Goal: Task Accomplishment & Management: Manage account settings

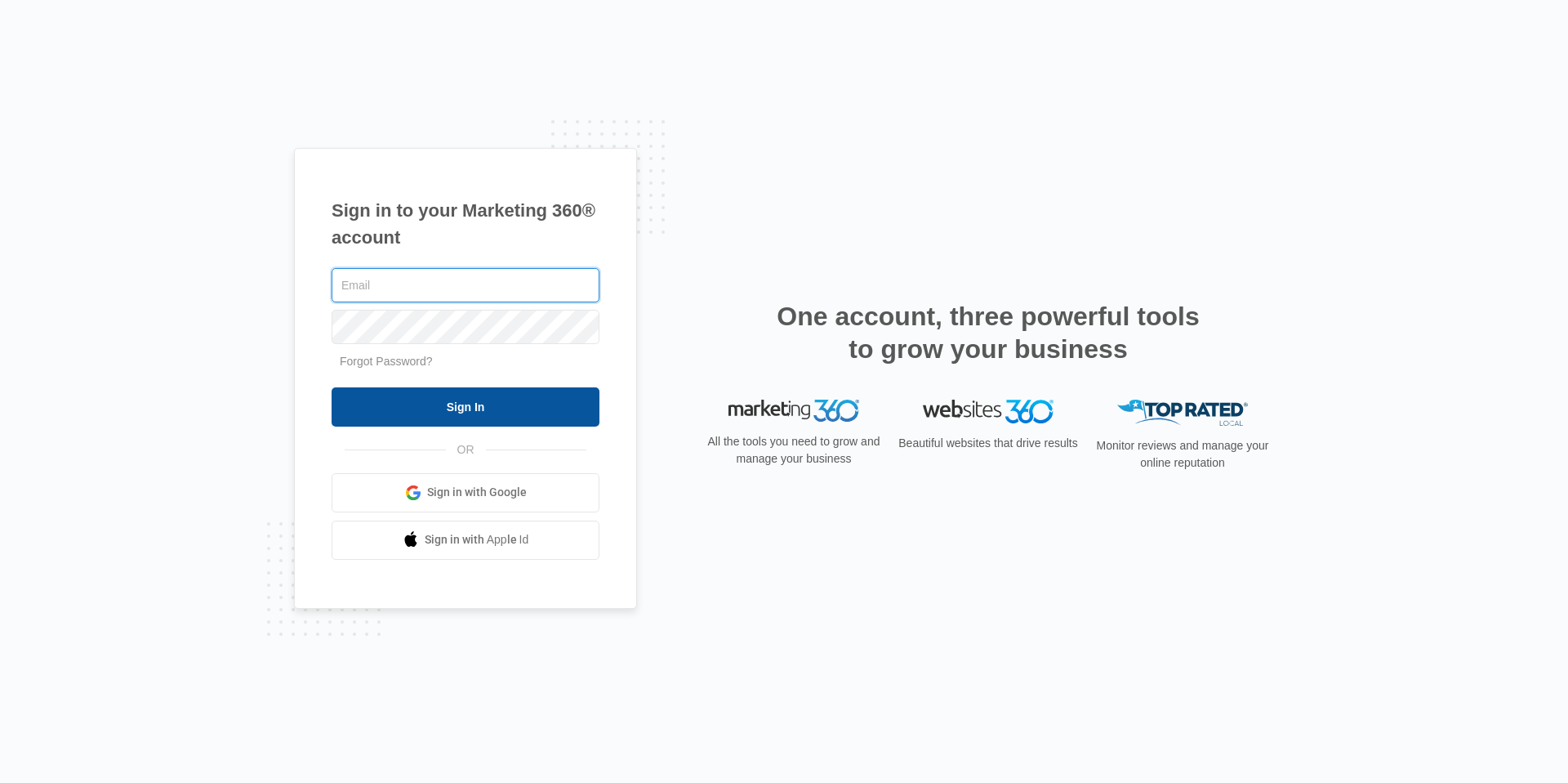
type input "[EMAIL_ADDRESS][DOMAIN_NAME]"
click at [395, 416] on input "Sign In" at bounding box center [465, 407] width 268 height 39
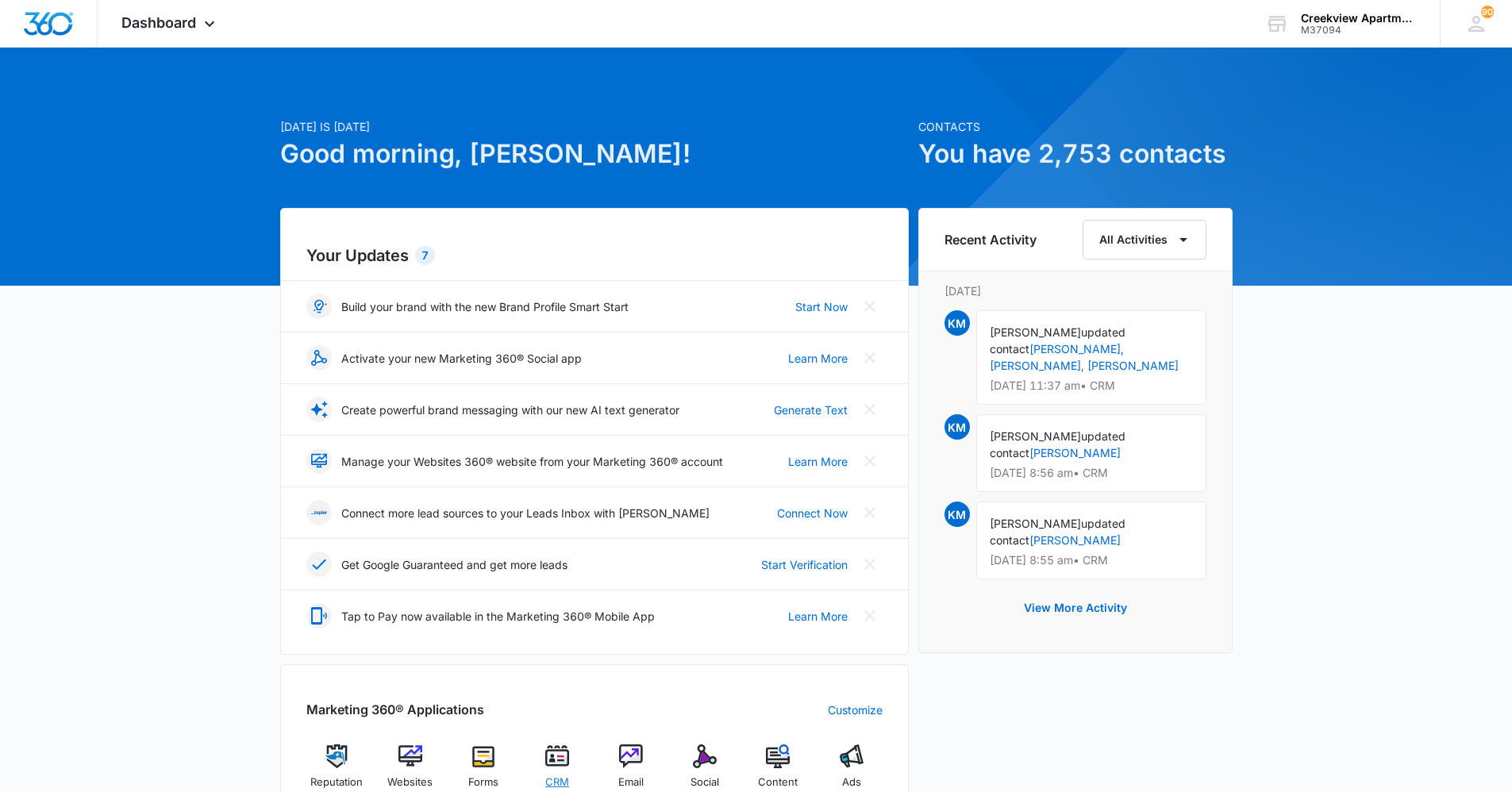
click at [551, 757] on img at bounding box center [556, 756] width 23 height 23
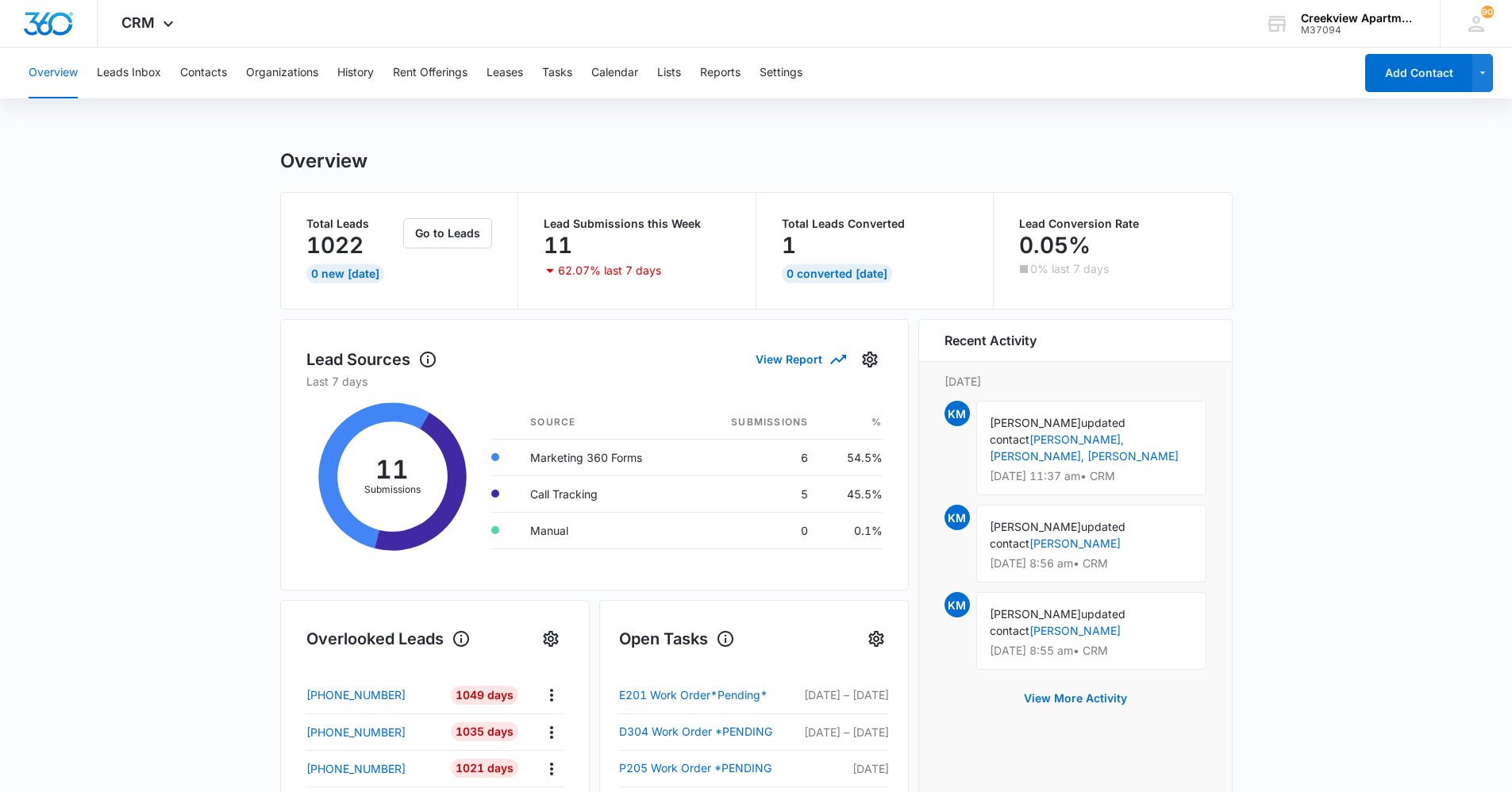
click at [171, 66] on div "Overview Leads Inbox Contacts Organizations History Rent Offerings Leases Tasks…" at bounding box center [686, 73] width 1334 height 50
click at [193, 76] on button "Contacts" at bounding box center [204, 73] width 47 height 50
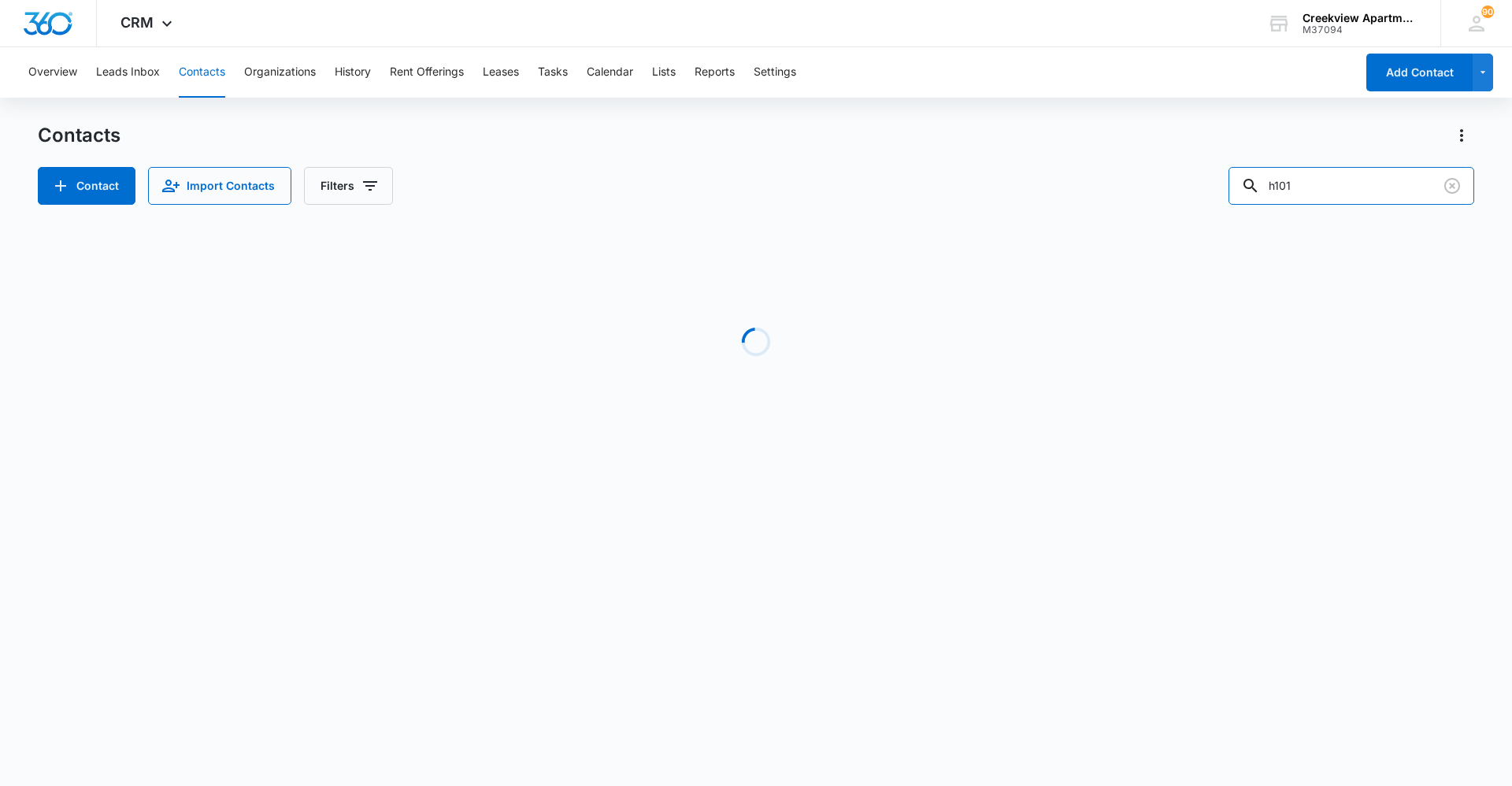
drag, startPoint x: 1366, startPoint y: 192, endPoint x: 1233, endPoint y: 197, distance: 133.1
click at [1233, 197] on div "Contact Import Contacts Filters h101" at bounding box center [756, 185] width 1436 height 38
type input "o201"
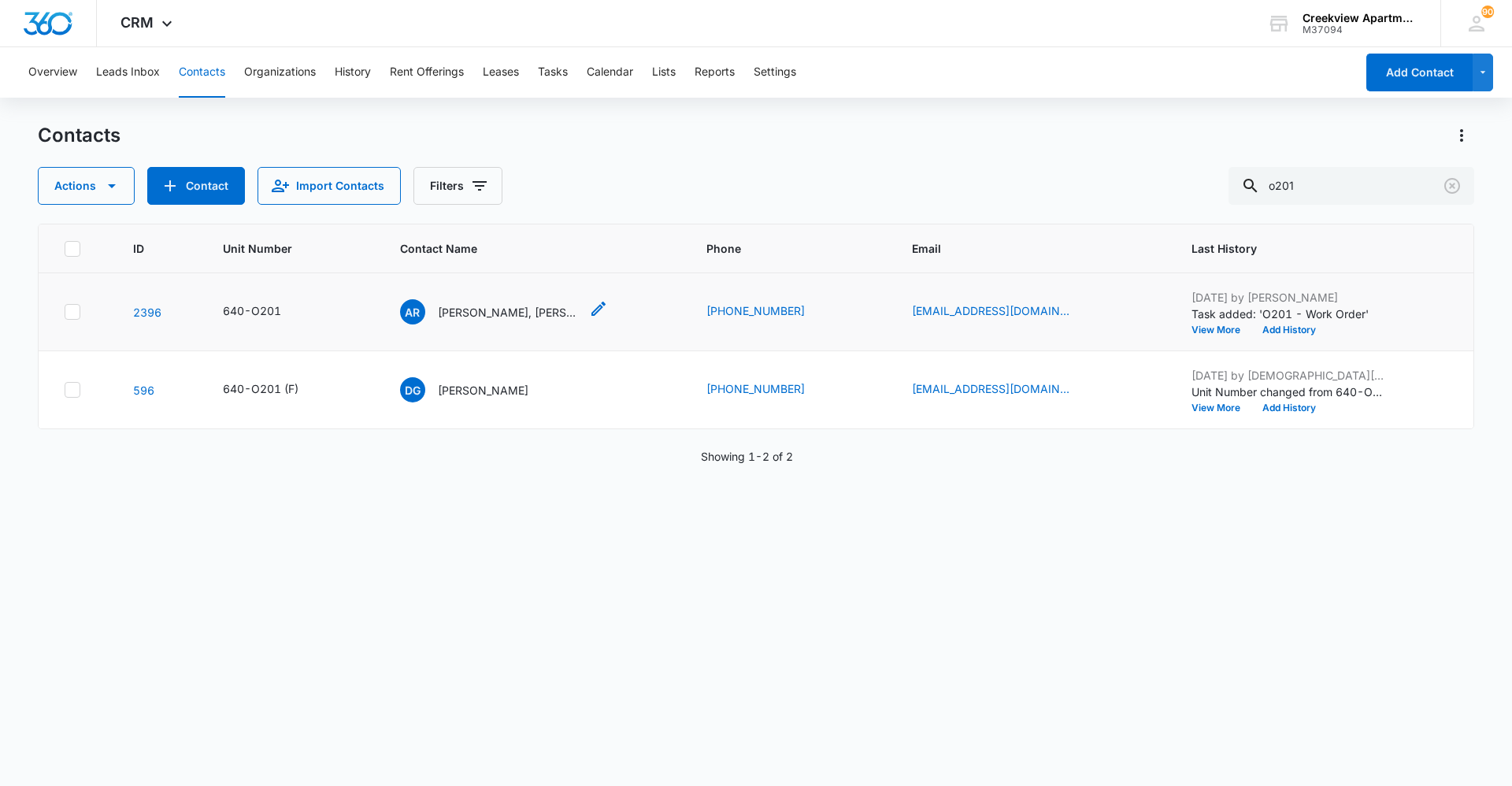
click at [529, 316] on p "Allie Renouf, Koy Bauer" at bounding box center [508, 312] width 142 height 17
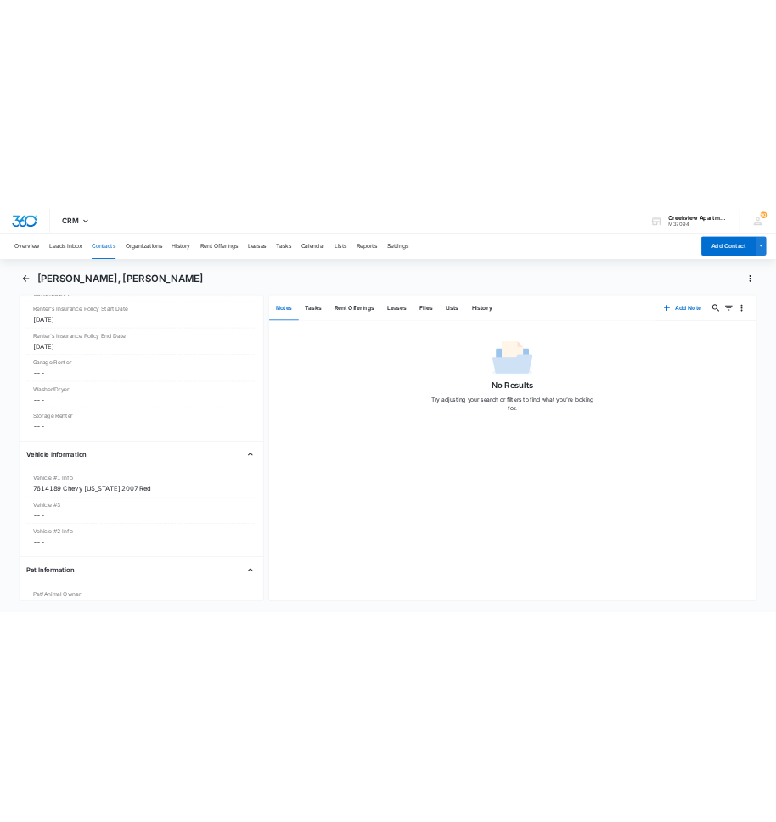
scroll to position [2293, 0]
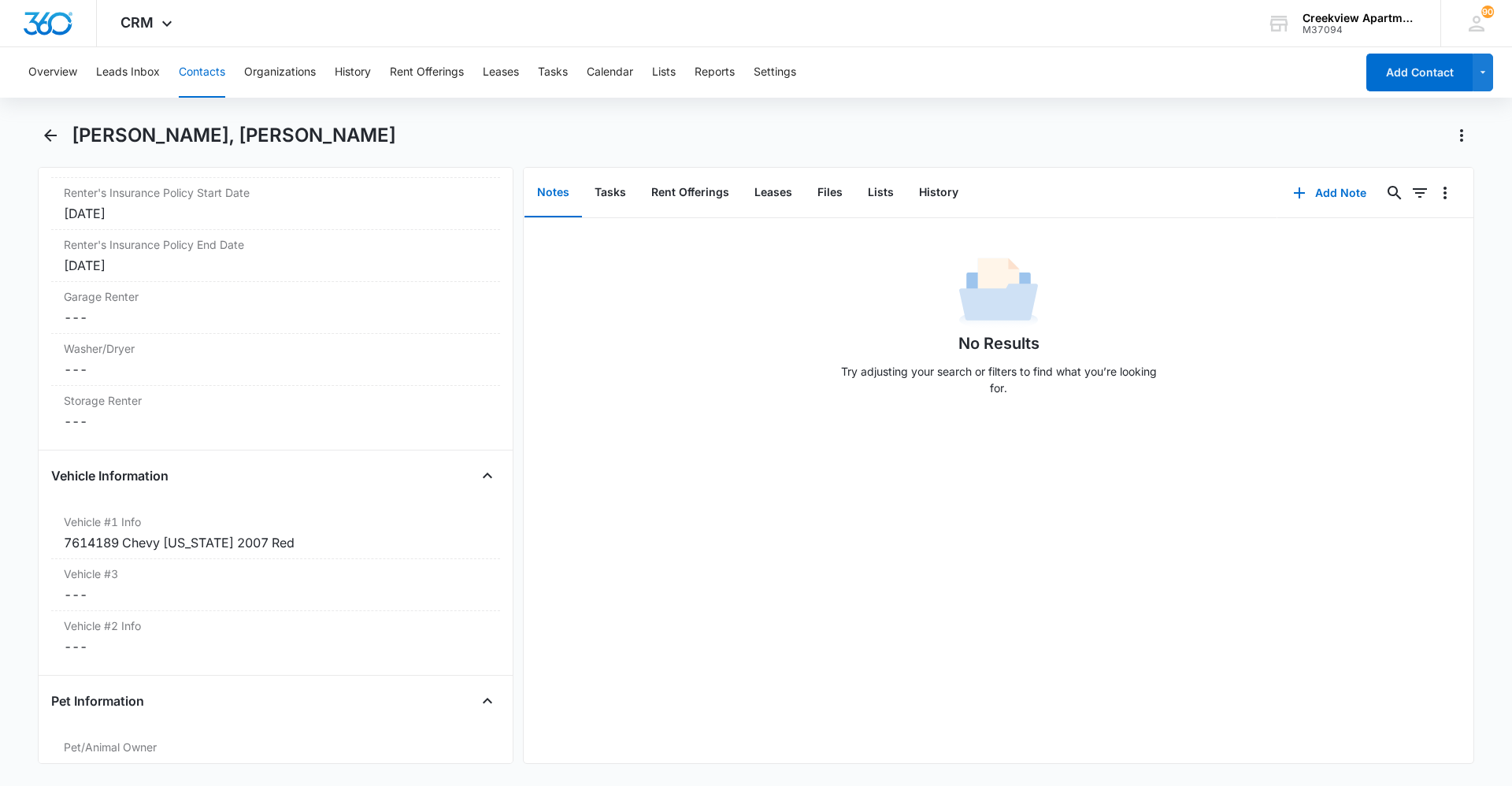
click at [1230, 555] on div "No Results Try adjusting your search or filters to find what you’re looking for." at bounding box center [998, 490] width 949 height 545
drag, startPoint x: 1282, startPoint y: 459, endPoint x: 867, endPoint y: 570, distance: 429.6
click at [1282, 459] on div "No Results Try adjusting your search or filters to find what you’re looking for." at bounding box center [998, 490] width 949 height 545
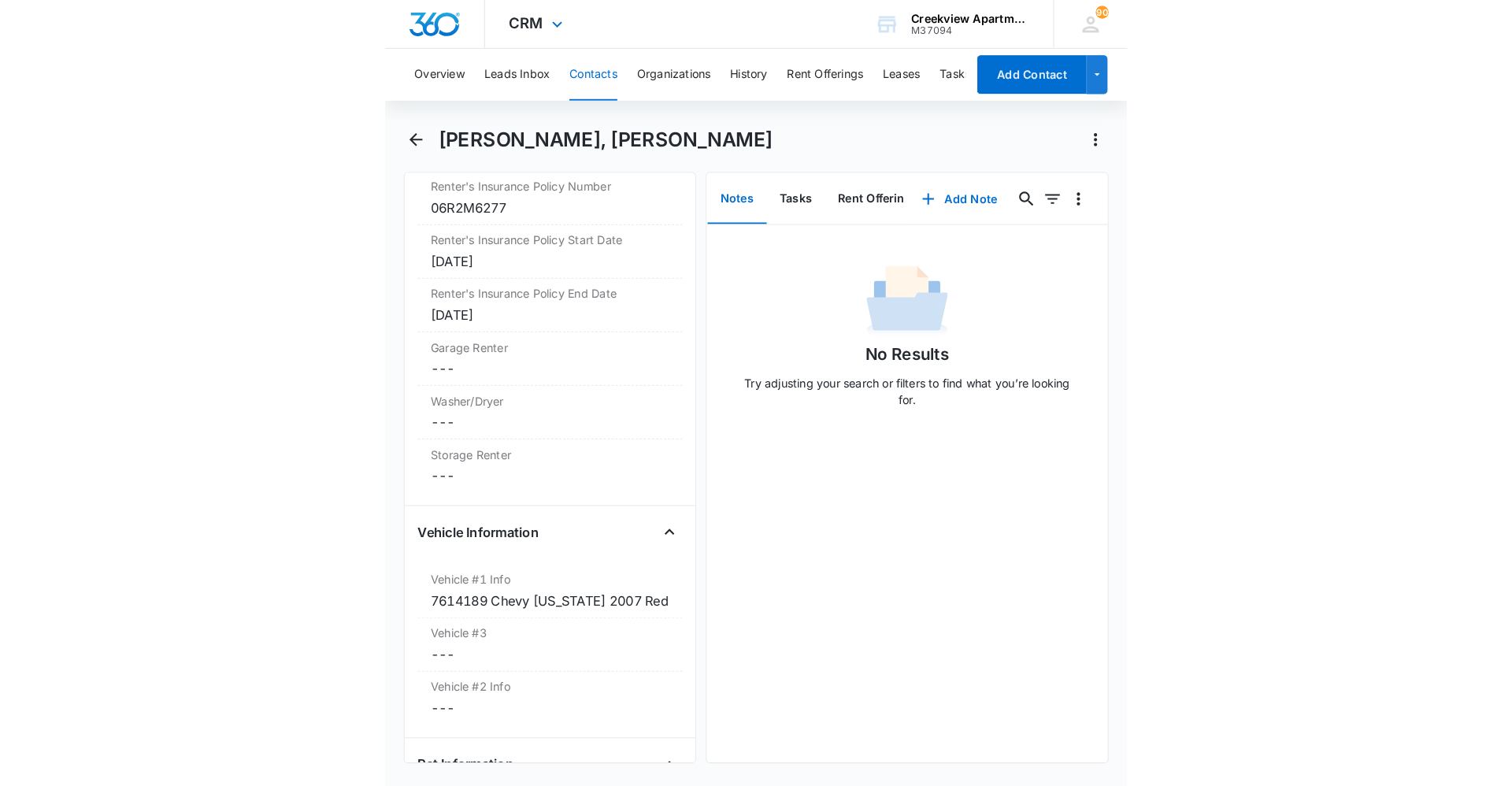
scroll to position [0, 0]
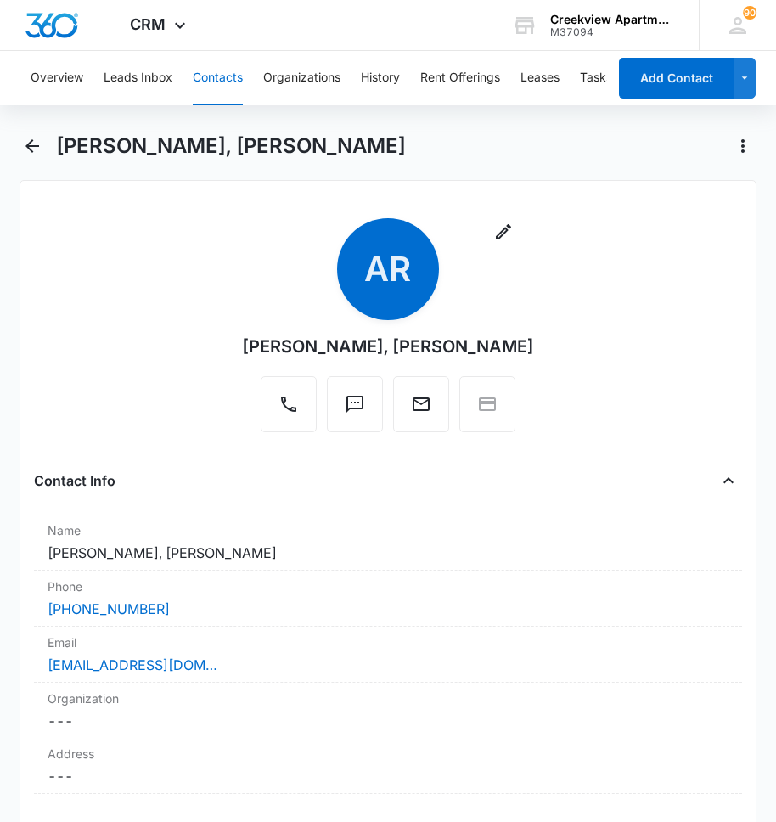
click at [206, 65] on button "Contacts" at bounding box center [218, 78] width 50 height 54
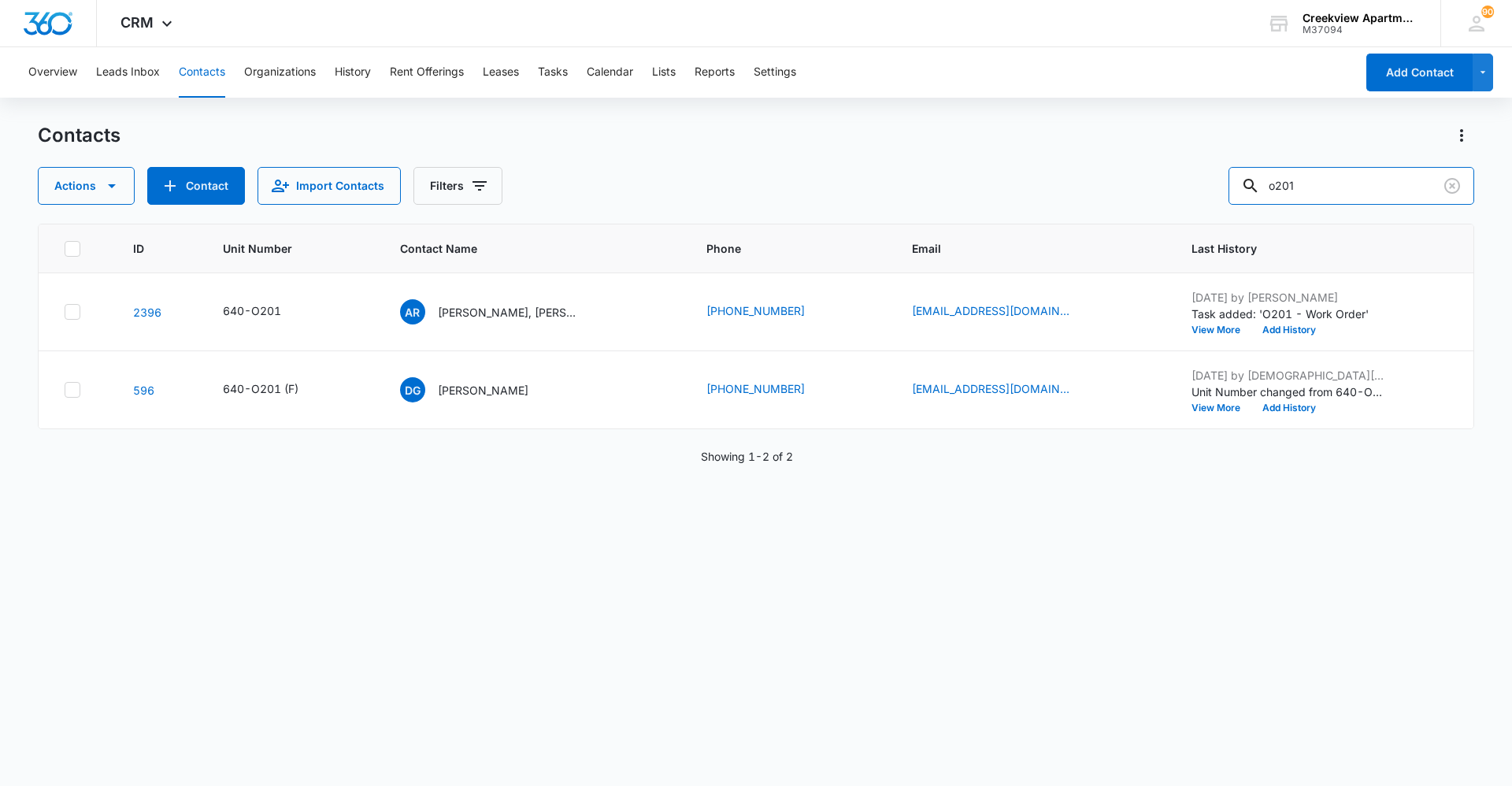
drag, startPoint x: 1351, startPoint y: 196, endPoint x: 1224, endPoint y: 193, distance: 127.0
click at [1224, 193] on div "Actions Contact Import Contacts Filters o201" at bounding box center [756, 185] width 1436 height 38
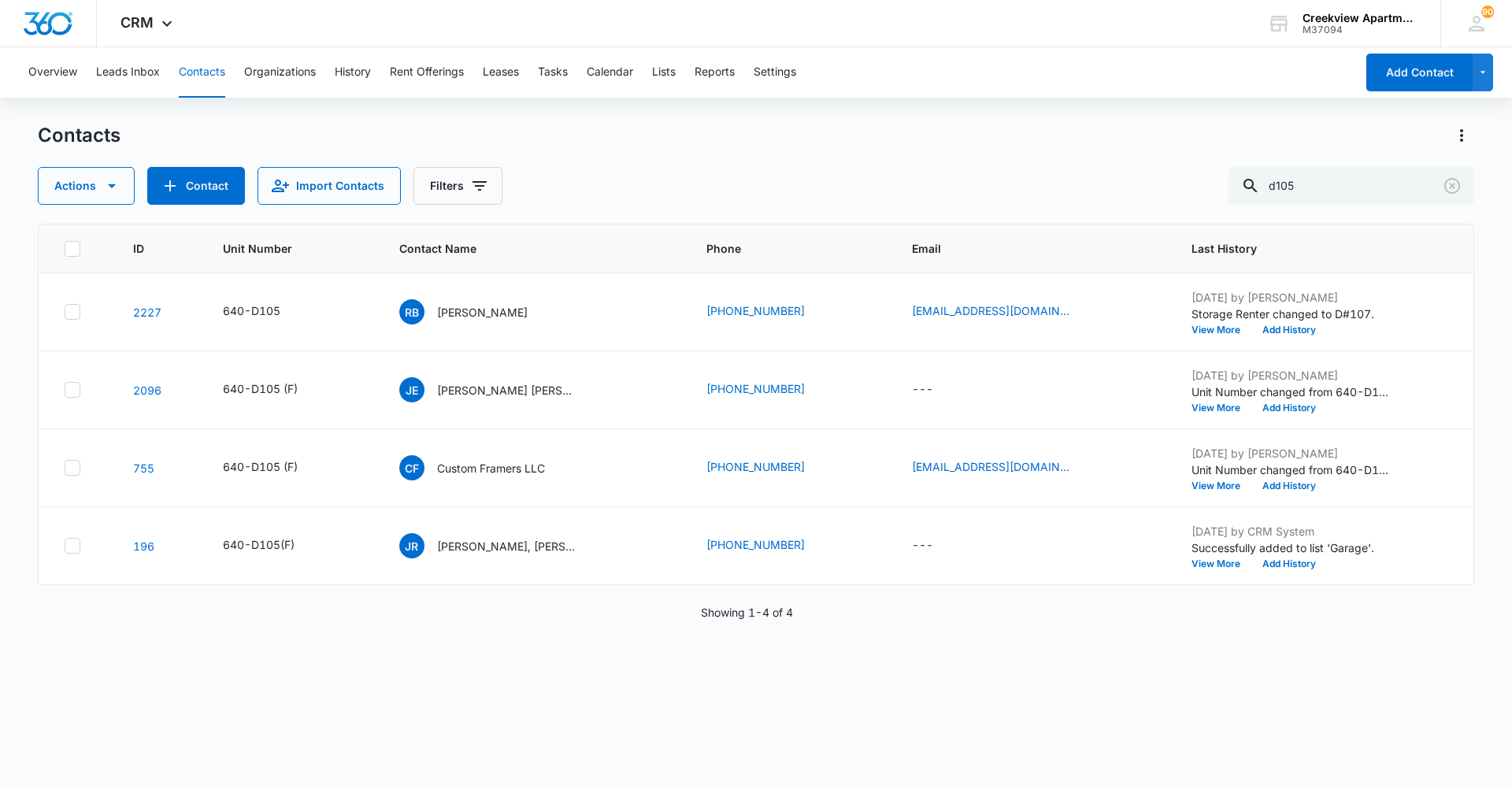
click at [780, 750] on div "ID Unit Number Contact Name Phone Email Last History 2227 640-D105 RB Rawleigh …" at bounding box center [756, 494] width 1436 height 541
click at [1073, 715] on div "ID Unit Number Contact Name Phone Email Last History 2227 640-D105 RB Rawleigh …" at bounding box center [756, 494] width 1436 height 541
click at [504, 703] on div "ID Unit Number Contact Name Phone Email Last History 2227 640-D105 RB Rawleigh …" at bounding box center [756, 494] width 1436 height 541
click at [710, 734] on div "ID Unit Number Contact Name Phone Email Last History 2227 640-D105 RB Rawleigh …" at bounding box center [756, 494] width 1436 height 541
click at [666, 688] on div "ID Unit Number Contact Name Phone Email Last History 2227 640-D105 RB Rawleigh …" at bounding box center [756, 494] width 1436 height 541
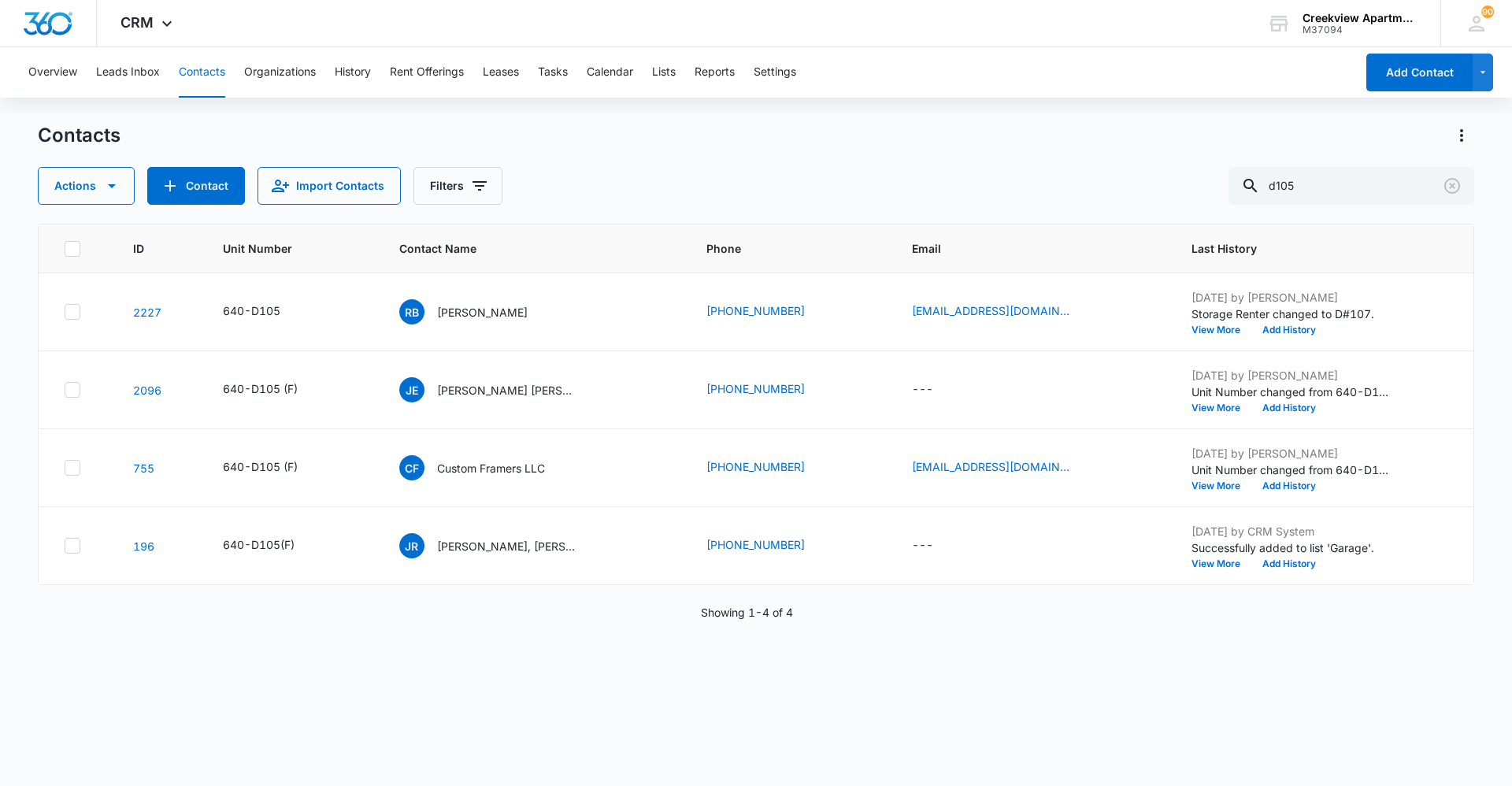
click at [645, 184] on div "Actions Contact Import Contacts Filters d105" at bounding box center [756, 185] width 1436 height 38
drag, startPoint x: 217, startPoint y: 87, endPoint x: 545, endPoint y: 57, distance: 329.4
click at [217, 87] on button "Contacts" at bounding box center [202, 72] width 46 height 50
drag, startPoint x: 1238, startPoint y: 175, endPoint x: 1205, endPoint y: 177, distance: 33.1
click at [1205, 177] on div "Actions Contact Import Contacts Filters d105" at bounding box center [756, 185] width 1436 height 38
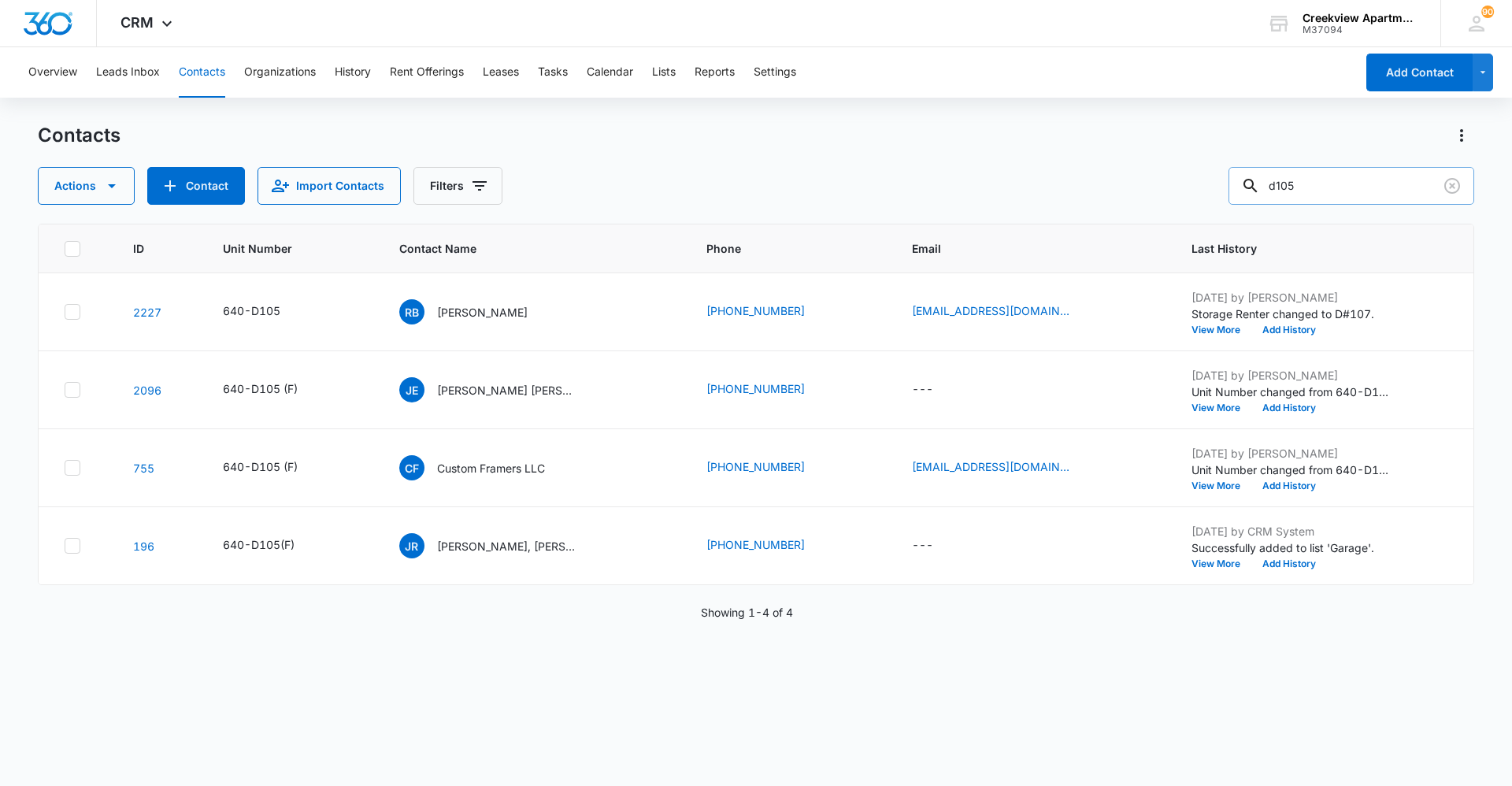
click at [1397, 192] on input "d105" at bounding box center [1351, 185] width 246 height 38
click at [1397, 191] on input "d105" at bounding box center [1351, 185] width 246 height 38
type input "i204"
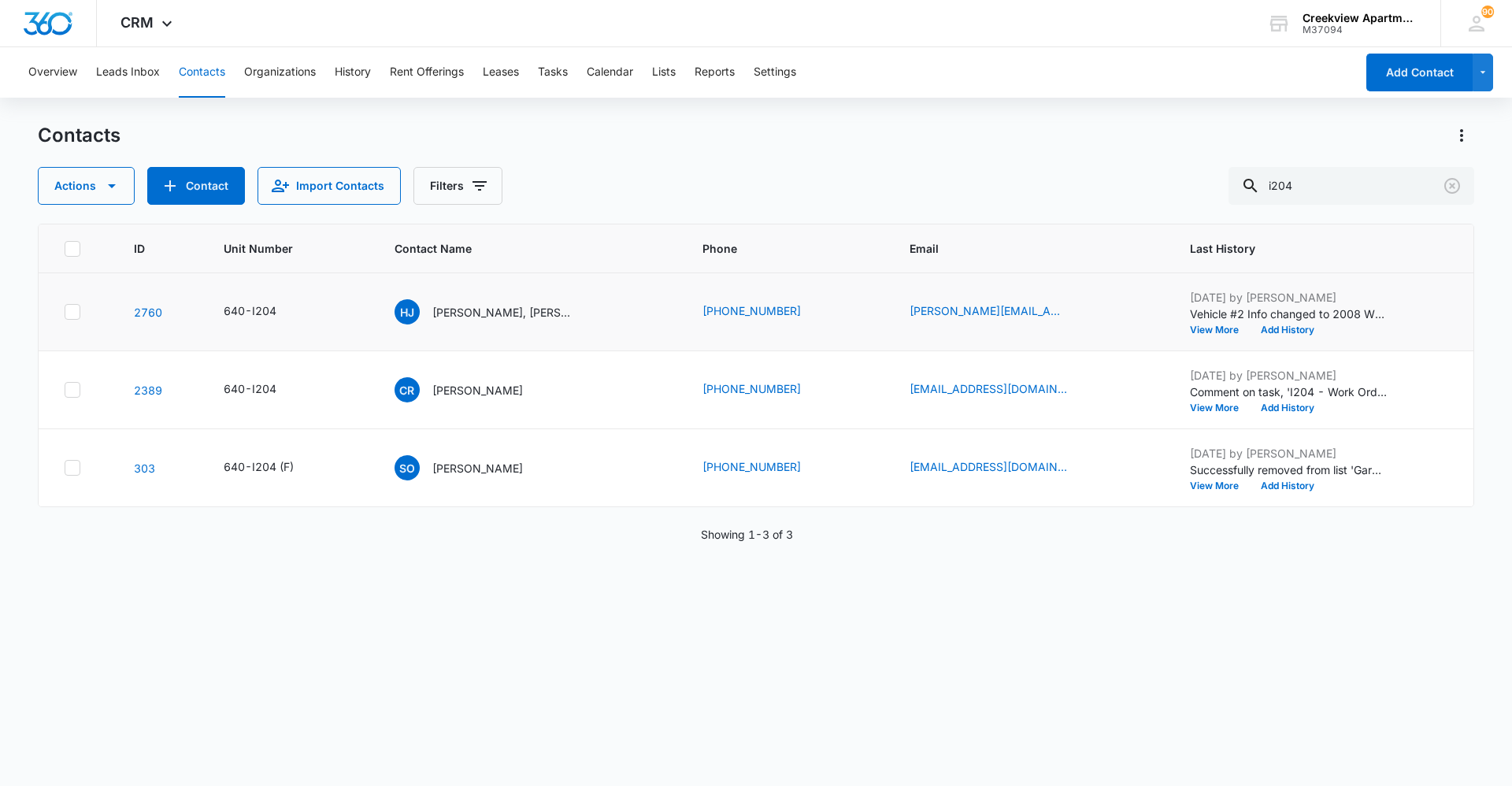
click at [434, 298] on td "HJ Haley Jensen, Bricen Andreasen" at bounding box center [529, 312] width 309 height 78
click at [457, 319] on p "Haley Jensen, Bricen Andreasen" at bounding box center [502, 312] width 142 height 17
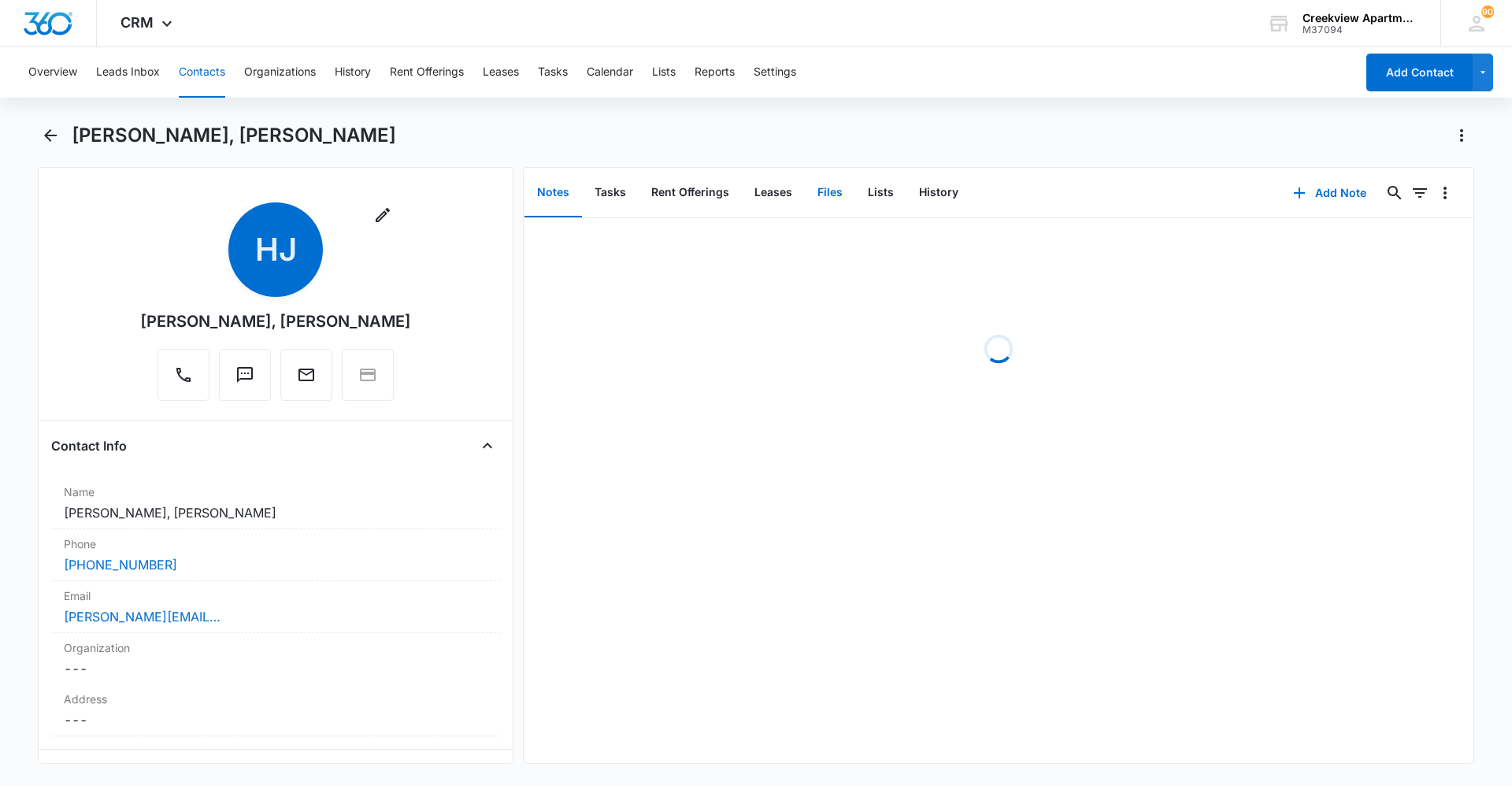
click at [840, 191] on button "Files" at bounding box center [830, 193] width 50 height 49
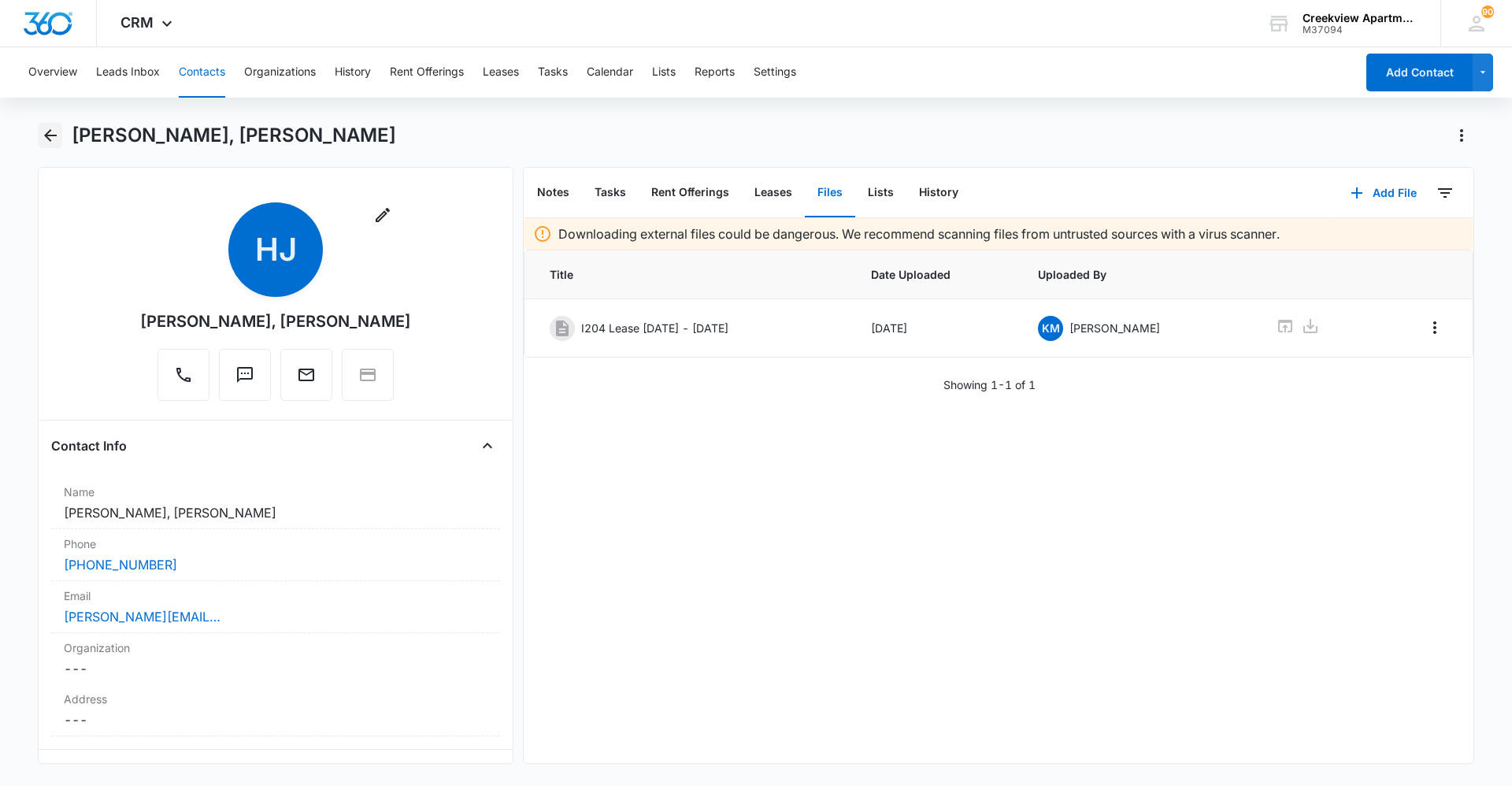
click at [51, 125] on button "Back" at bounding box center [50, 134] width 24 height 25
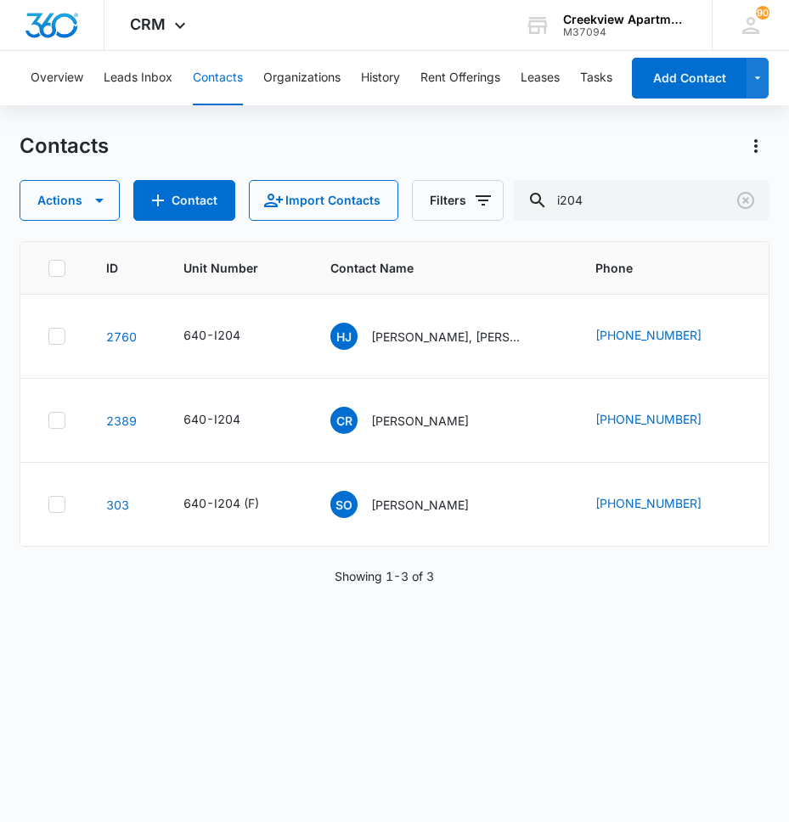
click at [441, 714] on div "ID Unit Number Contact Name Phone Email Last History 2760 640-I204 HJ Haley Jen…" at bounding box center [395, 520] width 750 height 559
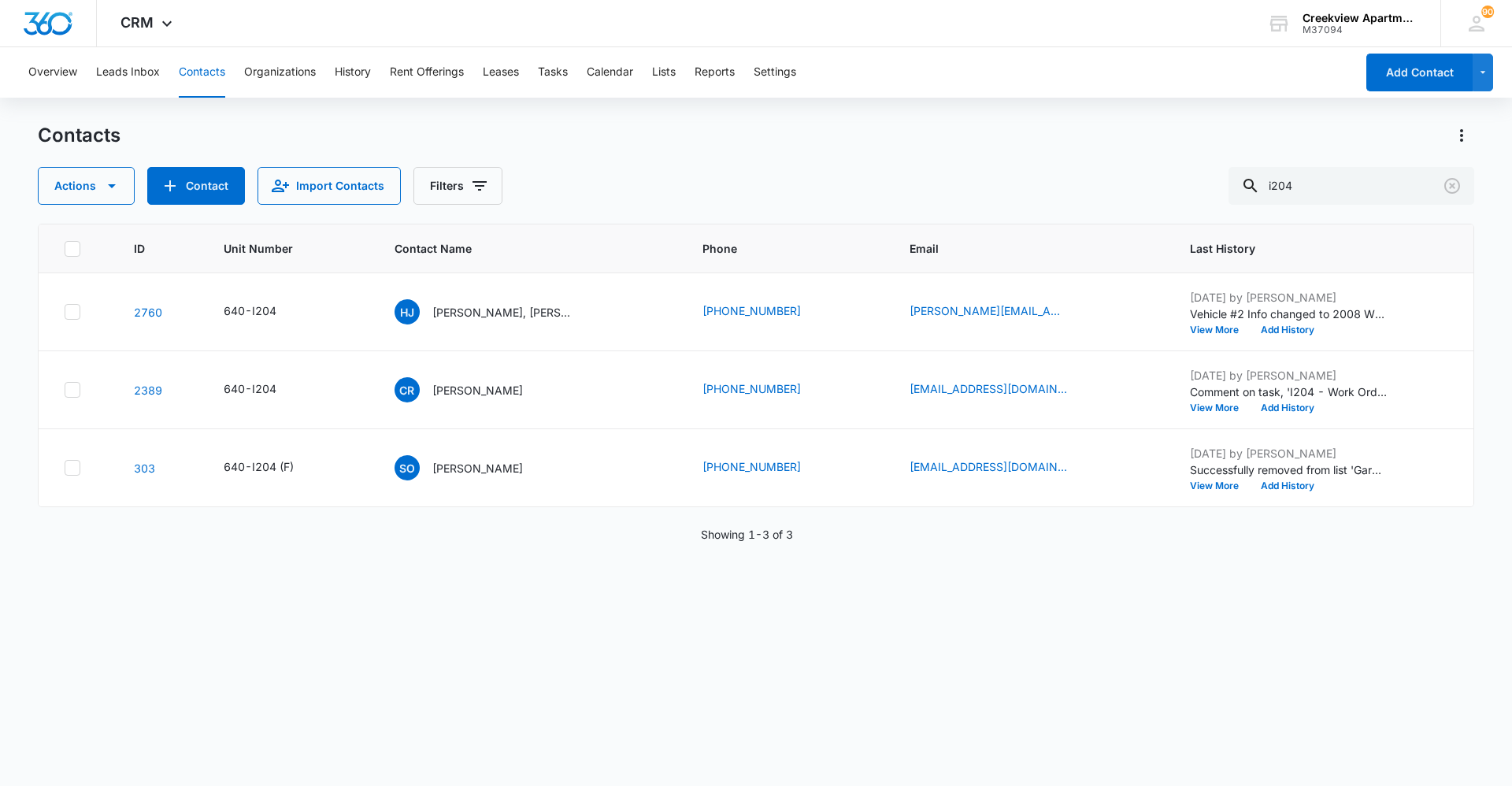
click at [218, 82] on button "Contacts" at bounding box center [202, 72] width 46 height 50
drag, startPoint x: 1261, startPoint y: 184, endPoint x: 1226, endPoint y: 185, distance: 35.0
click at [1226, 185] on div "Actions Contact Import Contacts Filters i204" at bounding box center [756, 185] width 1436 height 38
type input "k200"
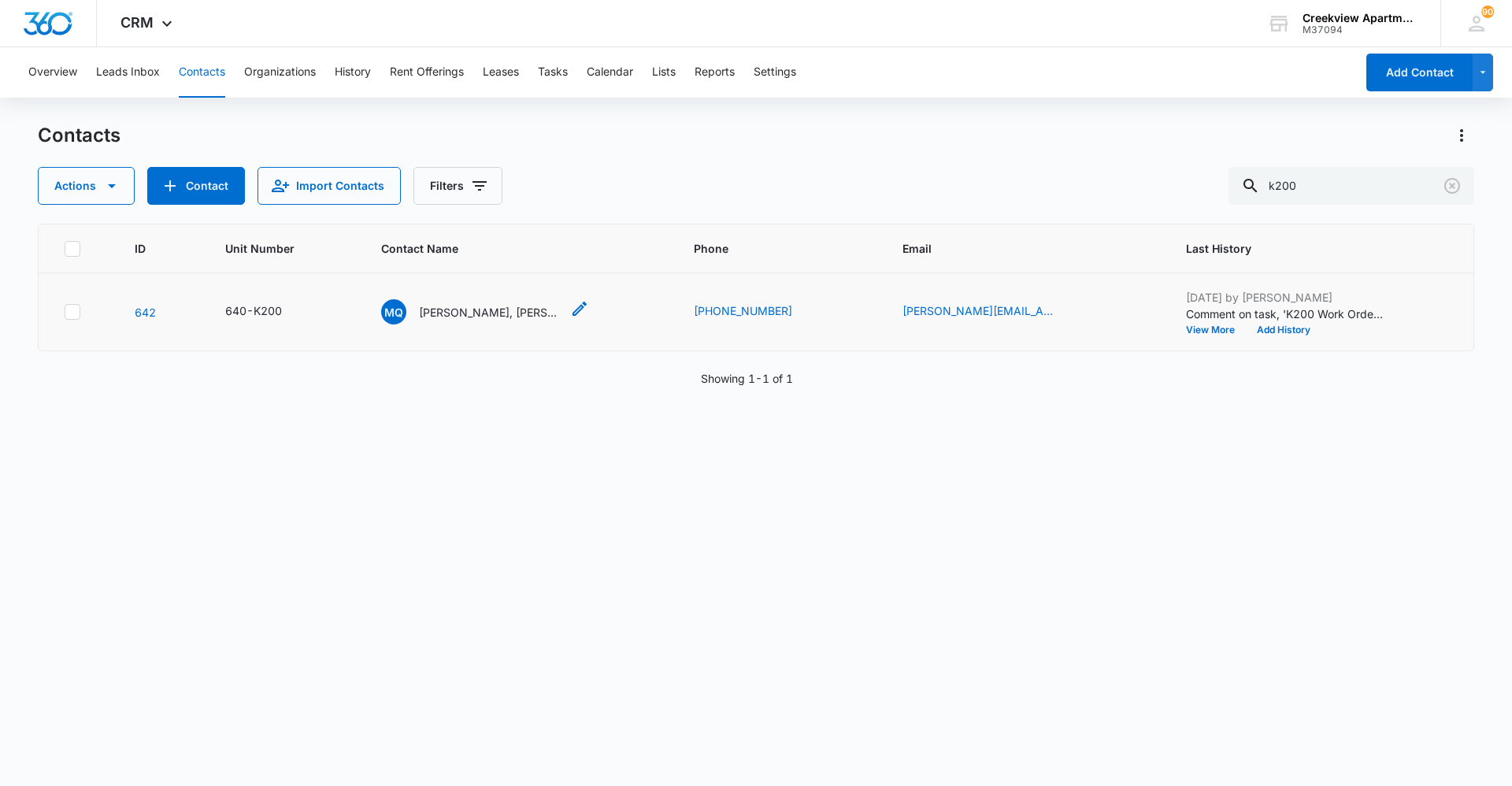
click at [525, 311] on p "Marcus Quail, Brianna Neill" at bounding box center [489, 312] width 142 height 17
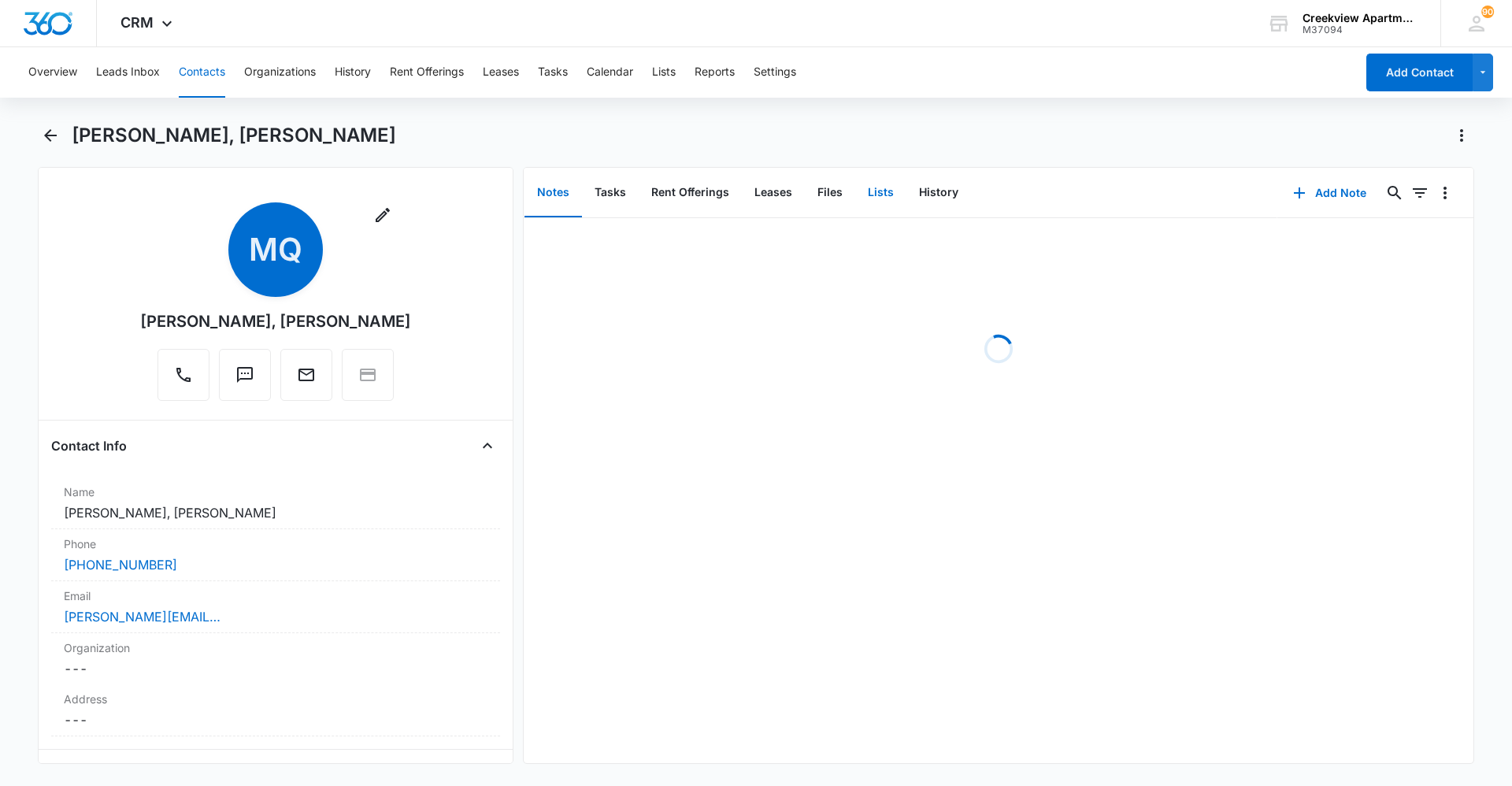
click at [896, 202] on button "Lists" at bounding box center [880, 193] width 51 height 49
click at [833, 199] on button "Files" at bounding box center [830, 193] width 50 height 49
drag, startPoint x: 1370, startPoint y: 194, endPoint x: 1368, endPoint y: 211, distance: 17.1
click at [1369, 194] on button "Add File" at bounding box center [1383, 193] width 97 height 38
click at [1379, 247] on div "Upload Files" at bounding box center [1362, 243] width 63 height 11
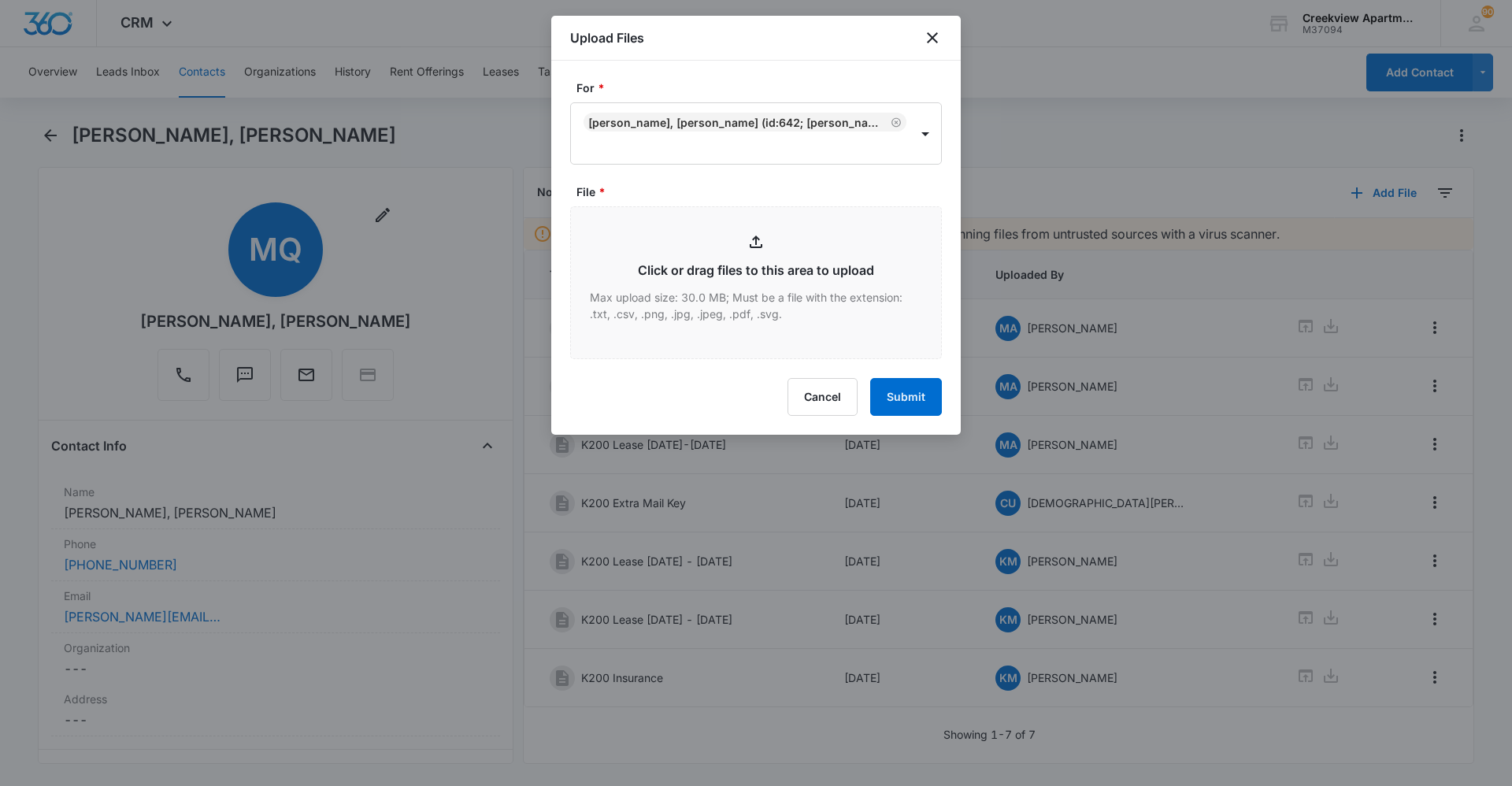
type input "C:\fakepath\K200 Lease.pdf"
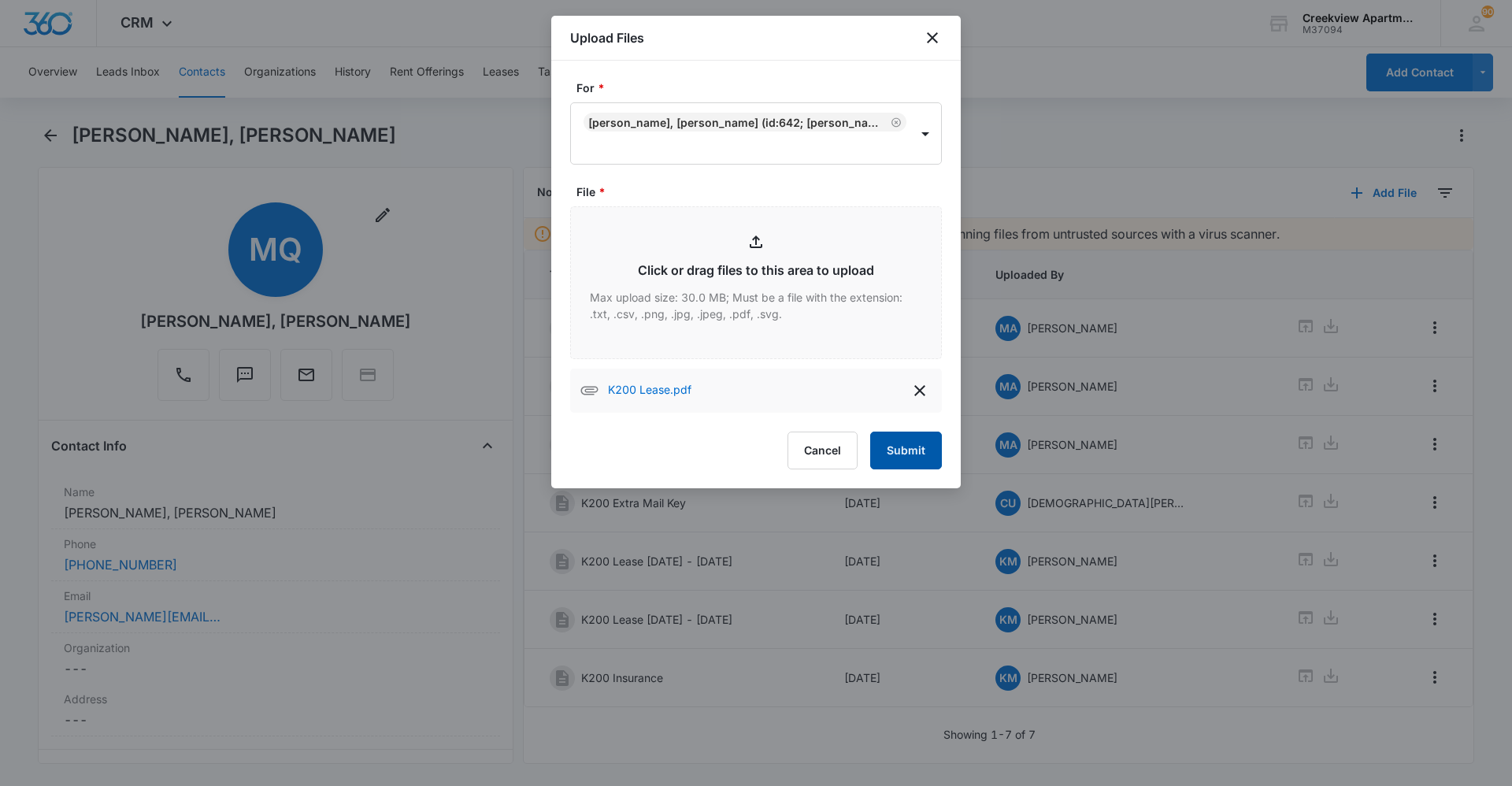
click at [907, 445] on button "Submit" at bounding box center [905, 450] width 71 height 38
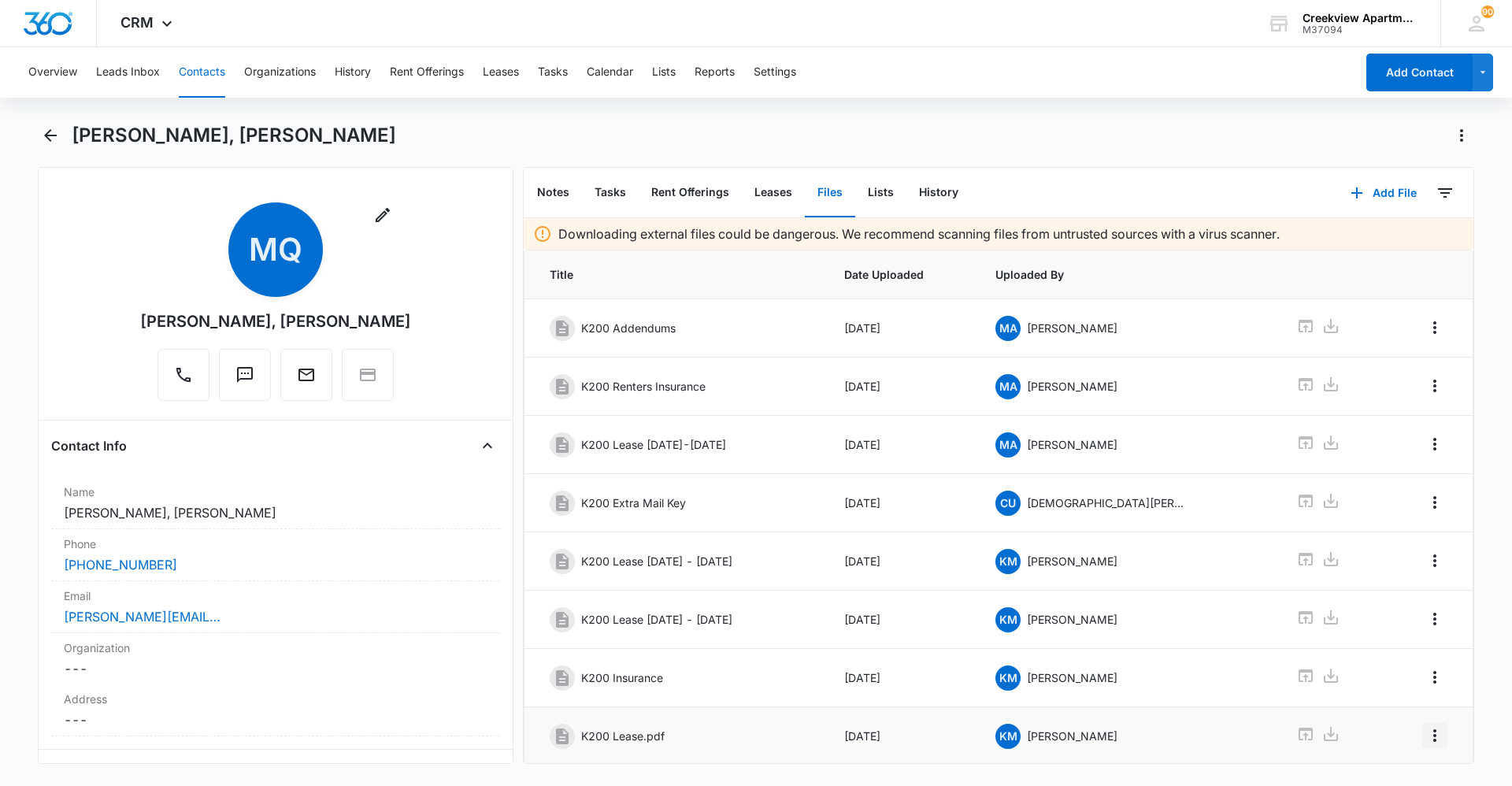
click at [1433, 734] on icon "Overflow Menu" at bounding box center [1434, 735] width 3 height 13
click at [1400, 666] on button "Edit" at bounding box center [1390, 666] width 90 height 23
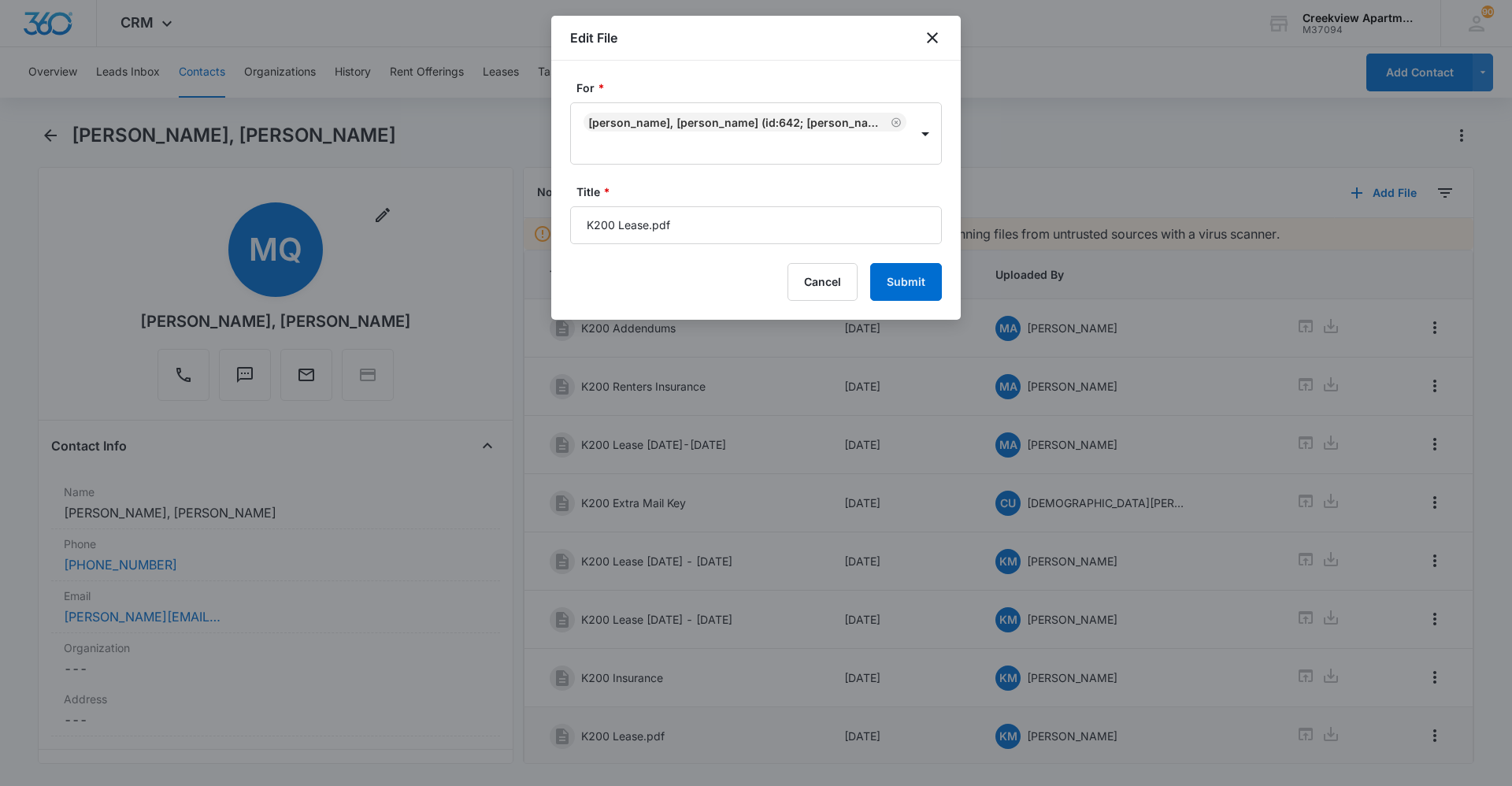
click at [753, 235] on input "K200 Lease.pdf" at bounding box center [756, 225] width 372 height 38
type input "K200 Lease 10/1/25 - 9/30/26"
click at [922, 282] on button "Submit" at bounding box center [905, 282] width 71 height 38
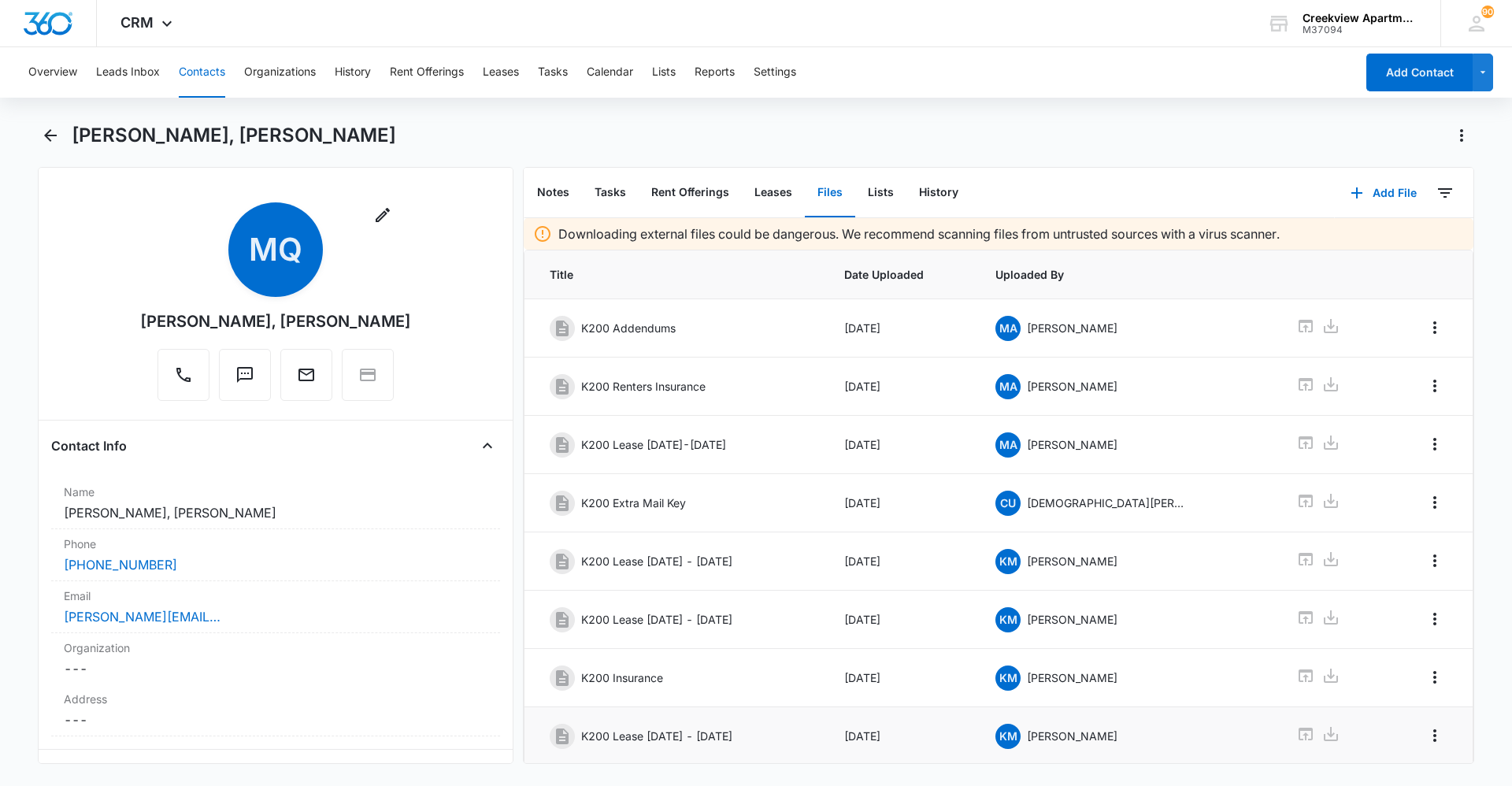
click at [197, 78] on button "Contacts" at bounding box center [202, 72] width 46 height 50
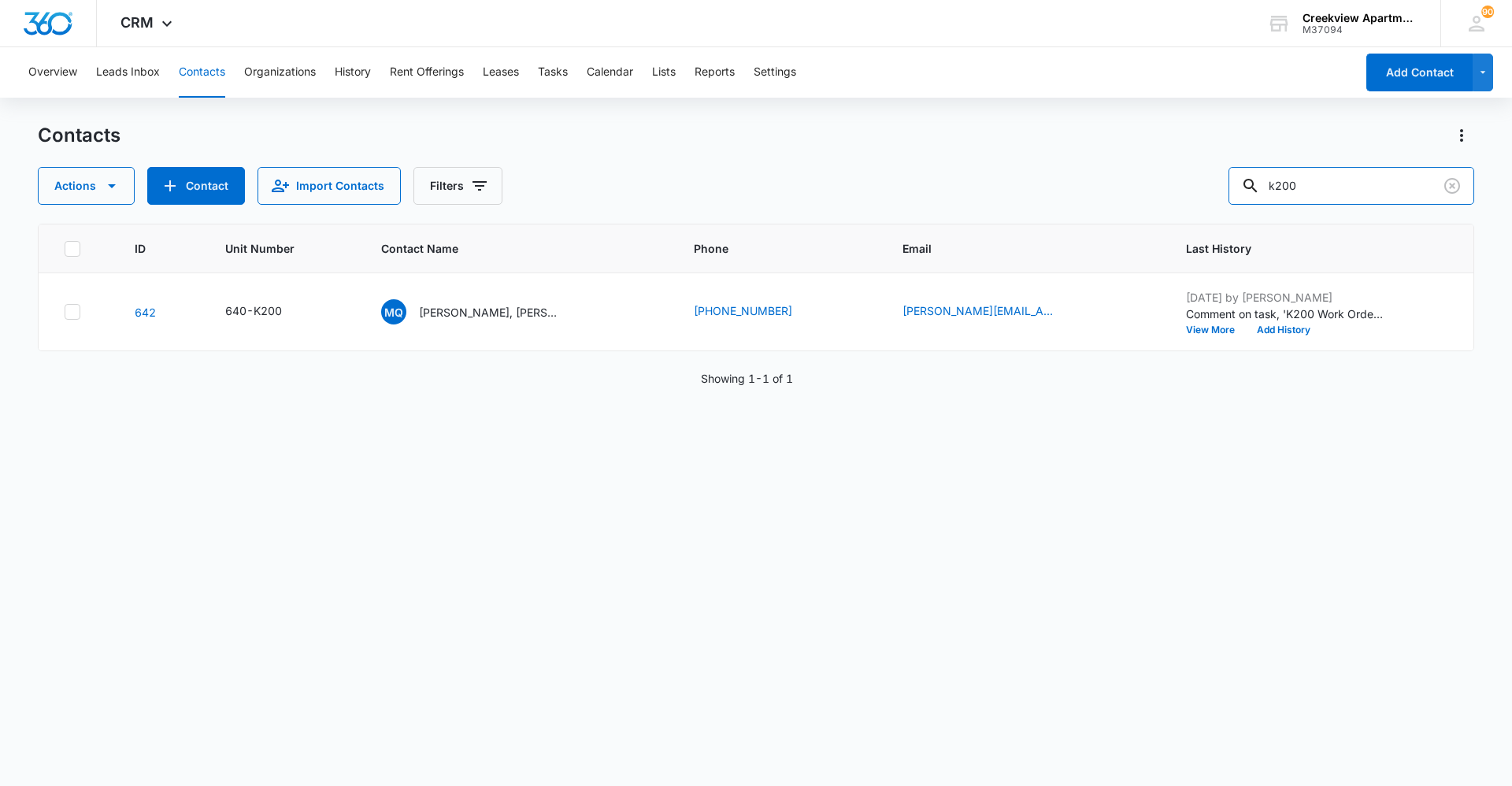
drag, startPoint x: 1281, startPoint y: 184, endPoint x: 1226, endPoint y: 185, distance: 55.0
click at [1229, 188] on div "Actions Contact Import Contacts Filters k200" at bounding box center [756, 185] width 1436 height 38
type input "o102"
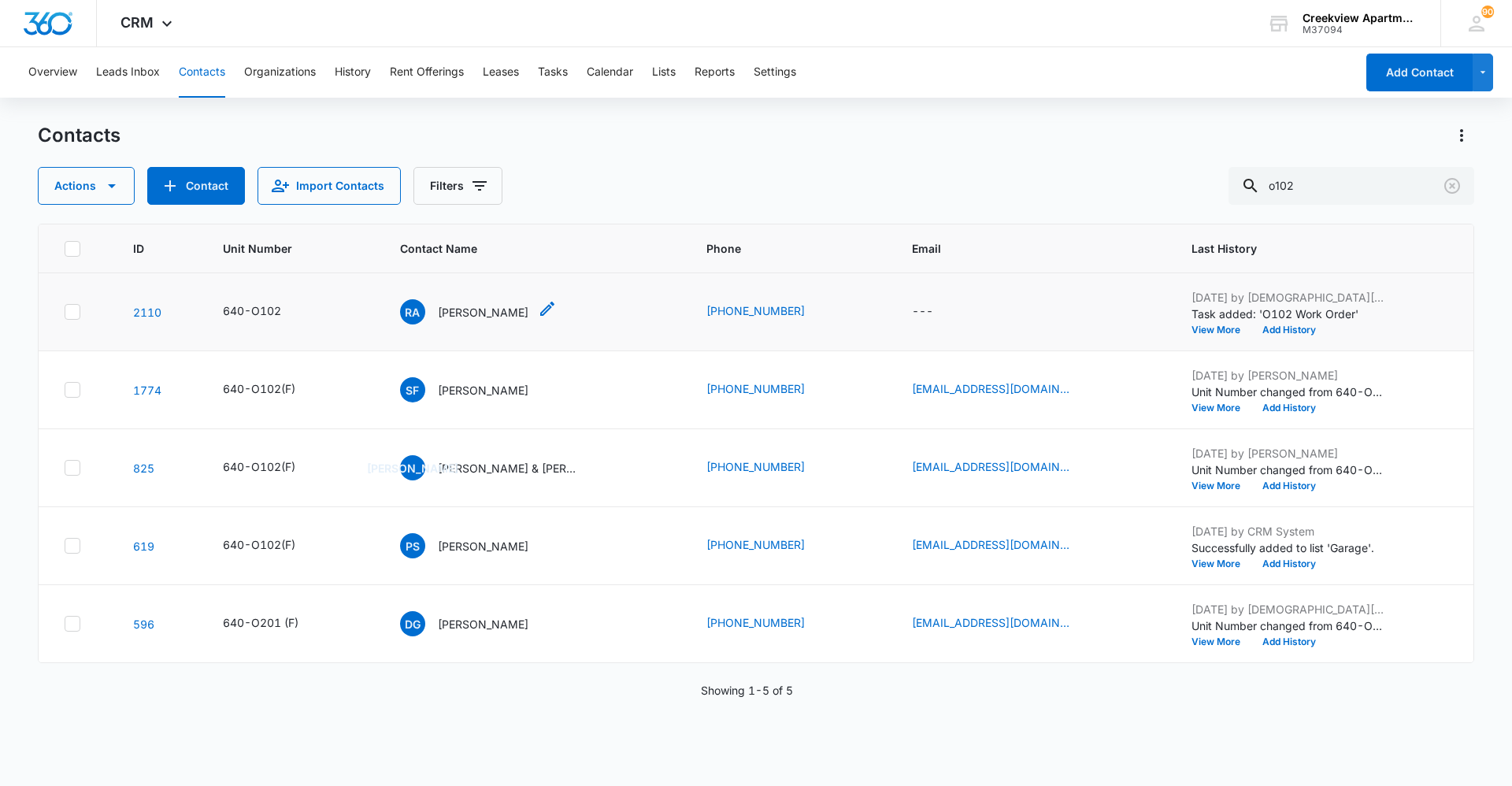
click at [487, 315] on p "Roman Avila" at bounding box center [483, 312] width 91 height 17
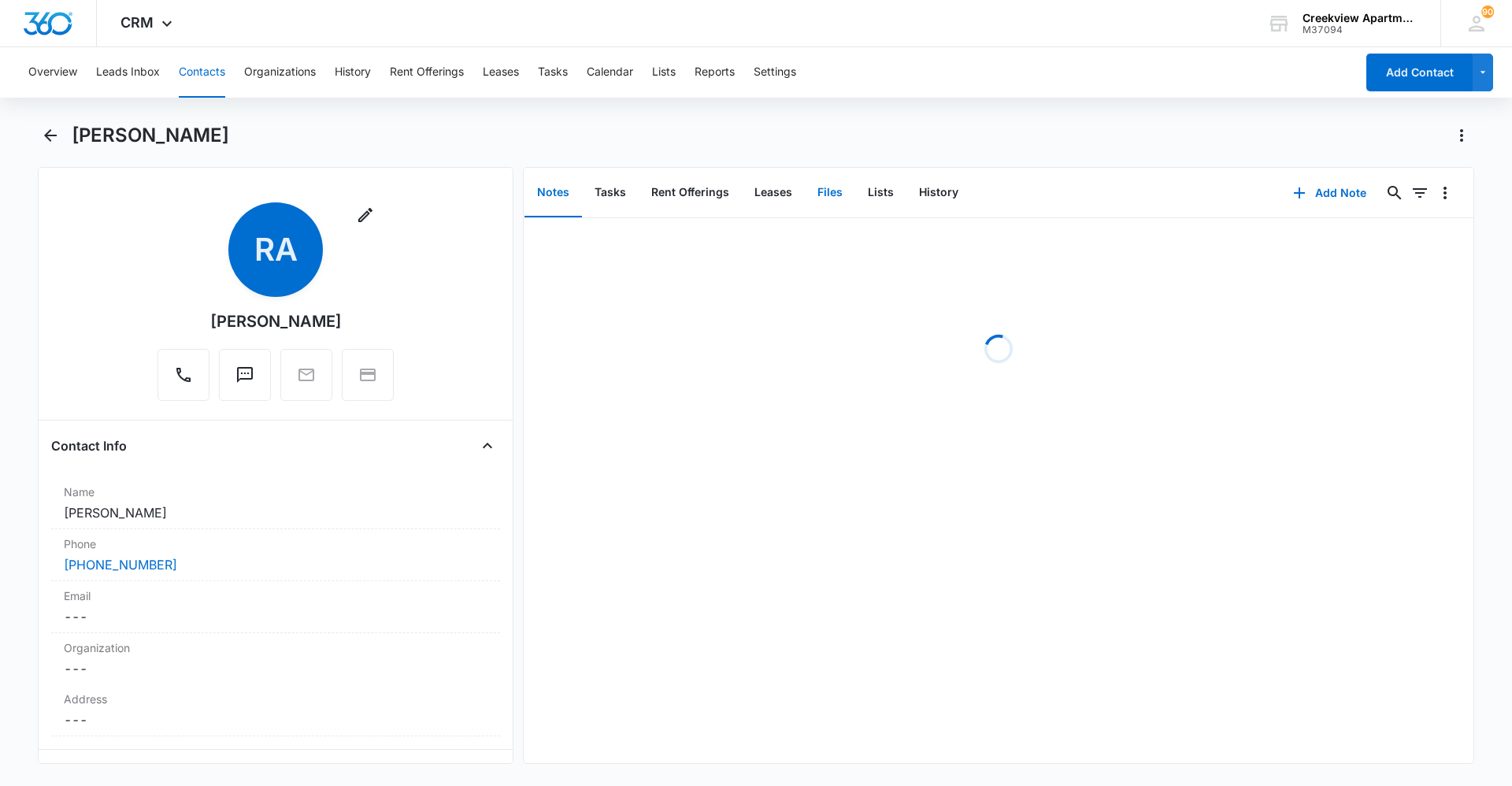
click at [835, 198] on button "Files" at bounding box center [830, 193] width 50 height 49
click at [1393, 196] on button "Add File" at bounding box center [1383, 193] width 97 height 38
click at [1379, 234] on button "Upload Files" at bounding box center [1371, 243] width 120 height 23
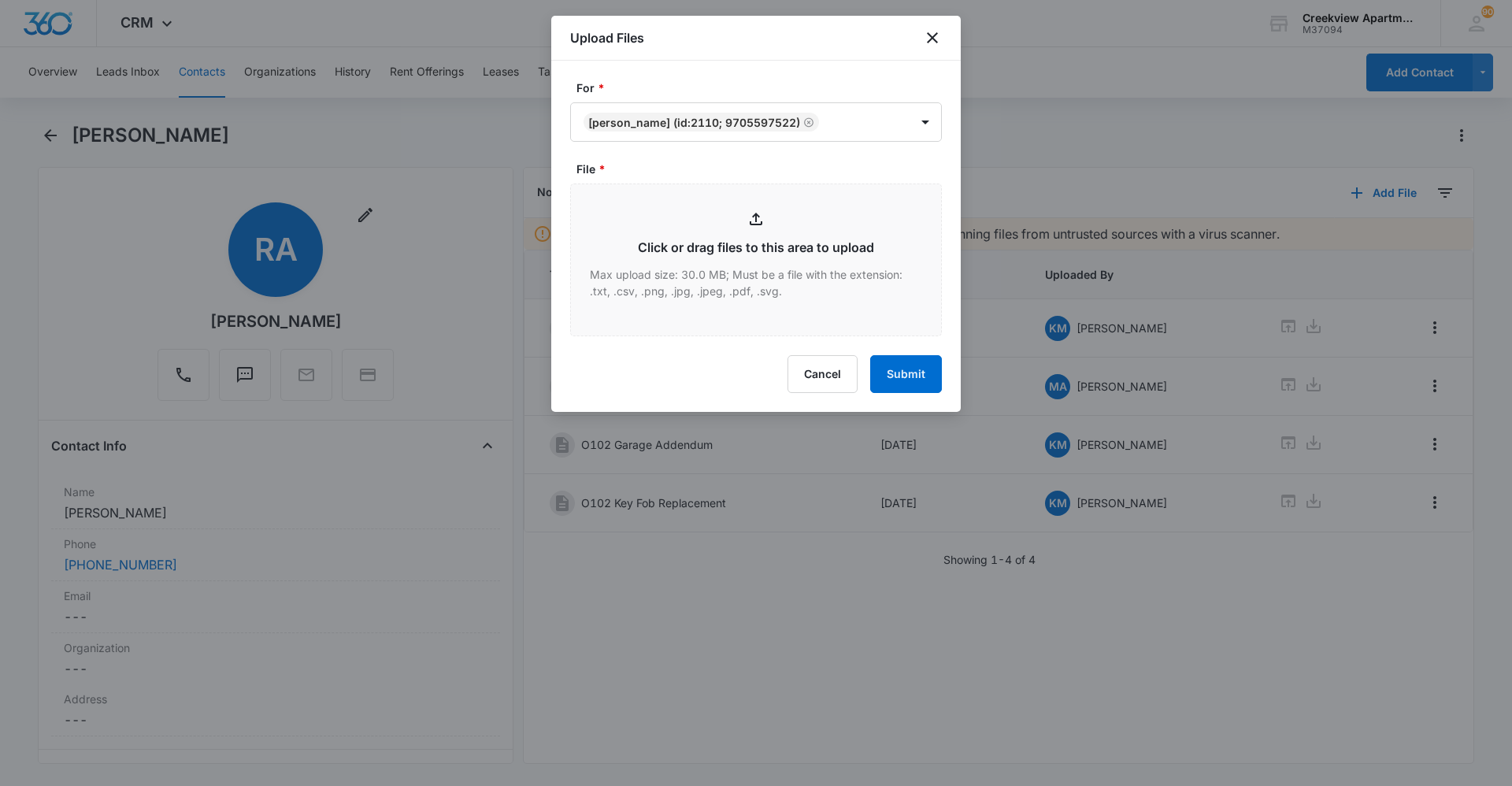
type input "C:\fakepath\O102 Lease.pdf"
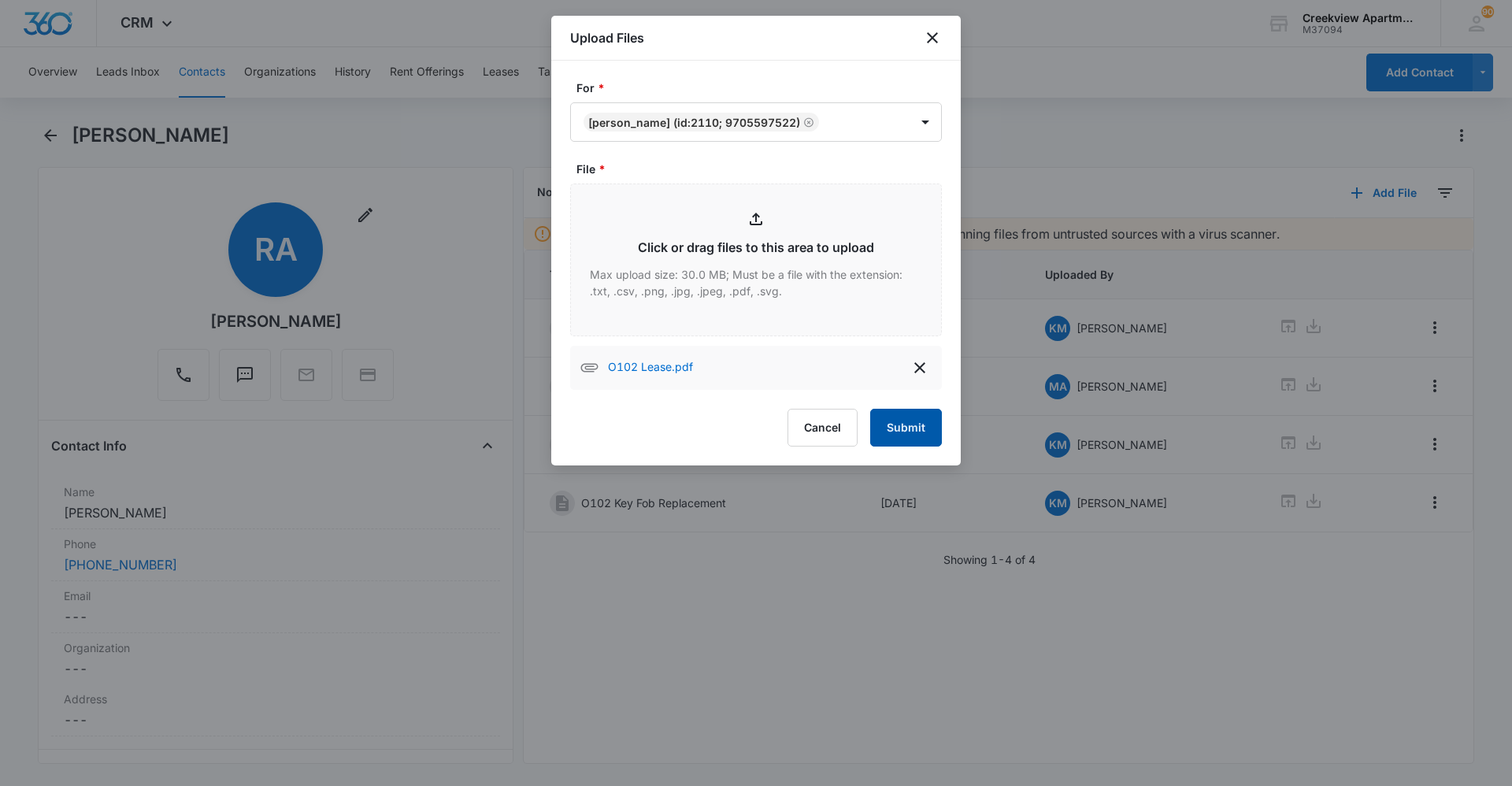
click at [913, 419] on button "Submit" at bounding box center [905, 427] width 71 height 38
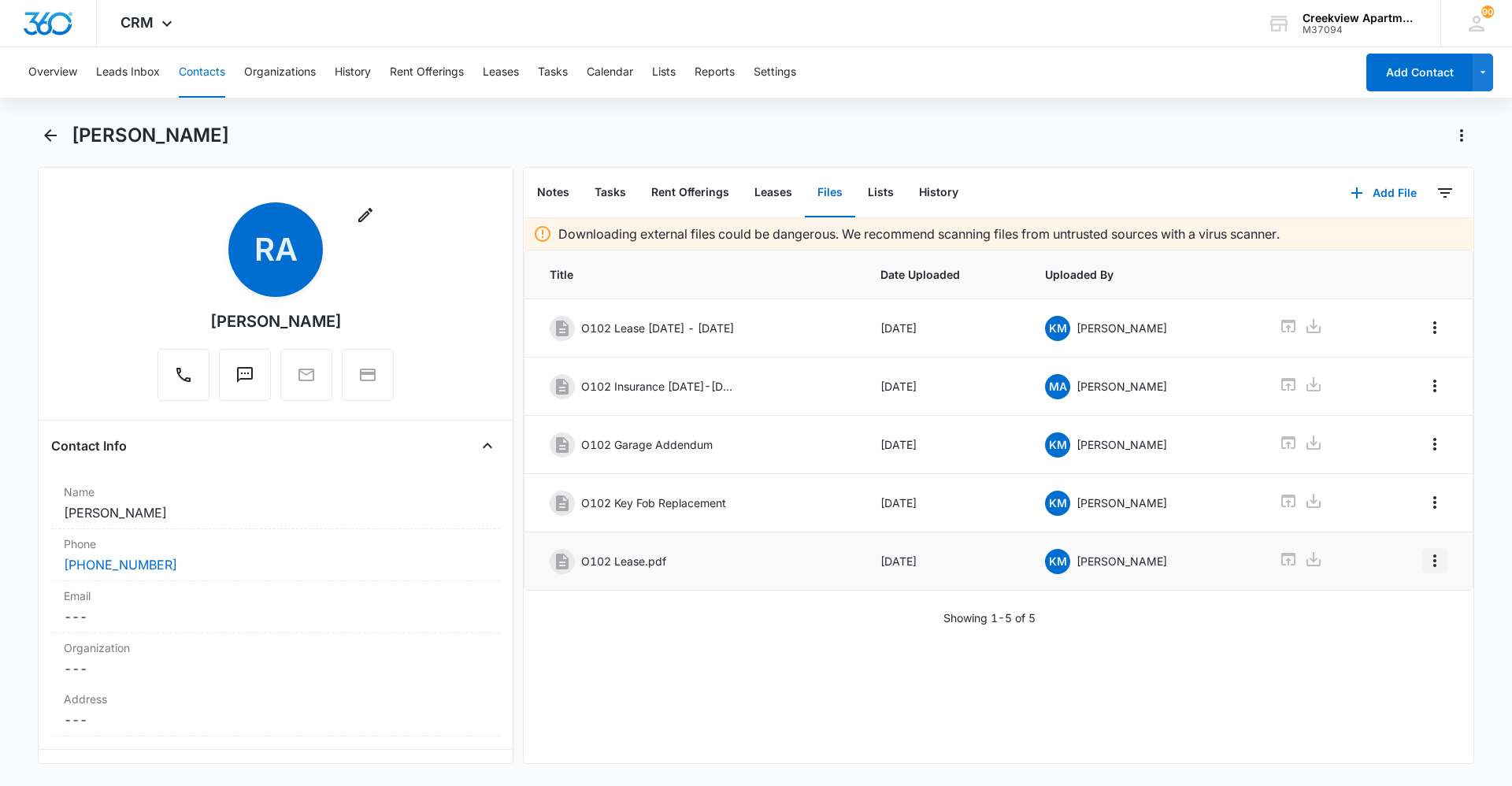
click at [1433, 565] on icon "Overflow Menu" at bounding box center [1434, 561] width 3 height 13
click at [1420, 590] on div "Edit Delete" at bounding box center [1390, 616] width 92 height 74
click at [1428, 569] on icon "Overflow Menu" at bounding box center [1434, 560] width 19 height 19
click at [1418, 599] on button "Edit" at bounding box center [1390, 604] width 90 height 23
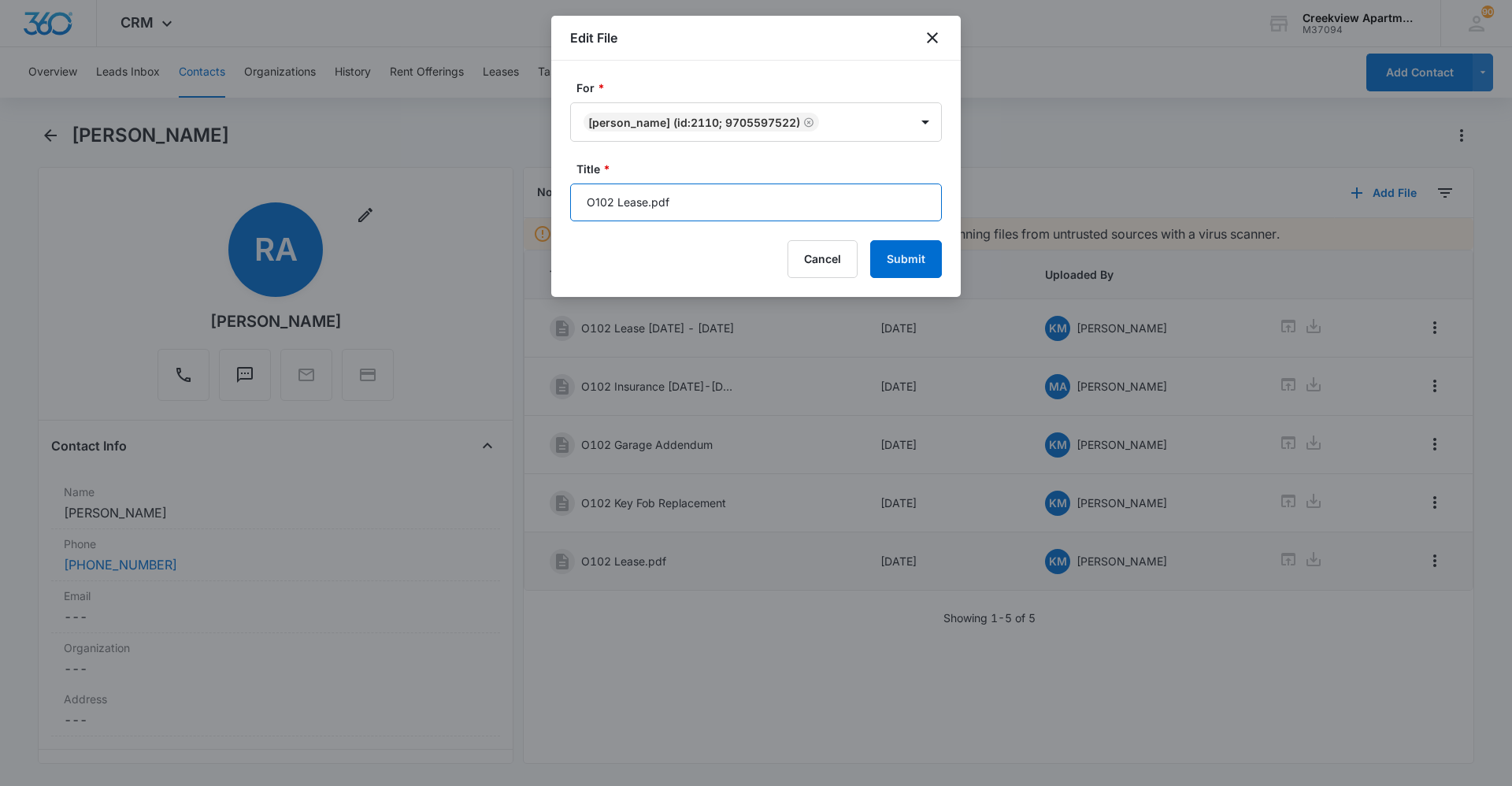
click at [807, 208] on input "O102 Lease.pdf" at bounding box center [756, 202] width 372 height 38
type input "O102 Lease 10/1/25 - 9/30/26"
click at [918, 270] on button "Submit" at bounding box center [905, 259] width 71 height 38
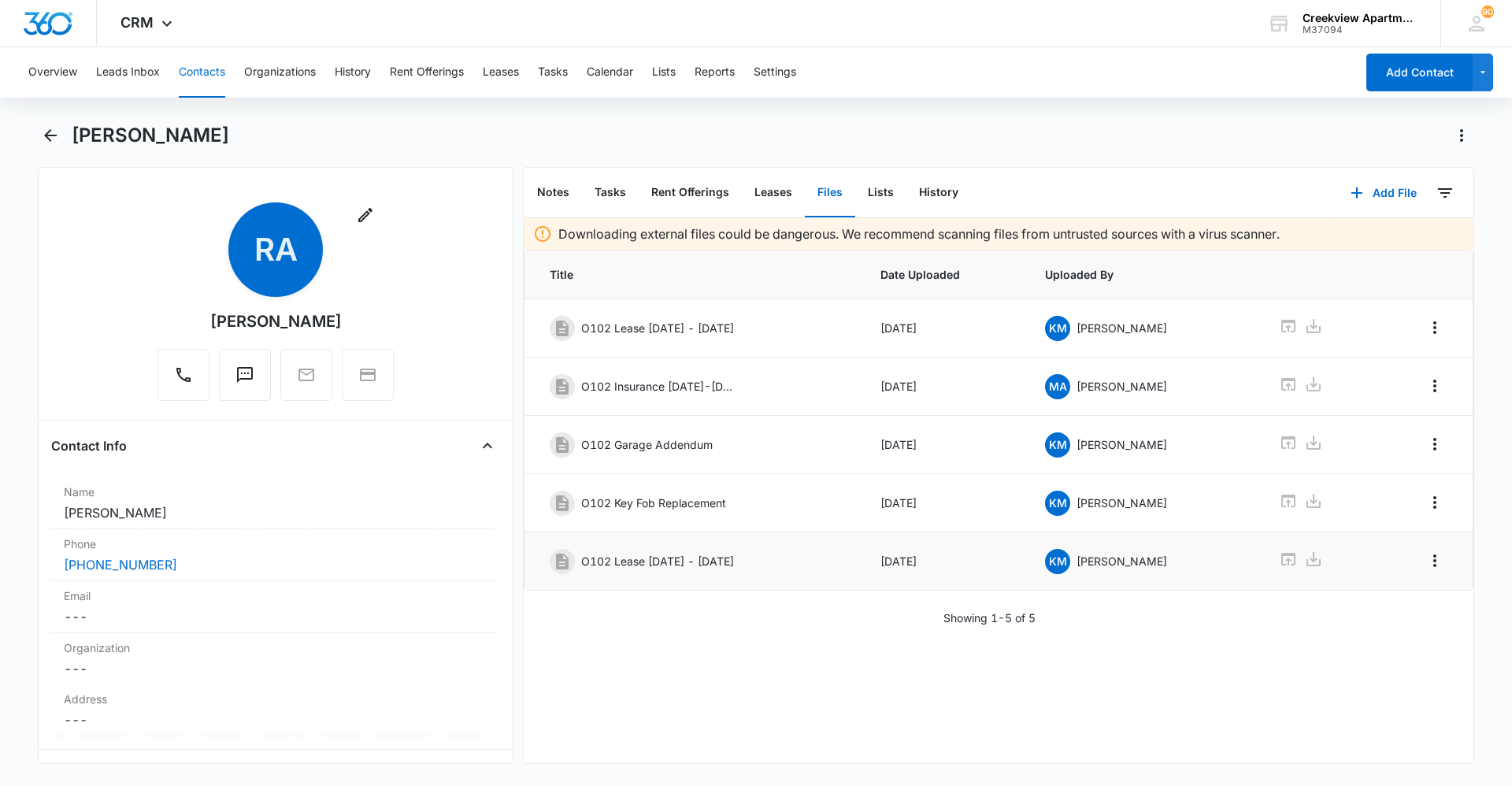
click at [198, 66] on button "Contacts" at bounding box center [202, 72] width 46 height 50
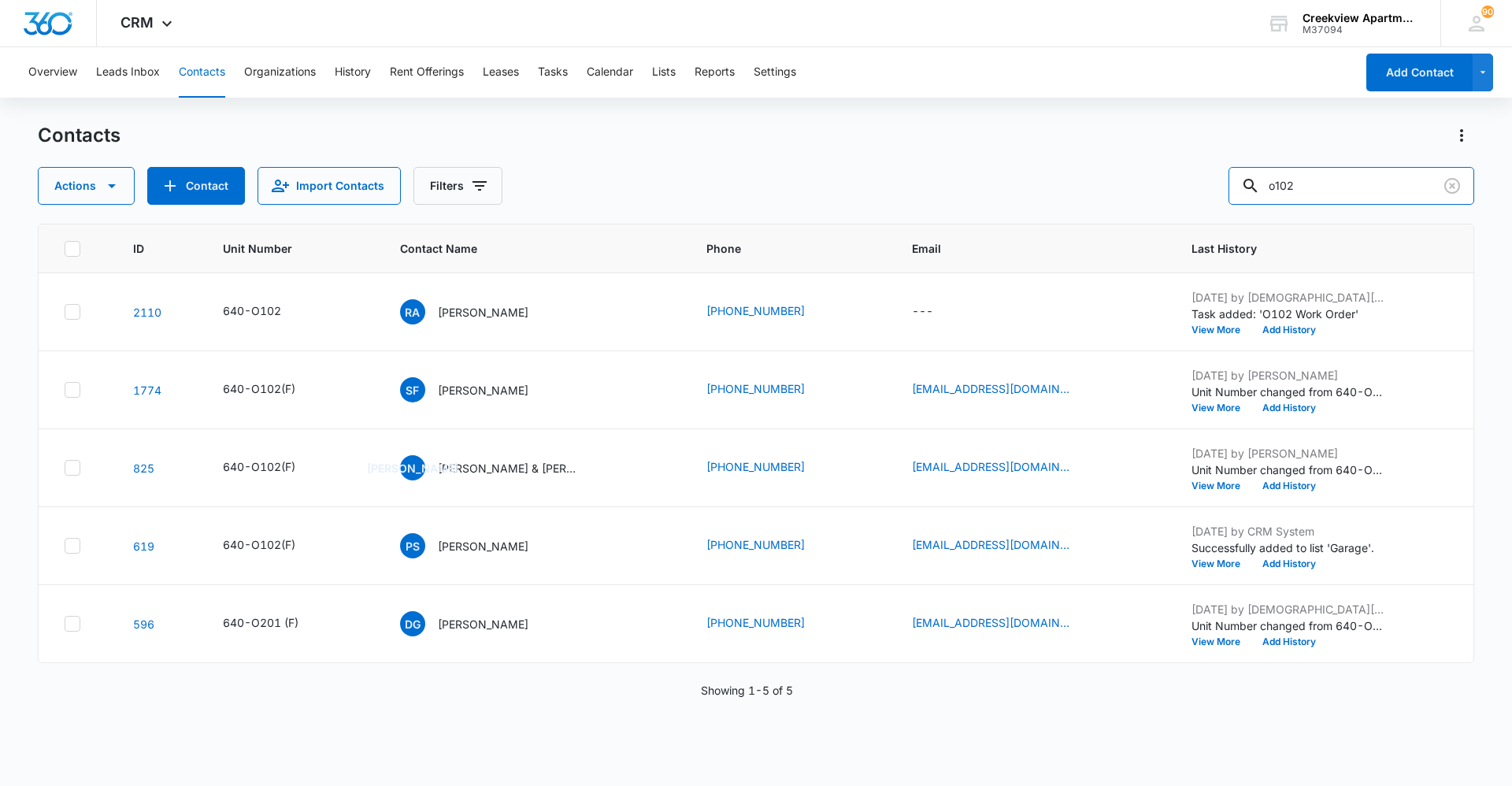
drag, startPoint x: 1339, startPoint y: 184, endPoint x: 1220, endPoint y: 187, distance: 119.0
click at [1220, 187] on div "Actions Contact Import Contacts Filters o102" at bounding box center [756, 185] width 1436 height 38
type input "f103"
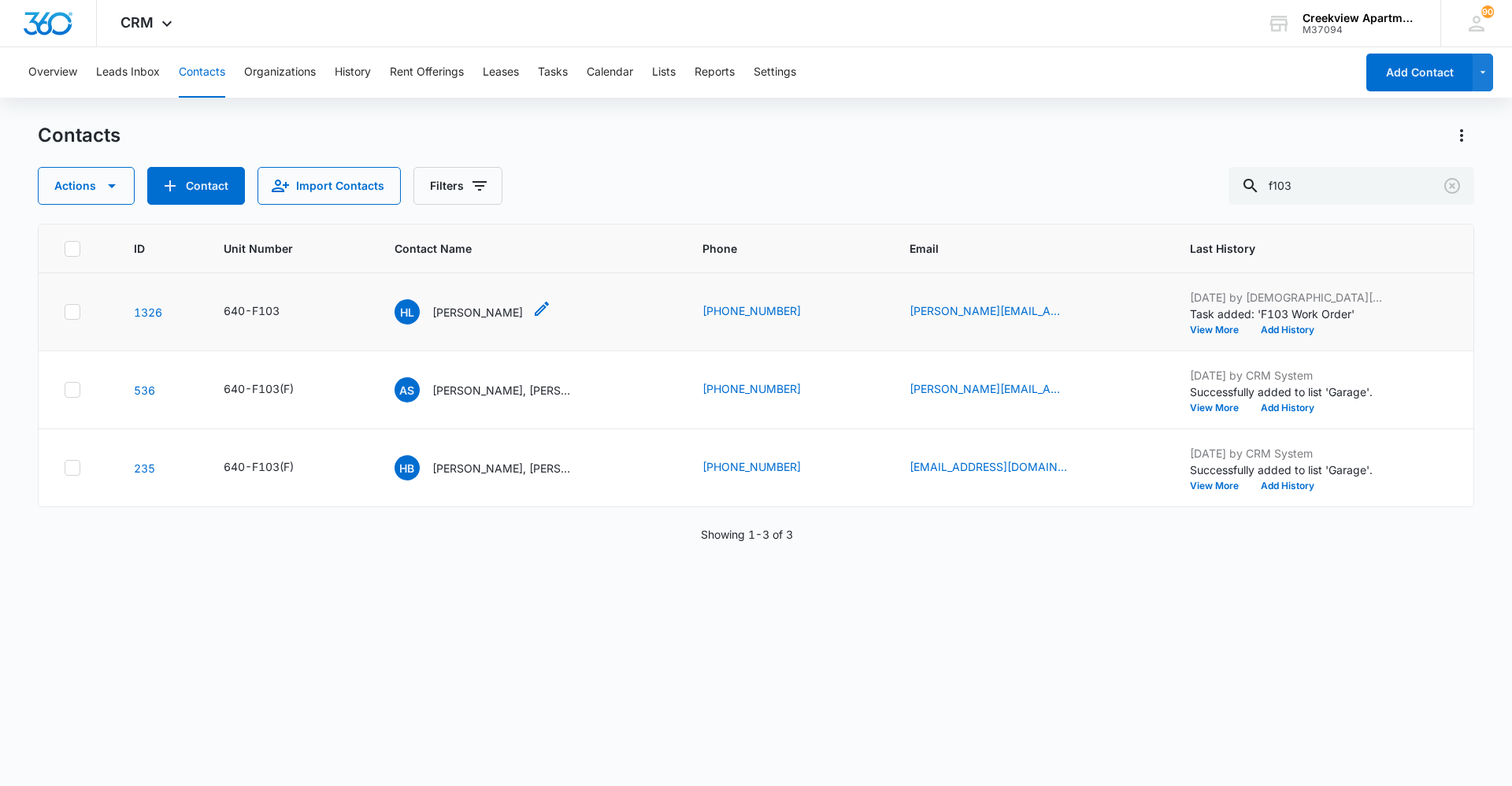
click at [489, 310] on p "Hector Lara-Barrios" at bounding box center [477, 312] width 91 height 17
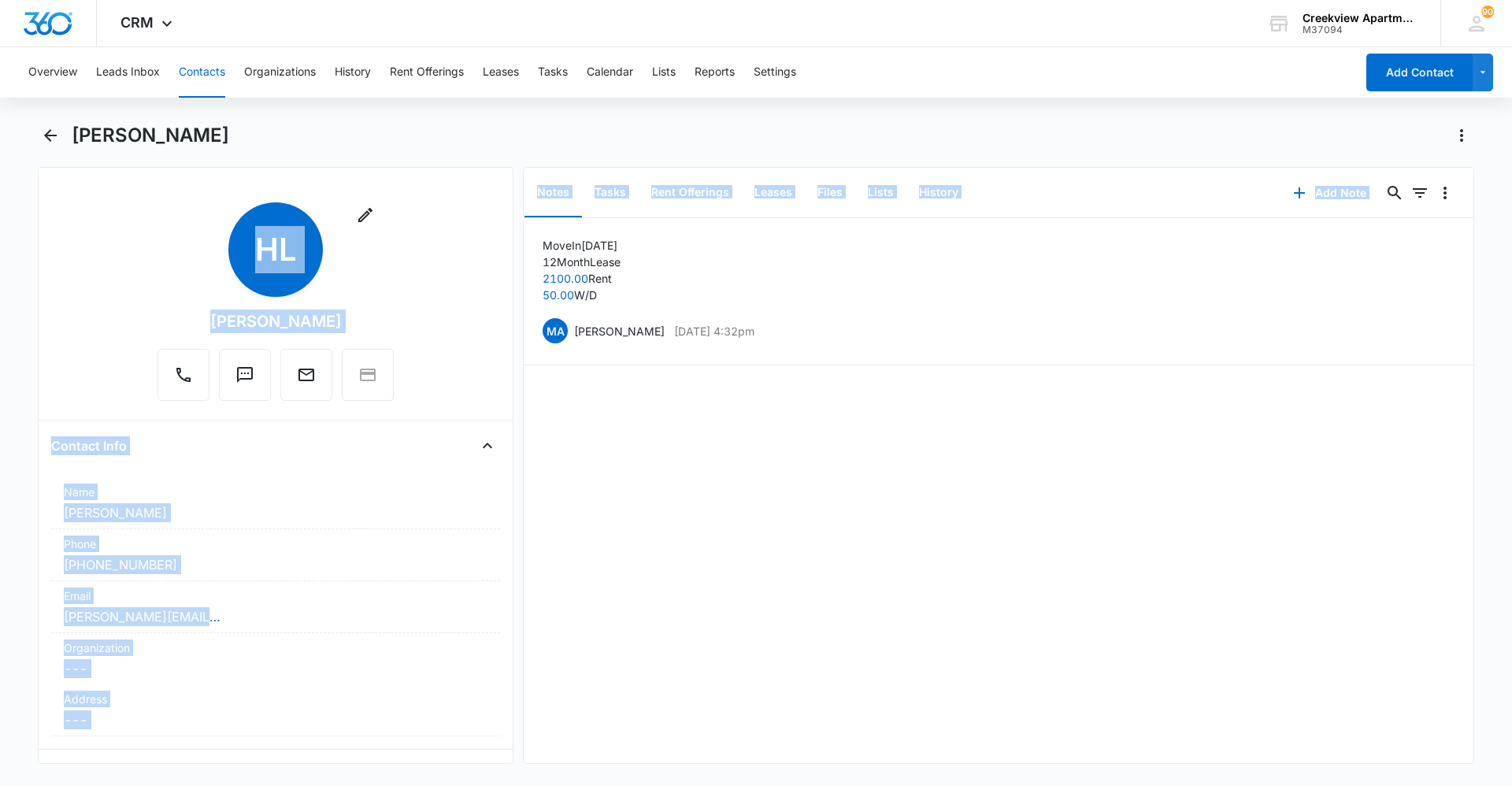
click at [517, 248] on div "Remove HL Hector Lara-Barrios Contact Info Name Cancel Save Changes Hector Lara…" at bounding box center [756, 465] width 1436 height 597
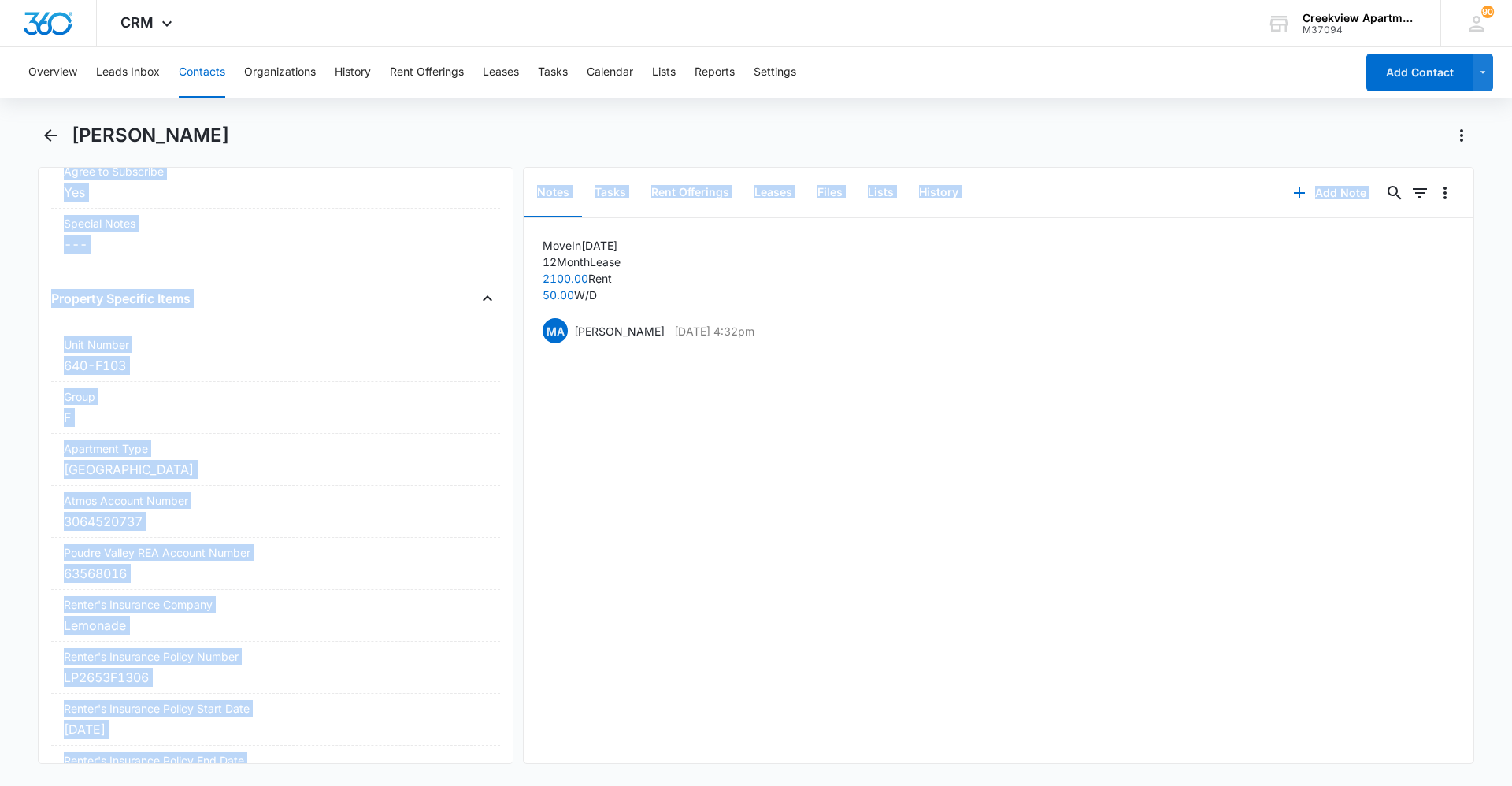
scroll to position [1710, 0]
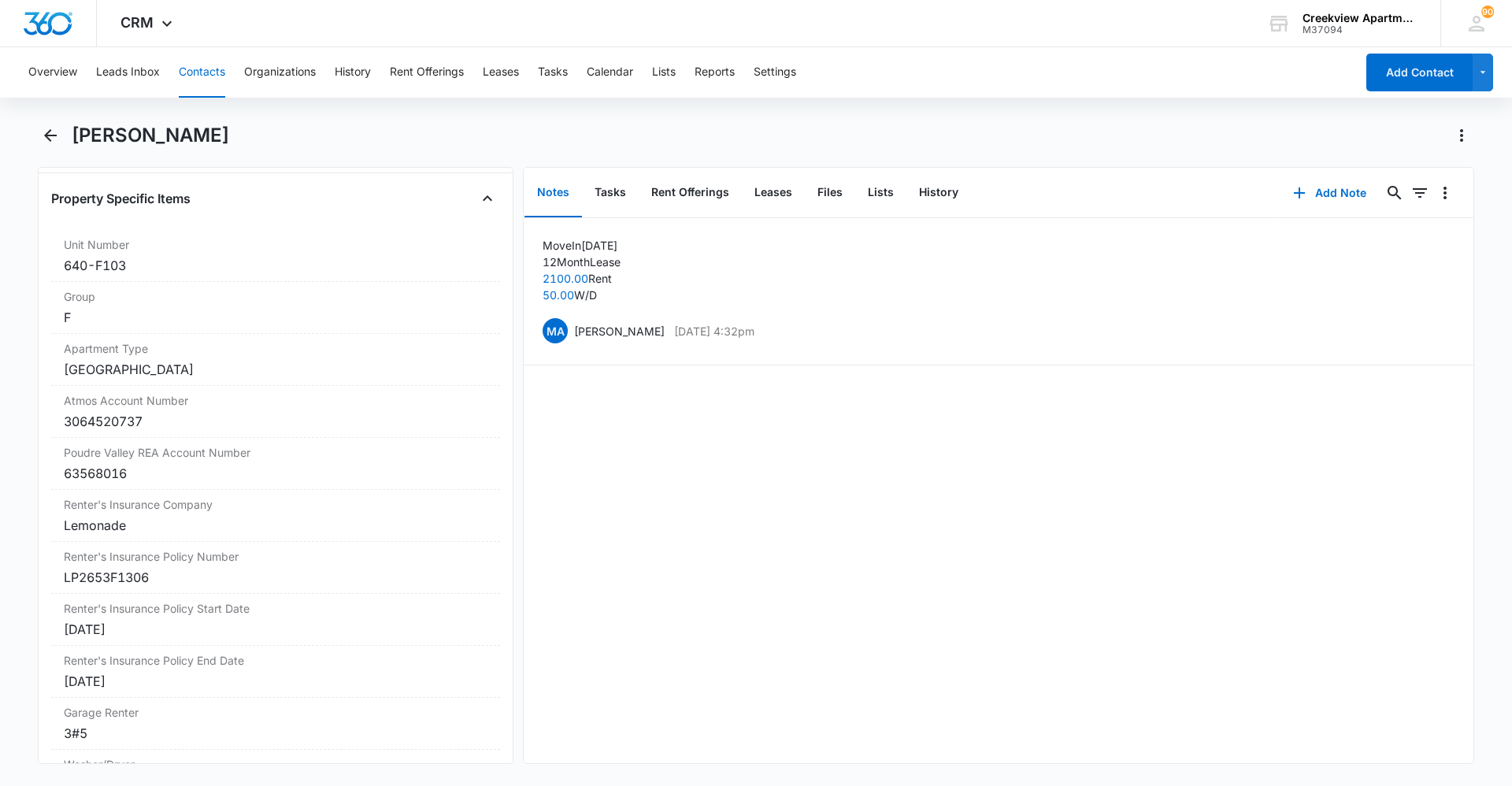
click at [565, 583] on div "Move In 4/20/24 12 Month Lease 2100.00 Rent 50.00 W/D MA Marissa Antola Mar 4, …" at bounding box center [998, 490] width 949 height 545
click at [180, 744] on div "Garage Renter Cancel Save Changes 3#5" at bounding box center [275, 723] width 449 height 52
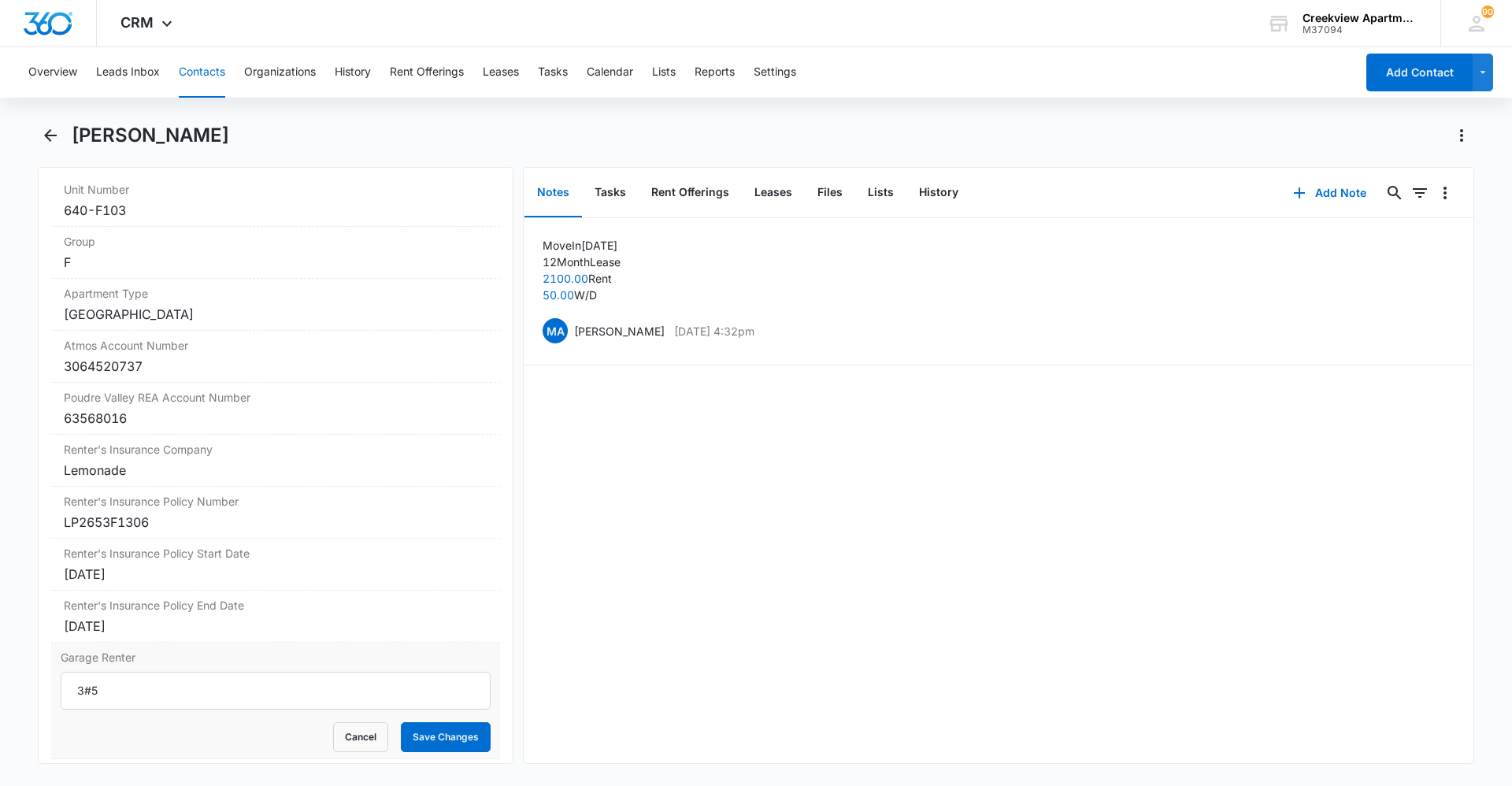
scroll to position [1867, 0]
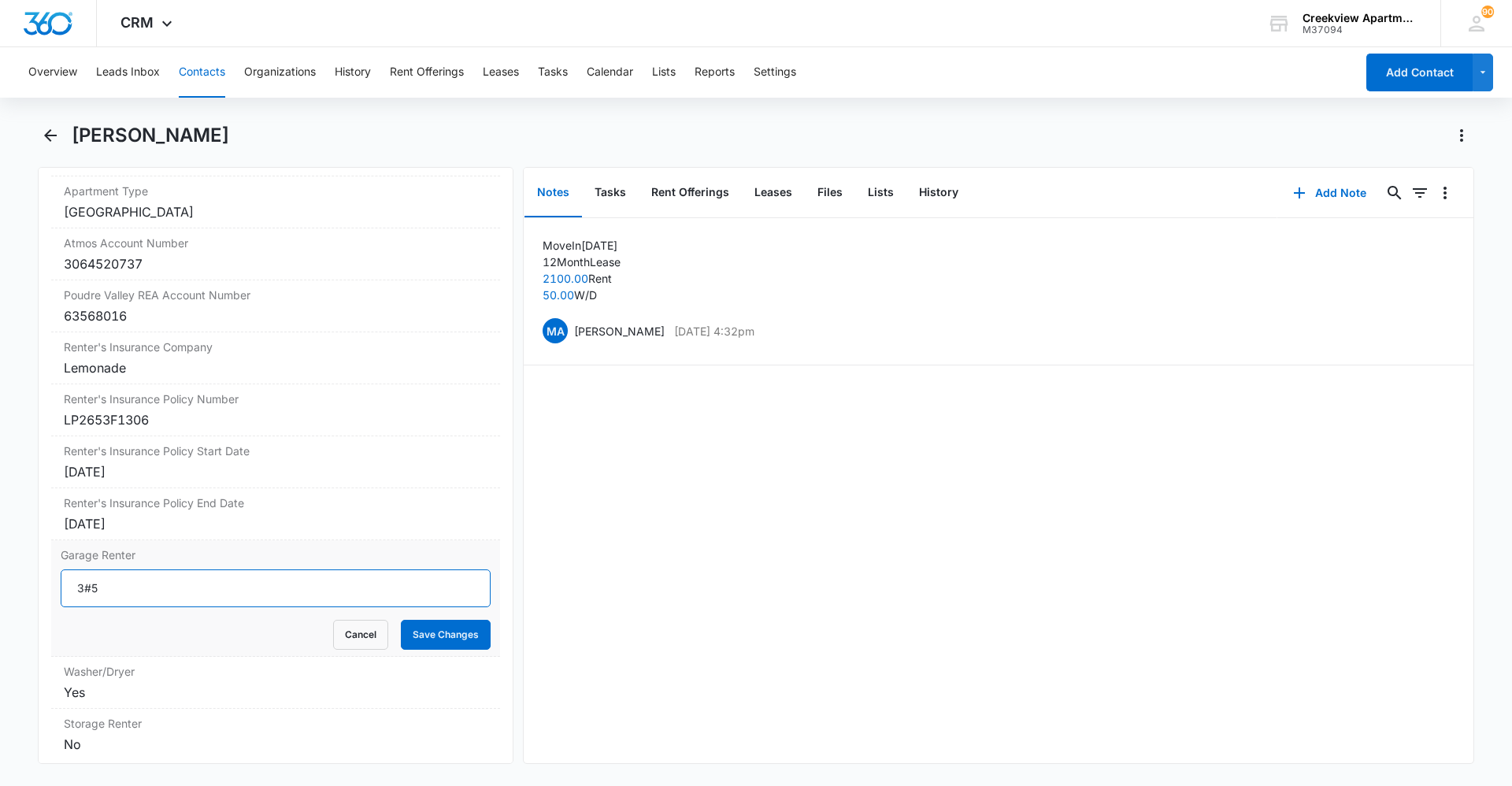
drag, startPoint x: 134, startPoint y: 590, endPoint x: 59, endPoint y: 589, distance: 75.0
click at [59, 589] on div "Garage Renter 3#5 Cancel Save Changes" at bounding box center [275, 599] width 449 height 117
click at [388, 633] on div "Cancel Save Changes" at bounding box center [275, 634] width 430 height 30
click at [478, 636] on button "Save Changes" at bounding box center [445, 634] width 90 height 30
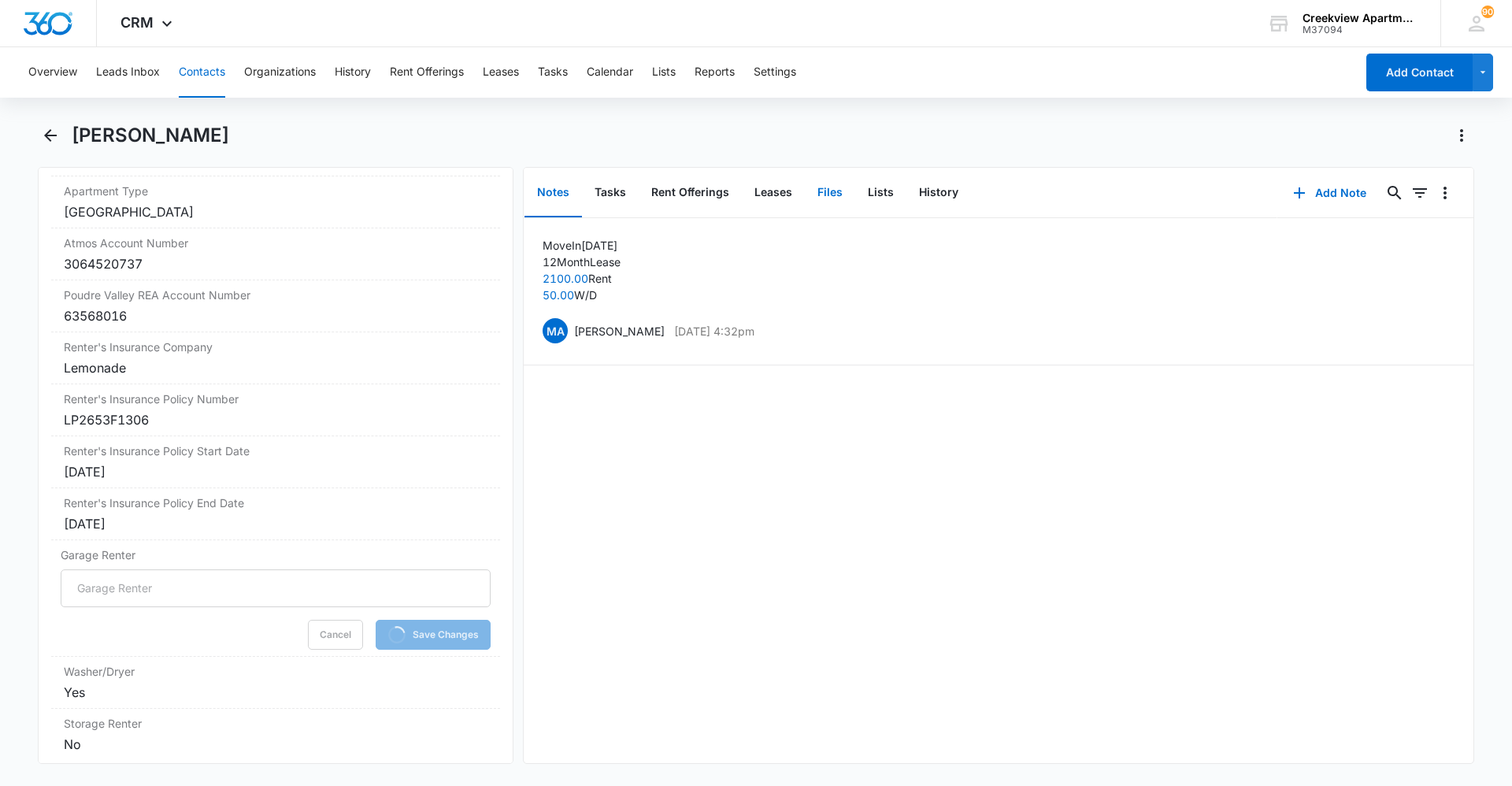
click at [828, 191] on button "Files" at bounding box center [830, 193] width 50 height 49
click at [1356, 178] on button "Add File" at bounding box center [1383, 193] width 97 height 38
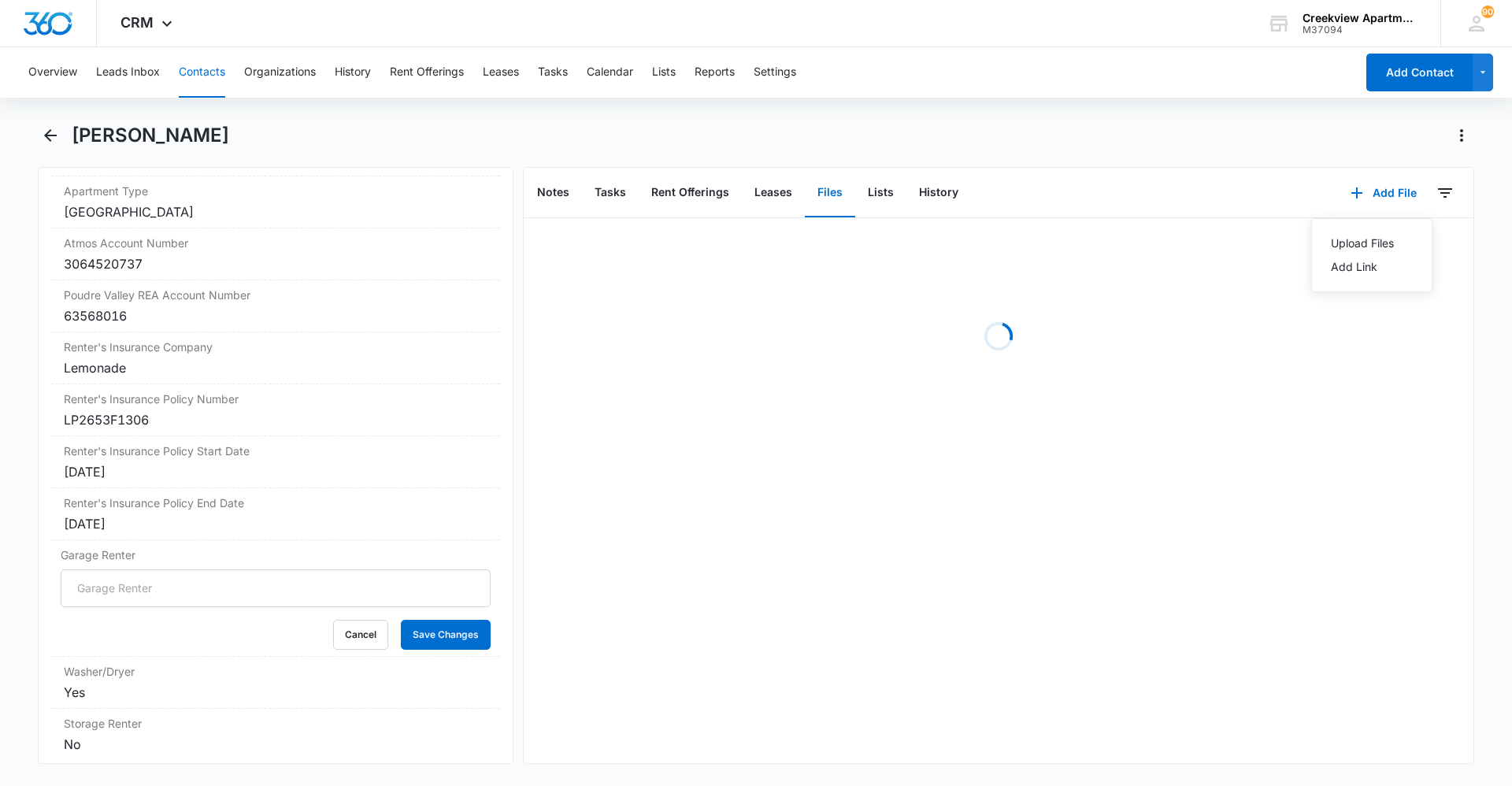
click at [1369, 231] on div "Upload Files Add Link" at bounding box center [1371, 255] width 121 height 74
click at [1366, 197] on button "Add File" at bounding box center [1383, 193] width 97 height 38
click at [1368, 235] on button "Upload Files" at bounding box center [1371, 243] width 120 height 23
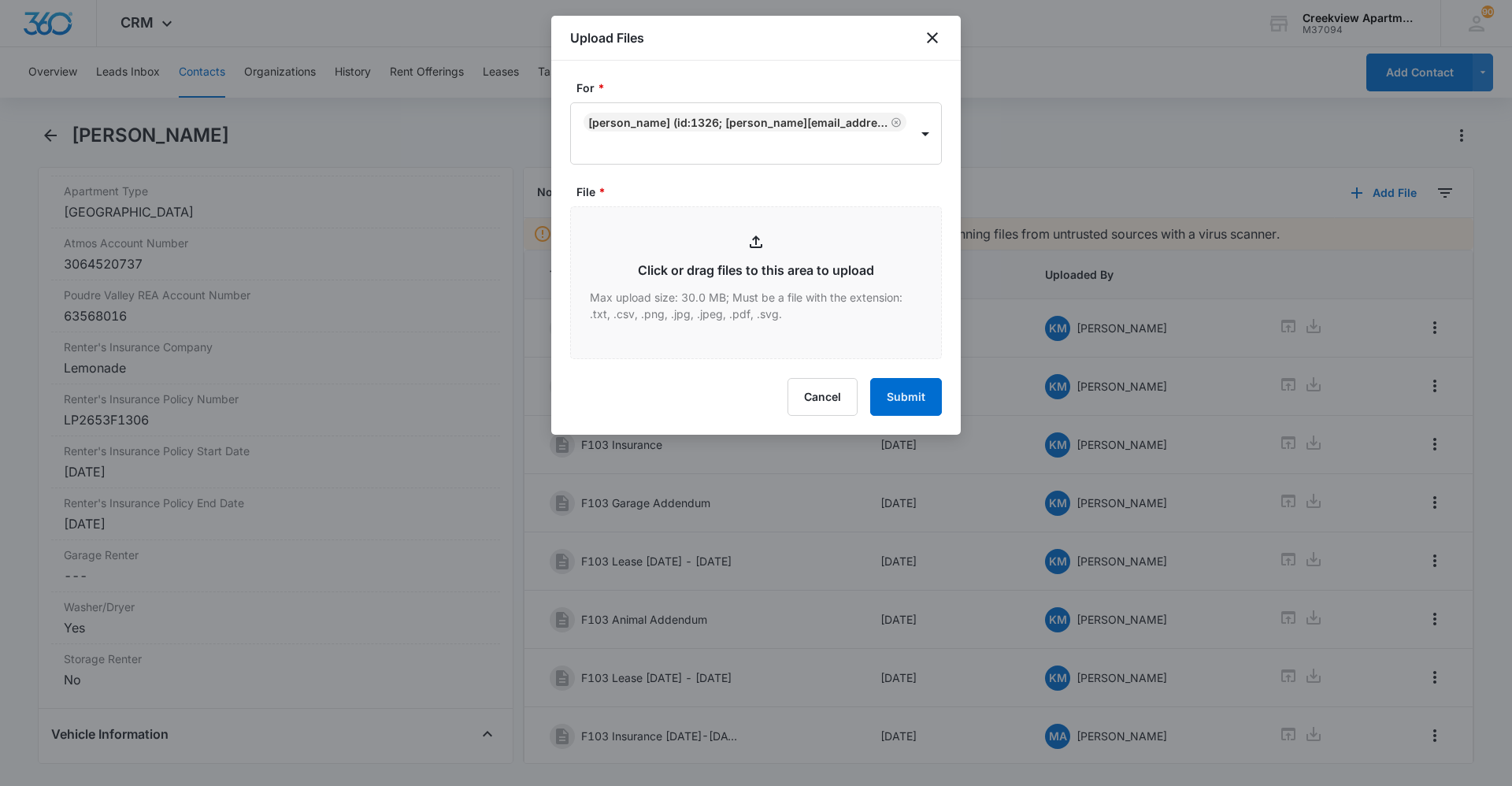
type input "C:\fakepath\F103 Garage Relinquish.pdf"
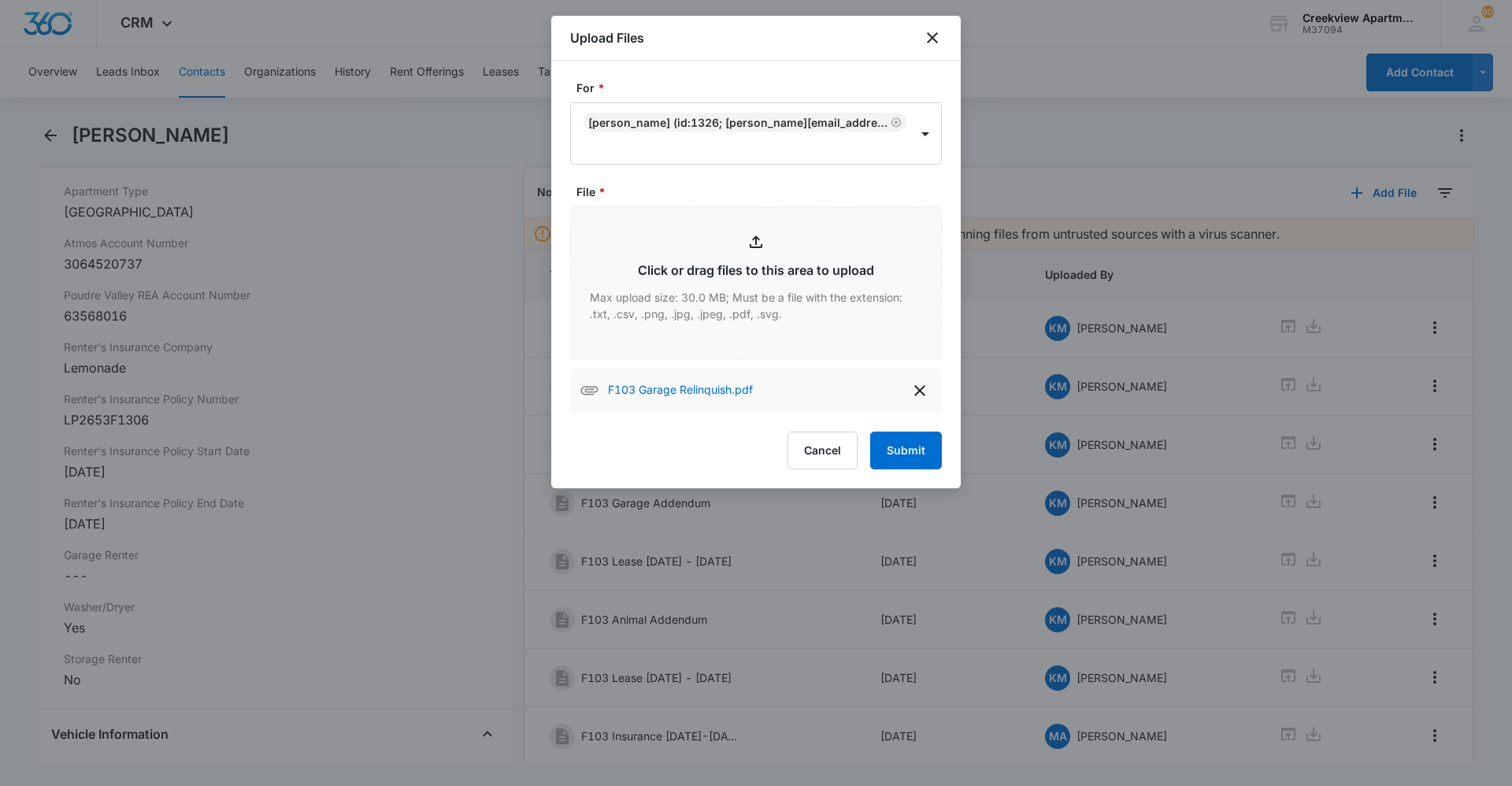
click at [909, 430] on form "For * Hector Lara-Barrios (ID:1326; hector.lara24.hl@icloud.com; 9705762353) Fi…" at bounding box center [756, 274] width 372 height 389
click at [913, 442] on button "Submit" at bounding box center [905, 450] width 71 height 38
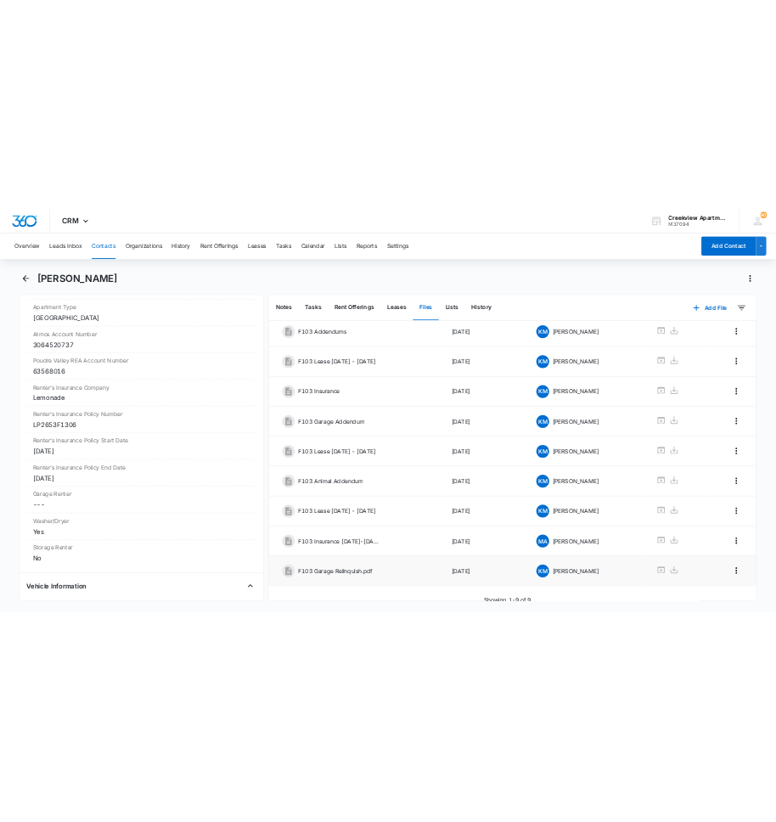
scroll to position [116, 0]
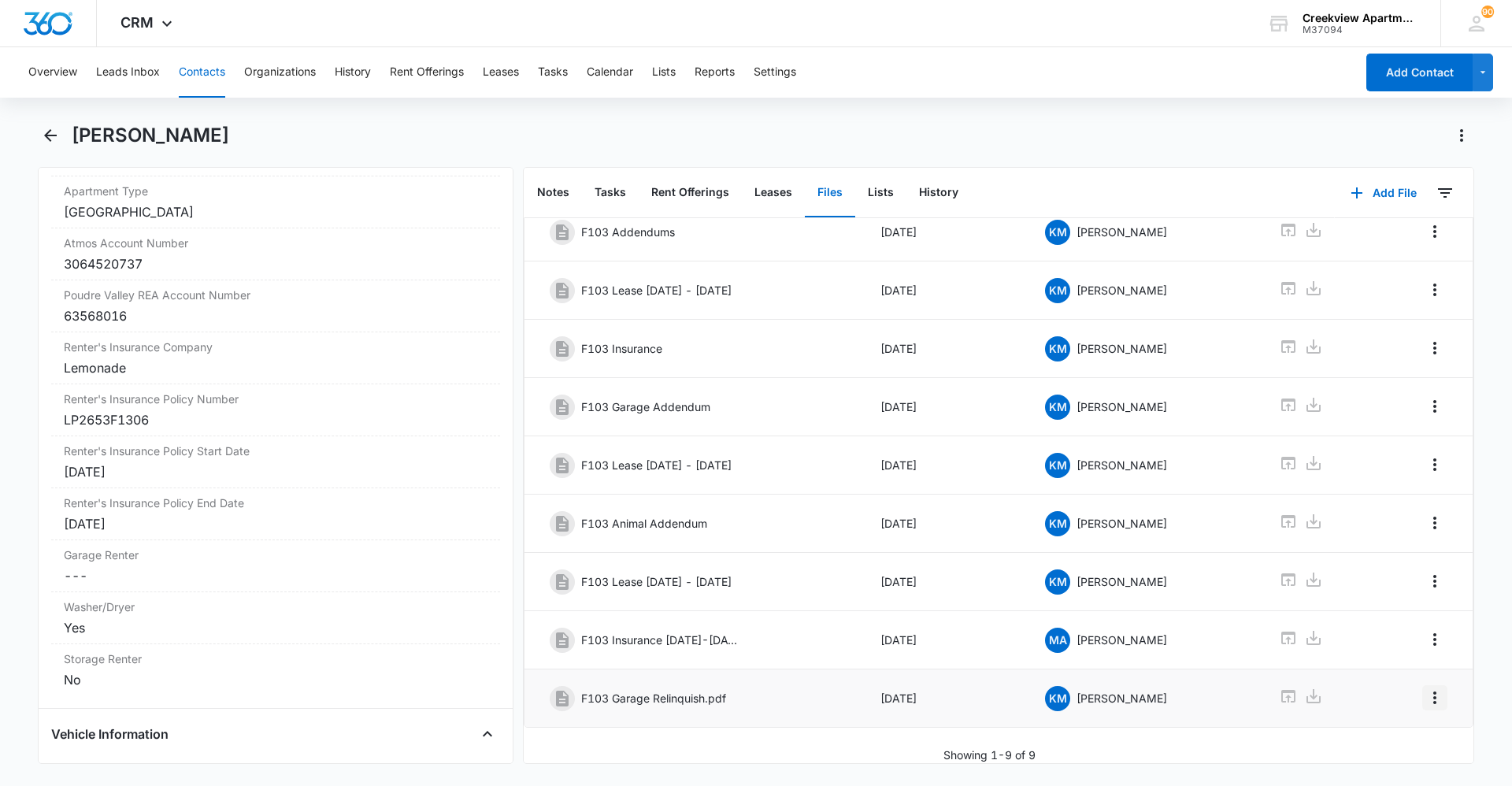
click at [1425, 688] on icon "Overflow Menu" at bounding box center [1434, 697] width 19 height 19
click at [1408, 718] on button "Edit" at bounding box center [1390, 729] width 90 height 23
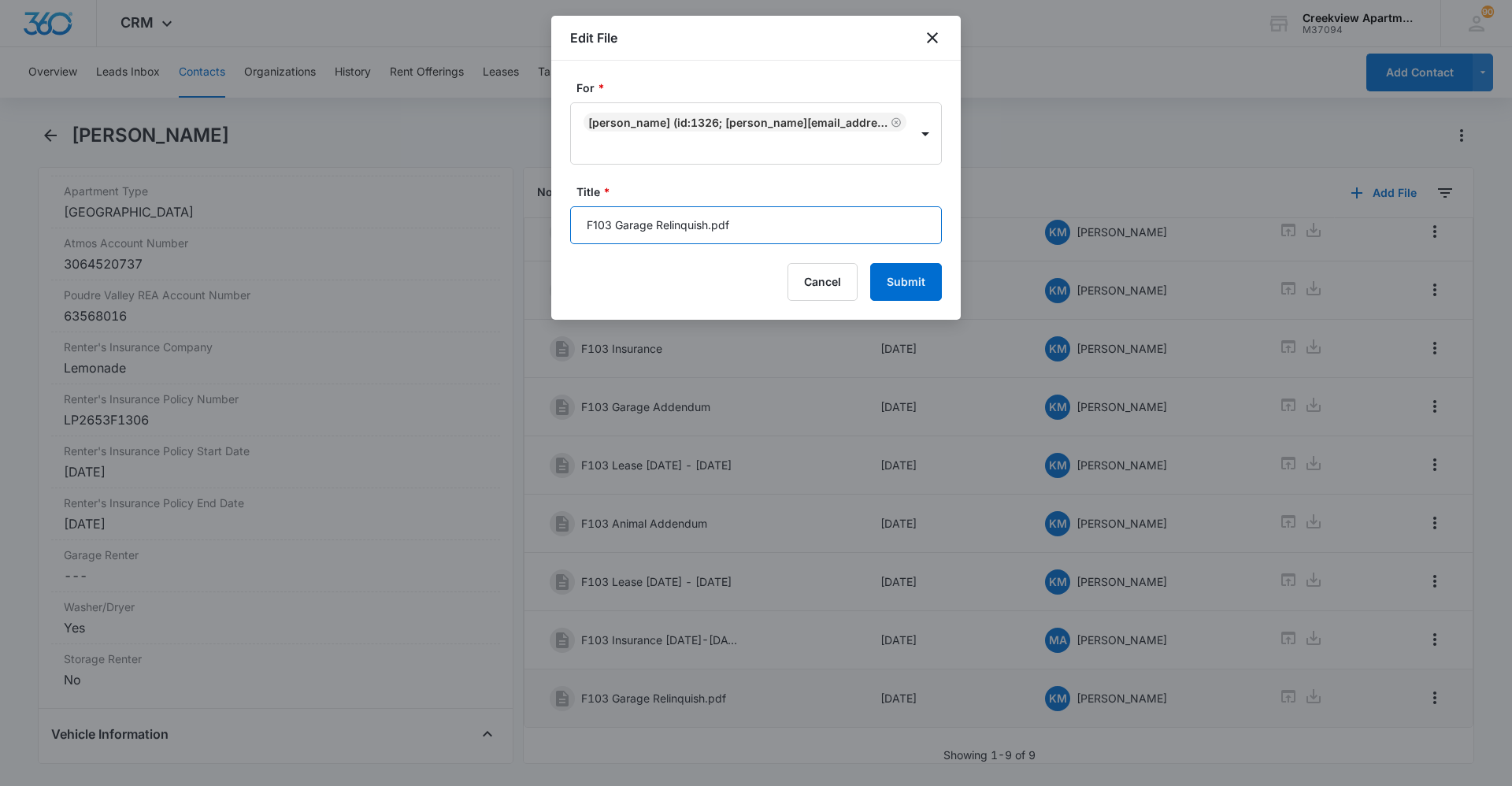
click at [820, 217] on input "F103 Garage Relinquish.pdf" at bounding box center [756, 225] width 372 height 38
type input "F103 Garage Relinquish"
click at [883, 280] on button "Submit" at bounding box center [905, 282] width 71 height 38
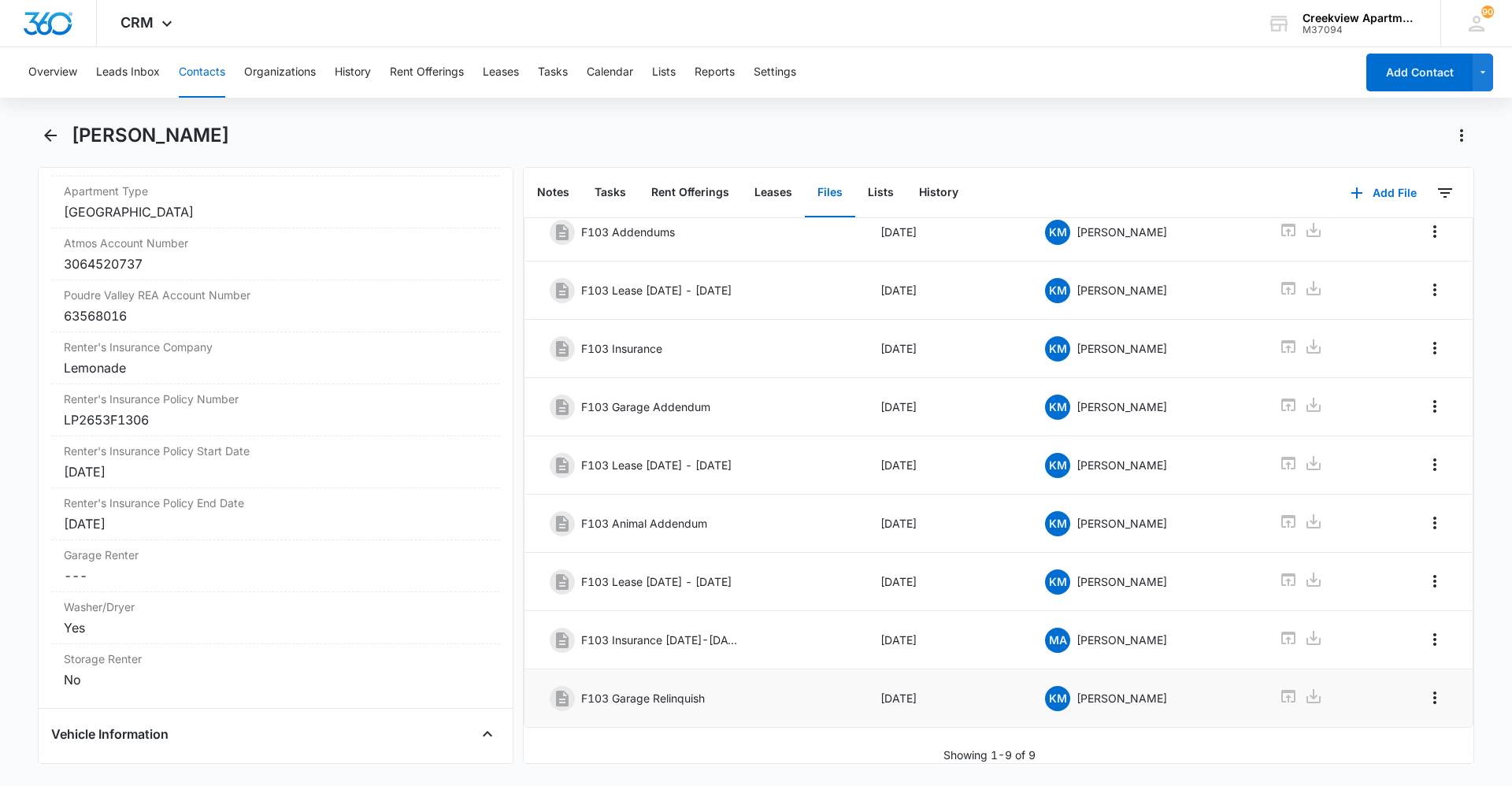
click at [1045, 149] on div "Hector Lara-Barrios" at bounding box center [756, 145] width 1436 height 44
click at [1108, 130] on div "Hector Lara-Barrios" at bounding box center [772, 134] width 1403 height 25
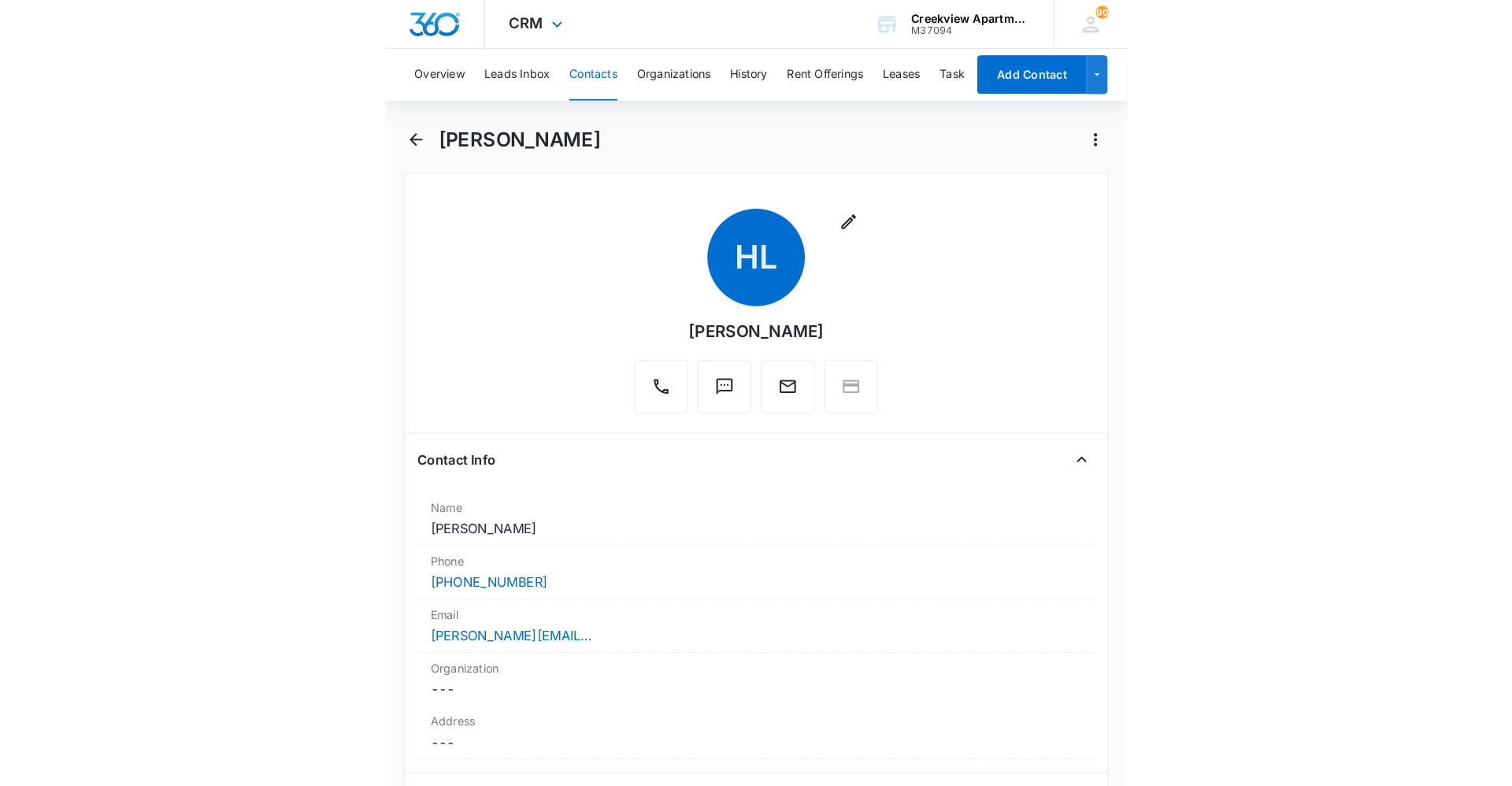
scroll to position [0, 0]
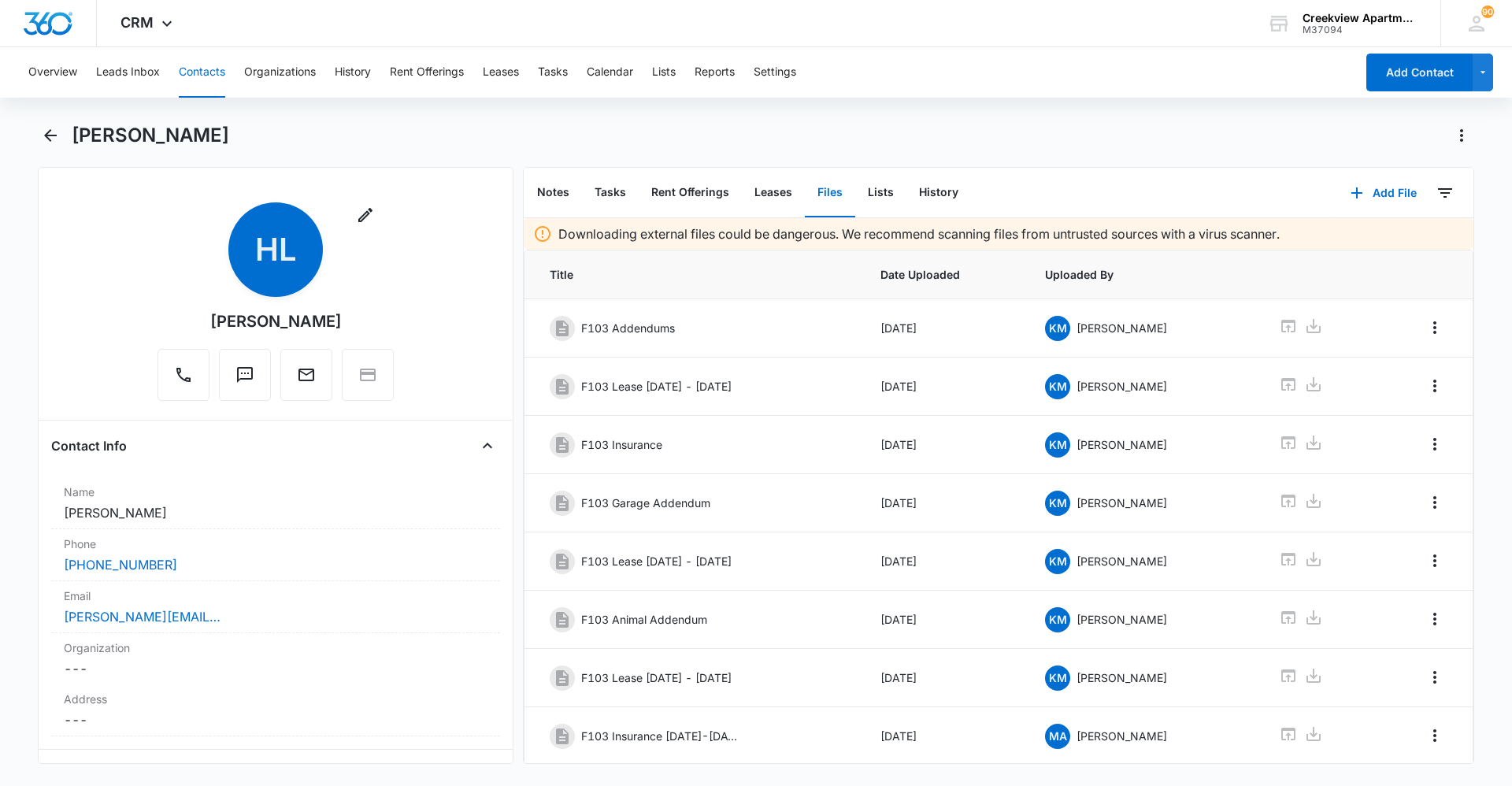
click at [890, 100] on div "Overview Leads Inbox Contacts Organizations History Rent Offerings Leases Tasks…" at bounding box center [756, 414] width 1512 height 735
click at [635, 151] on div "Hector Lara-Barrios" at bounding box center [756, 145] width 1436 height 44
drag, startPoint x: 593, startPoint y: 133, endPoint x: 722, endPoint y: 332, distance: 237.2
click at [593, 133] on div "Hector Lara-Barrios" at bounding box center [772, 134] width 1403 height 25
click at [207, 76] on button "Contacts" at bounding box center [202, 72] width 46 height 50
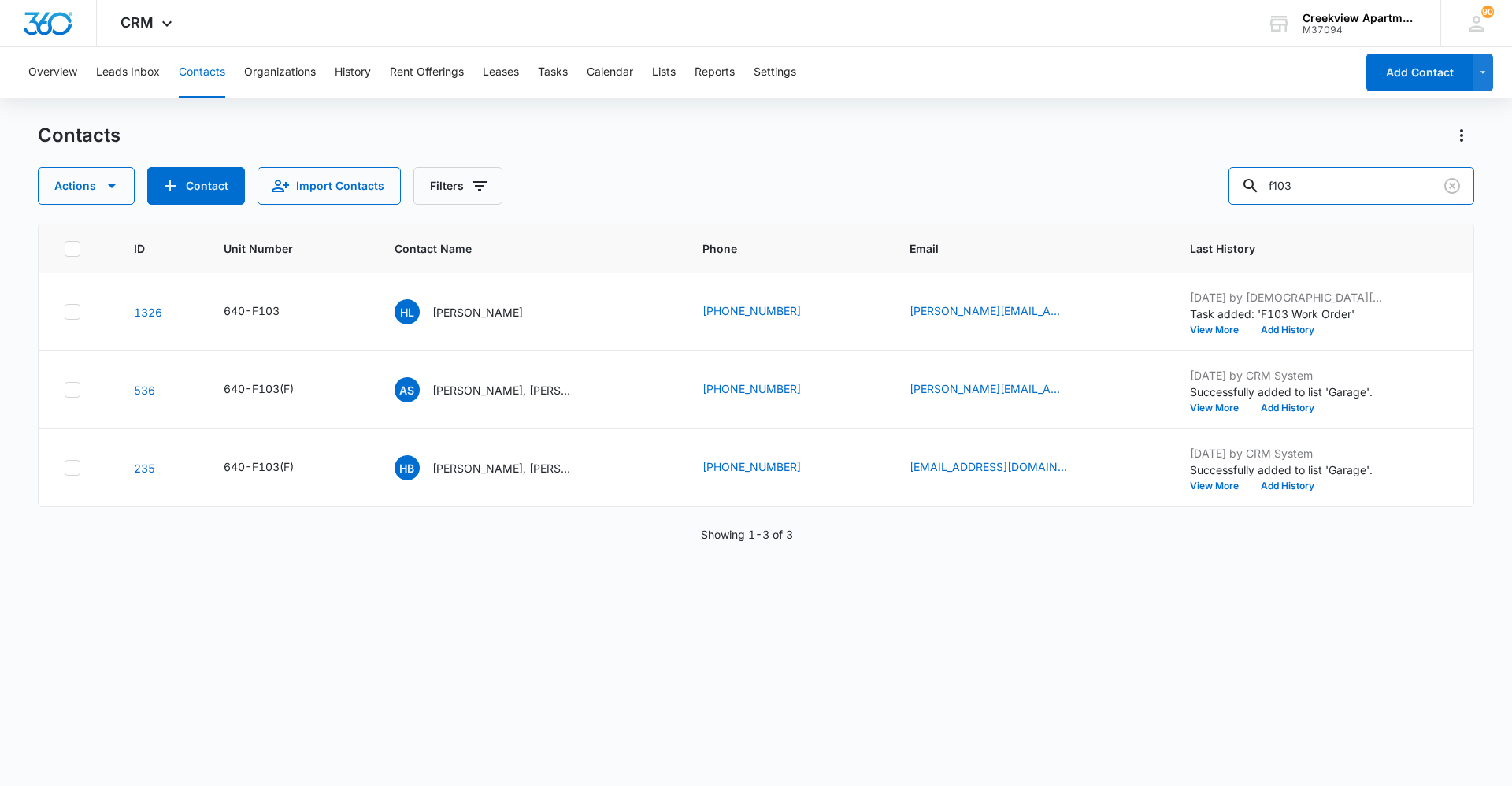
drag, startPoint x: 1382, startPoint y: 180, endPoint x: 1211, endPoint y: 197, distance: 171.8
click at [1211, 197] on div "Actions Contact Import Contacts Filters f103" at bounding box center [756, 185] width 1436 height 38
type input "i204"
click at [537, 313] on p "Haley Jensen, Bricen Andreasen" at bounding box center [502, 312] width 142 height 17
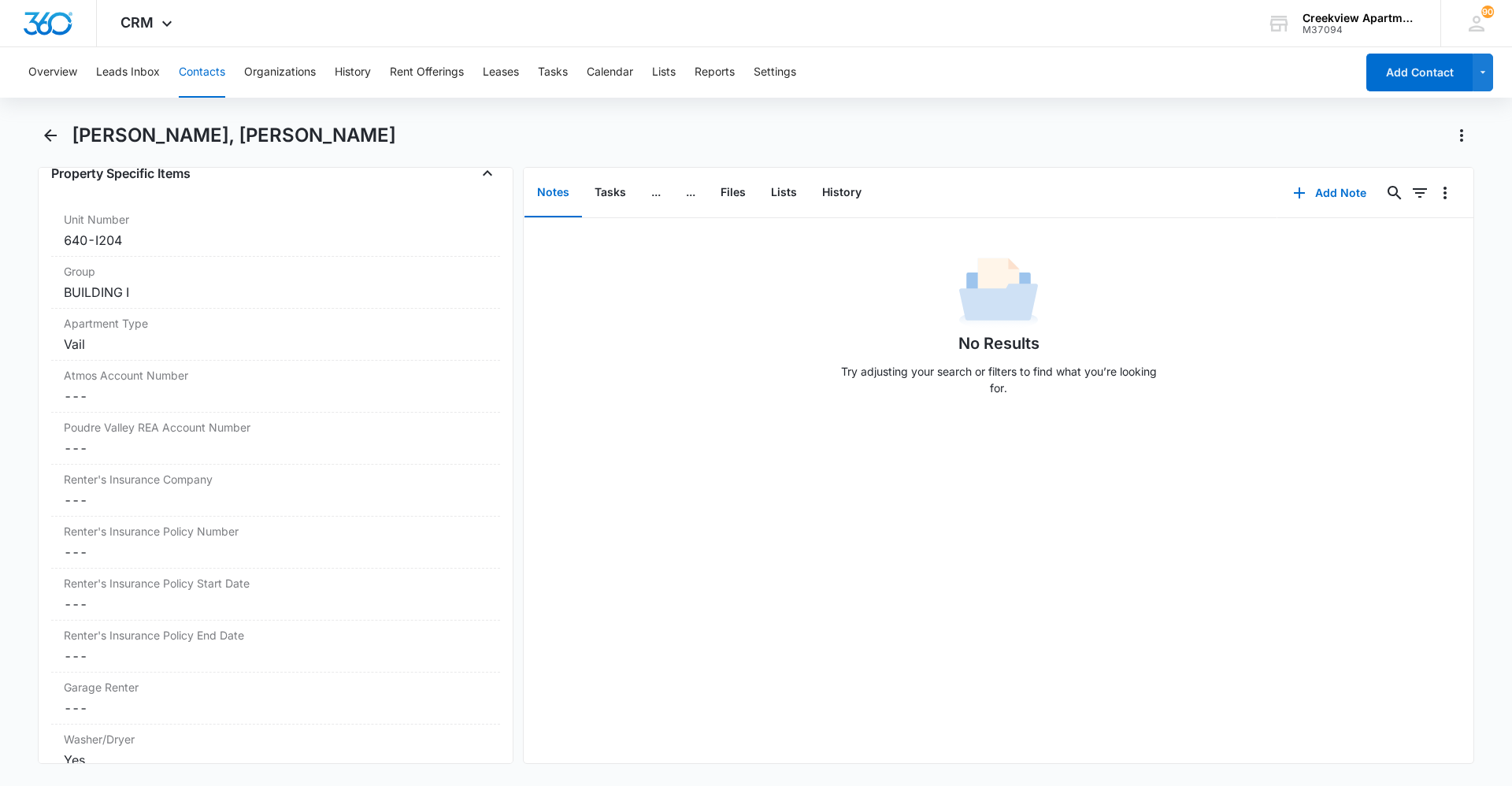
scroll to position [1741, 0]
click at [179, 403] on div "Atmos Account Number Cancel Save Changes ---" at bounding box center [275, 381] width 449 height 52
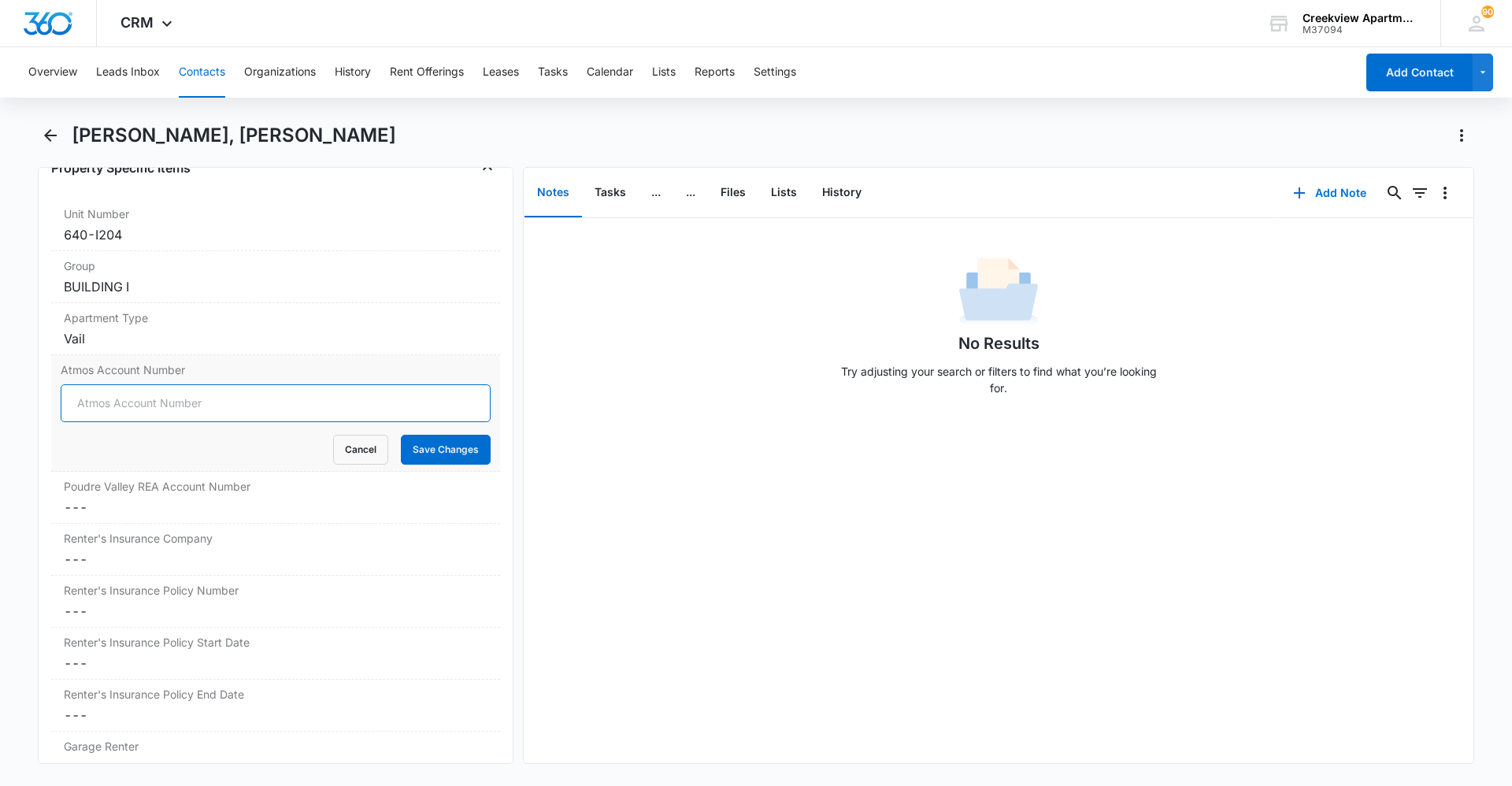
click at [128, 406] on input "Atmos Account Number" at bounding box center [275, 402] width 430 height 38
type input "3073713191"
click at [423, 450] on button "Save Changes" at bounding box center [445, 450] width 90 height 30
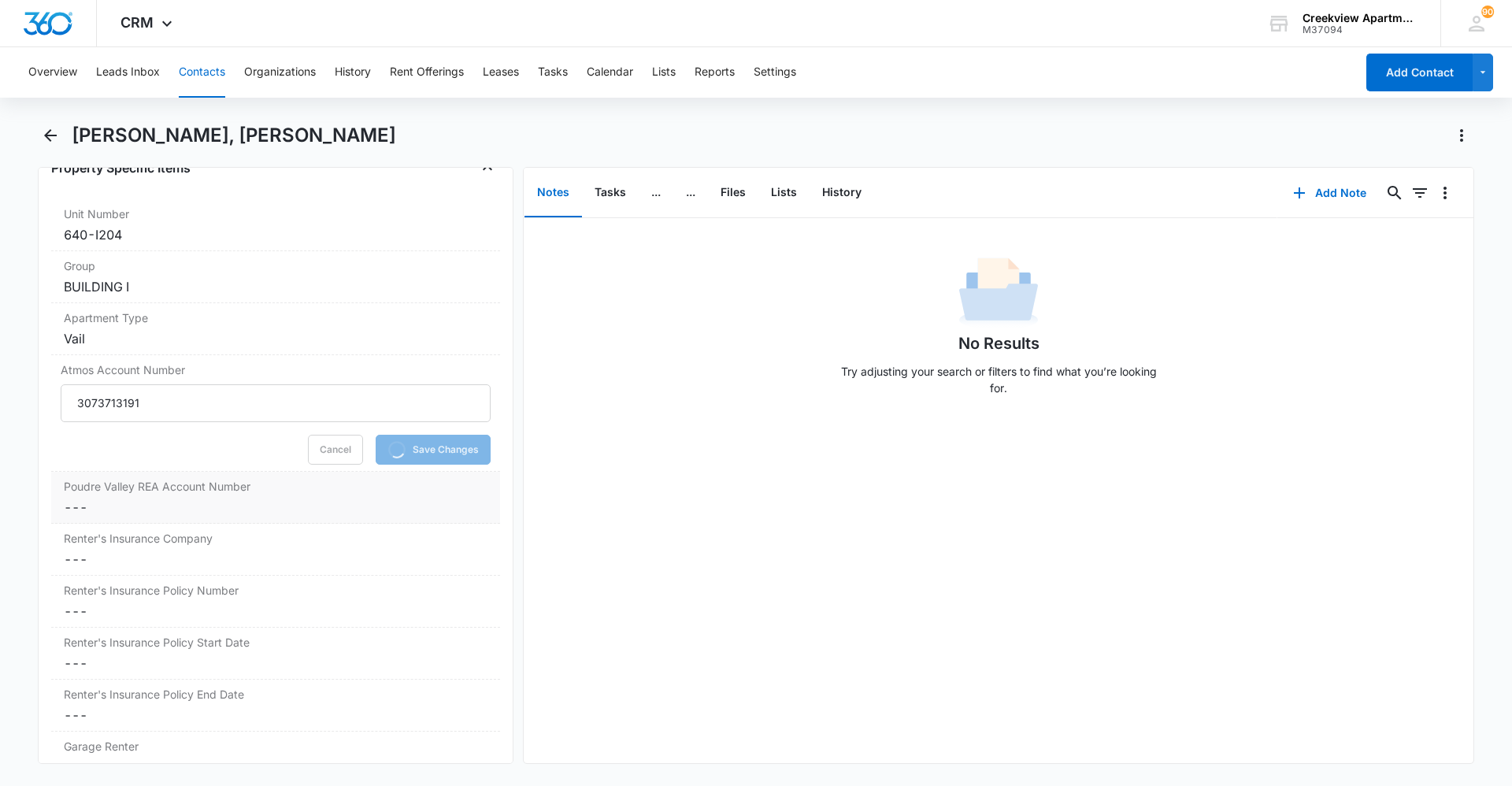
click at [341, 486] on label "Poudre Valley REA Account Number" at bounding box center [275, 487] width 424 height 17
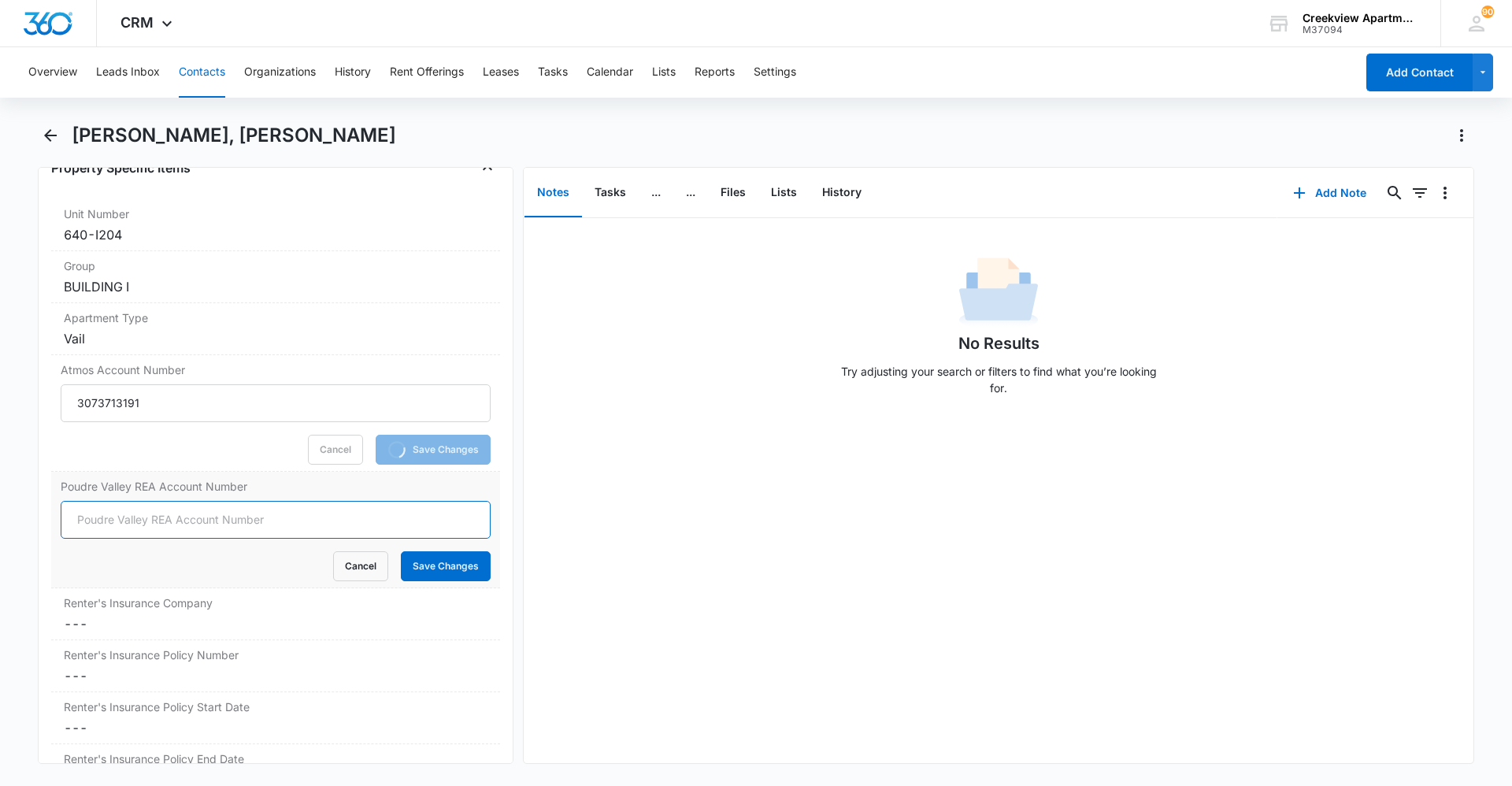
click at [135, 526] on input "Poudre Valley REA Account Number" at bounding box center [275, 519] width 430 height 38
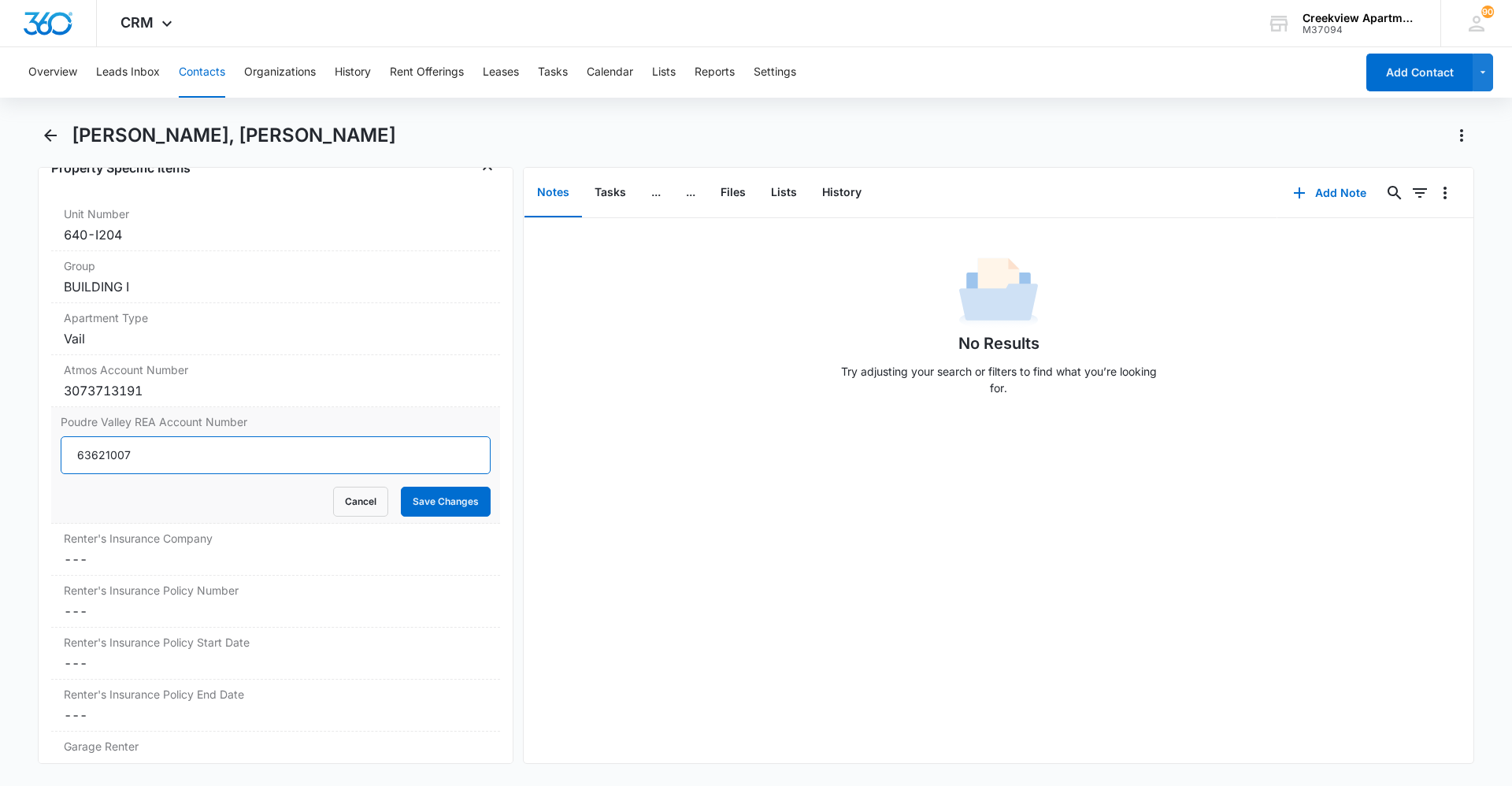
type input "63621007"
click at [410, 498] on button "Save Changes" at bounding box center [445, 501] width 90 height 30
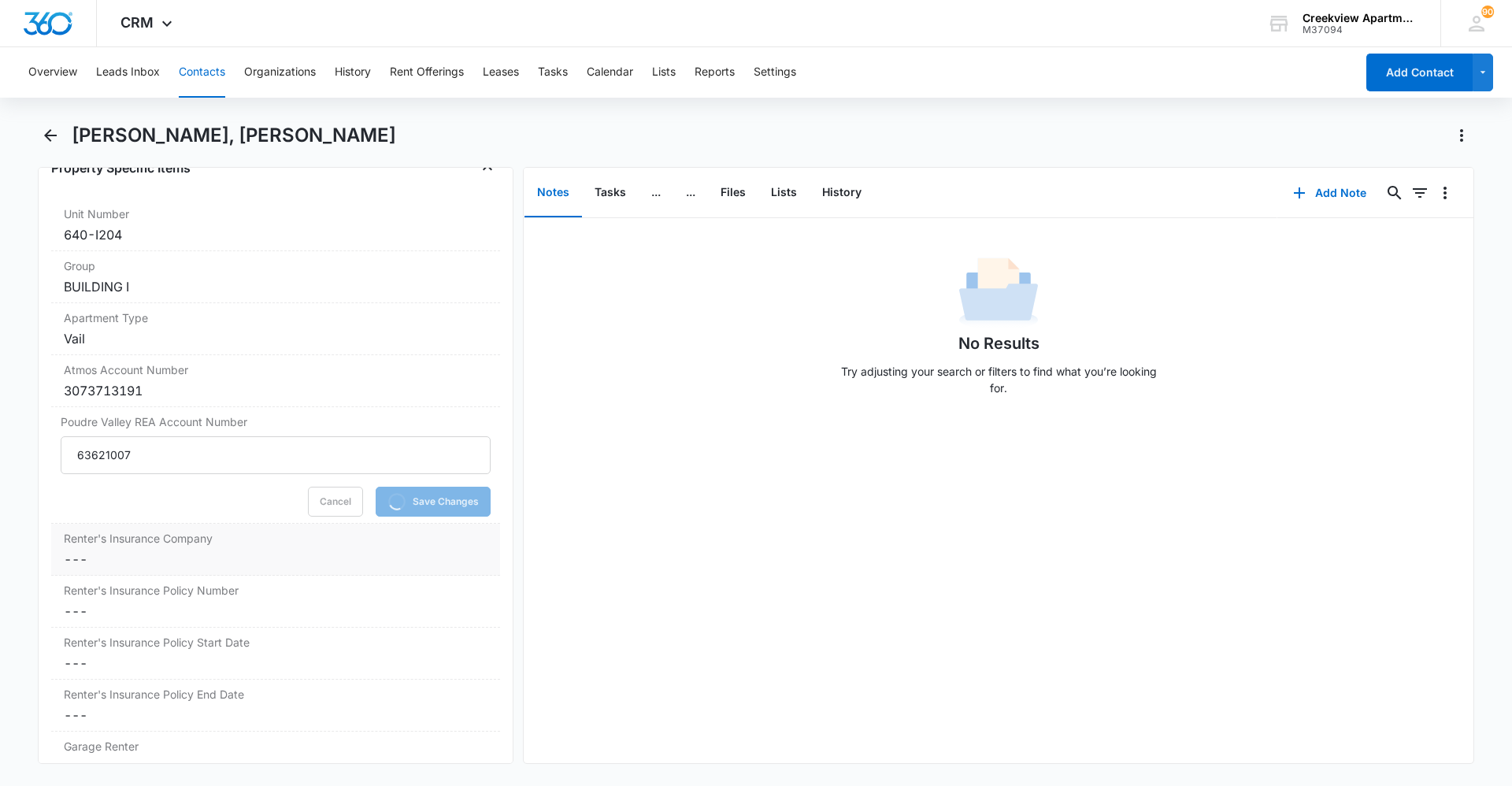
click at [339, 546] on label "Renter's Insurance Company" at bounding box center [275, 539] width 424 height 17
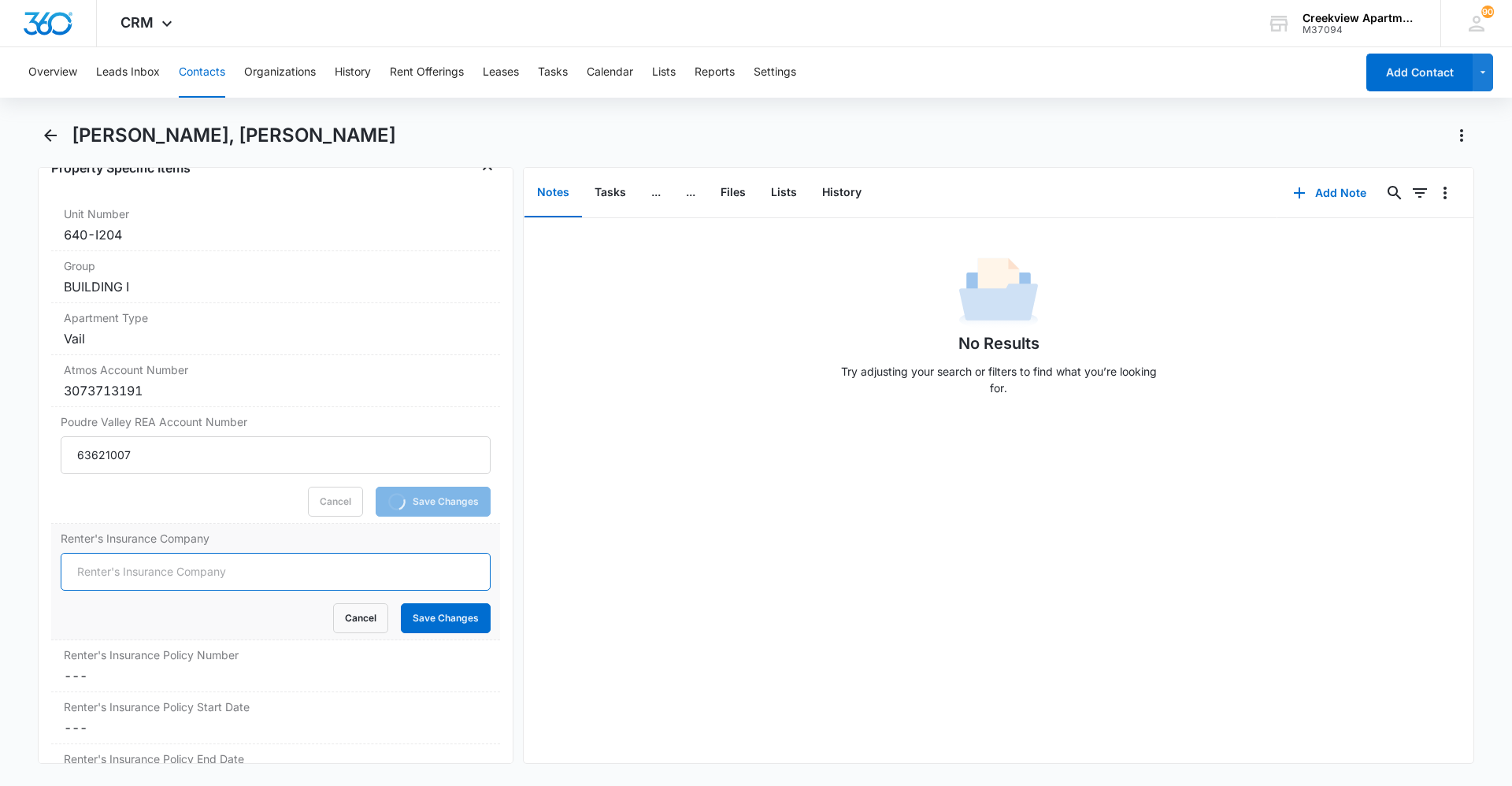
click at [177, 574] on input "Renter's Insurance Company" at bounding box center [275, 571] width 430 height 38
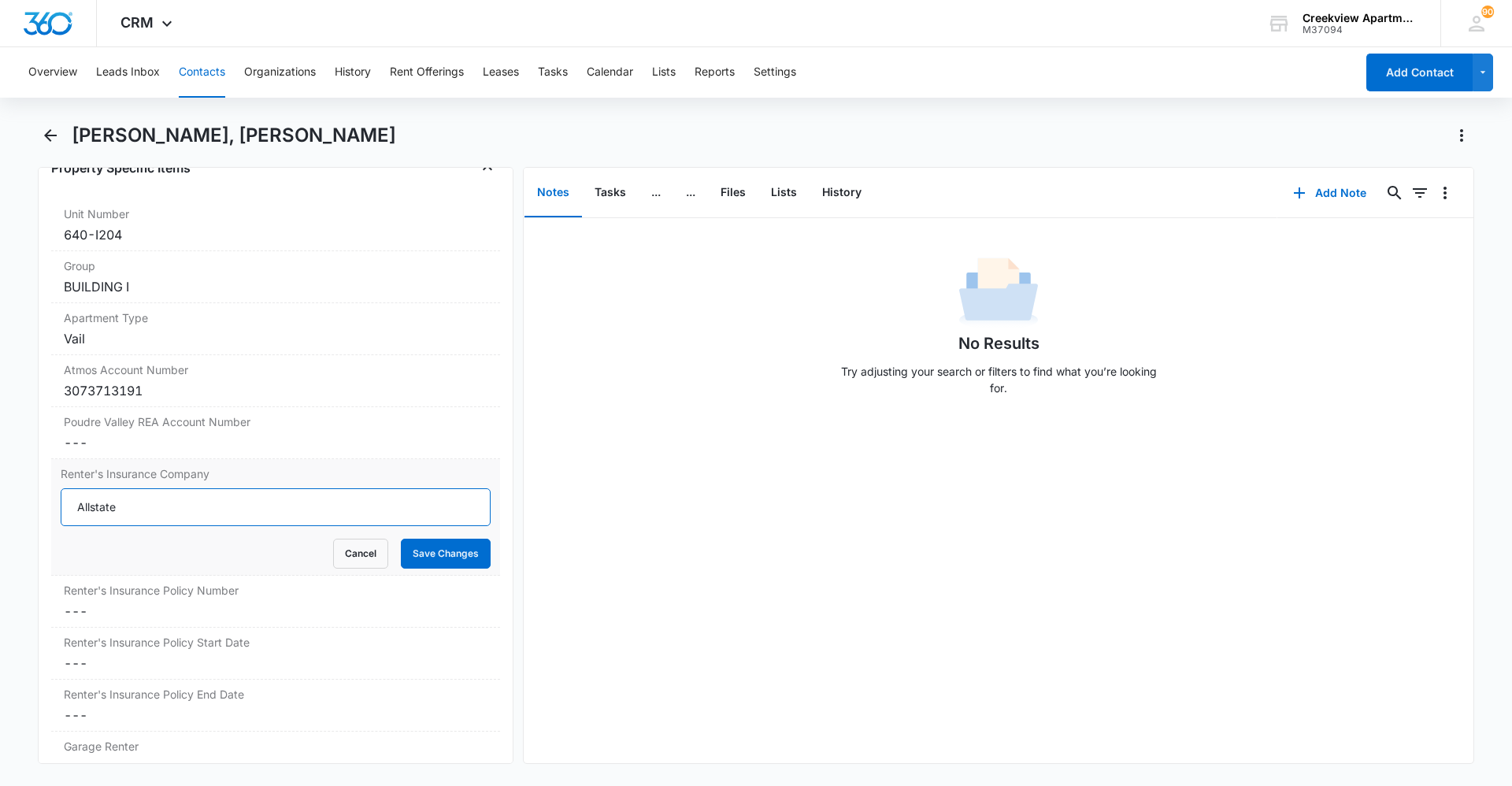
type input "Allstate"
click at [457, 554] on button "Save Changes" at bounding box center [445, 553] width 90 height 30
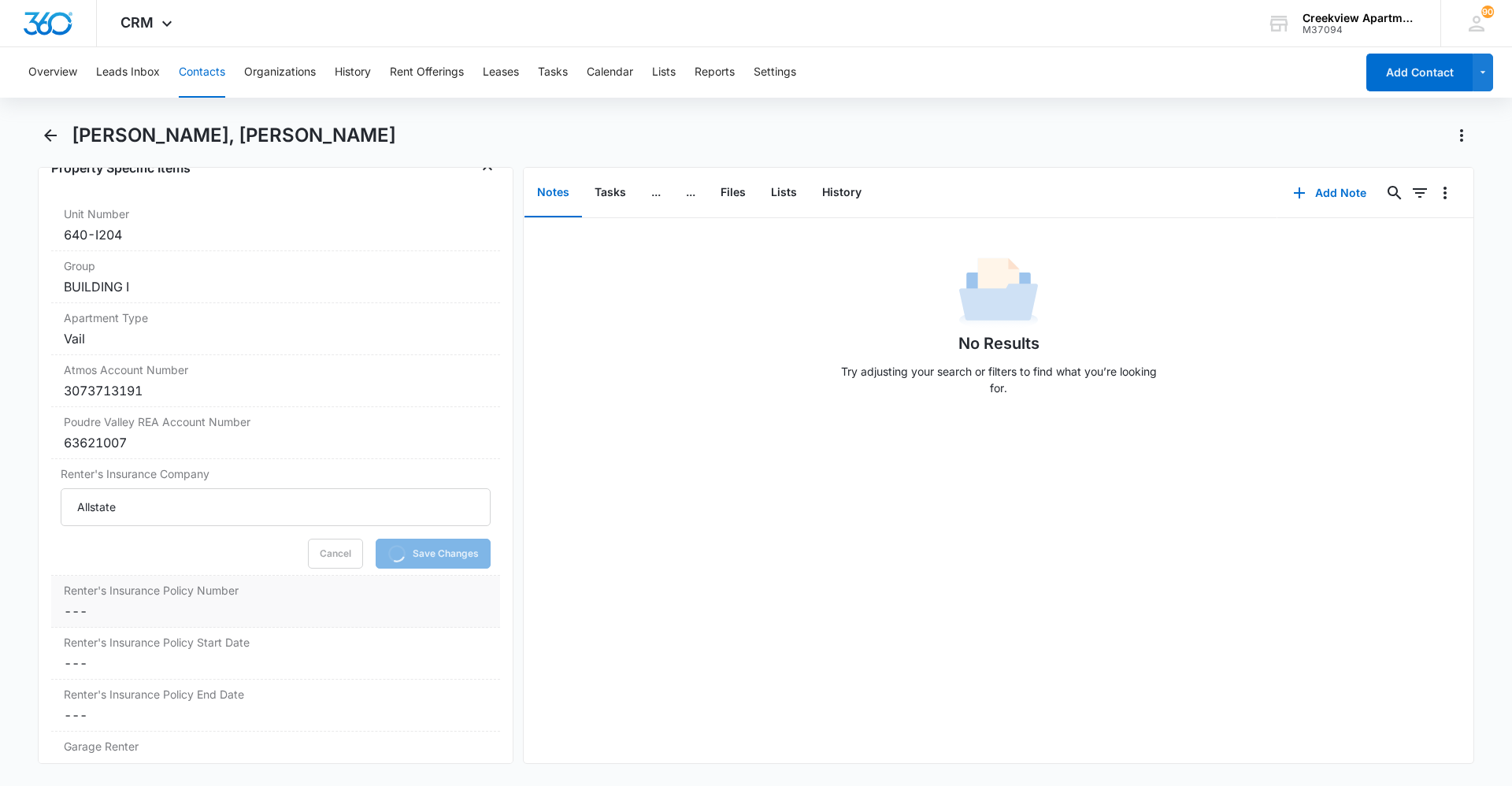
click at [74, 602] on dd "Cancel Save Changes ---" at bounding box center [275, 611] width 424 height 19
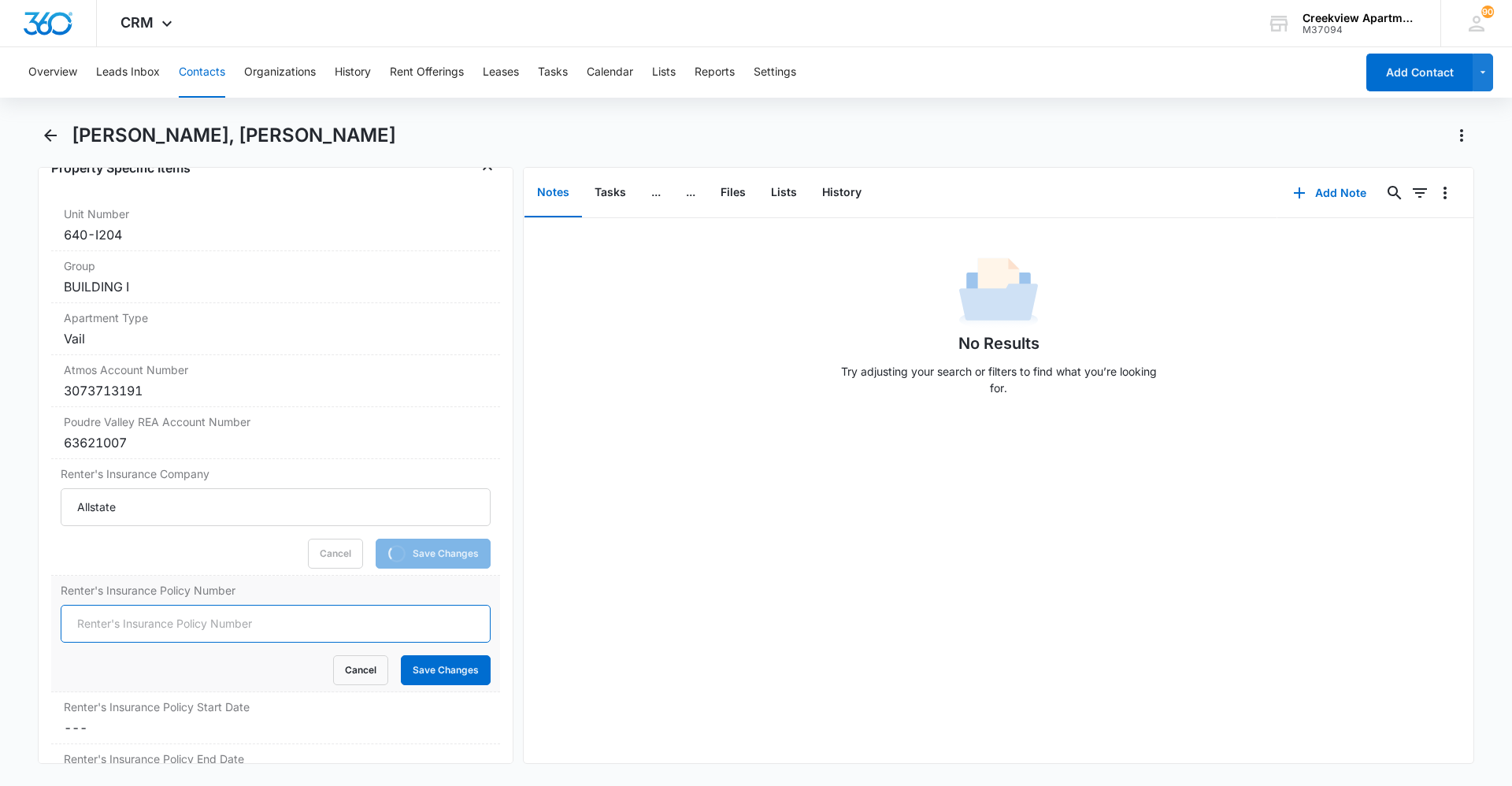
click at [107, 633] on input "Renter's Insurance Policy Number" at bounding box center [275, 623] width 430 height 38
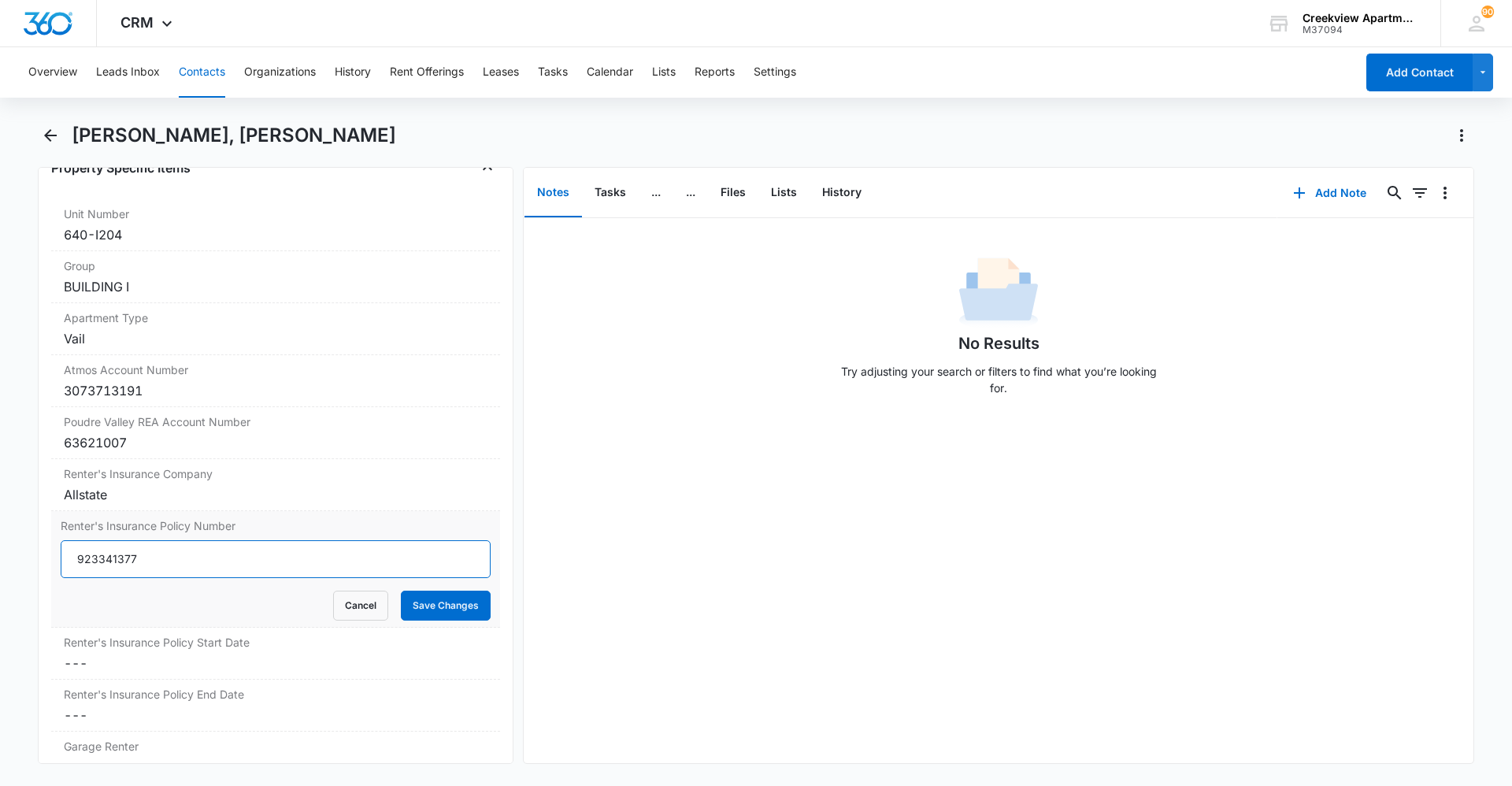
type input "923341377"
click at [420, 602] on button "Save Changes" at bounding box center [445, 605] width 90 height 30
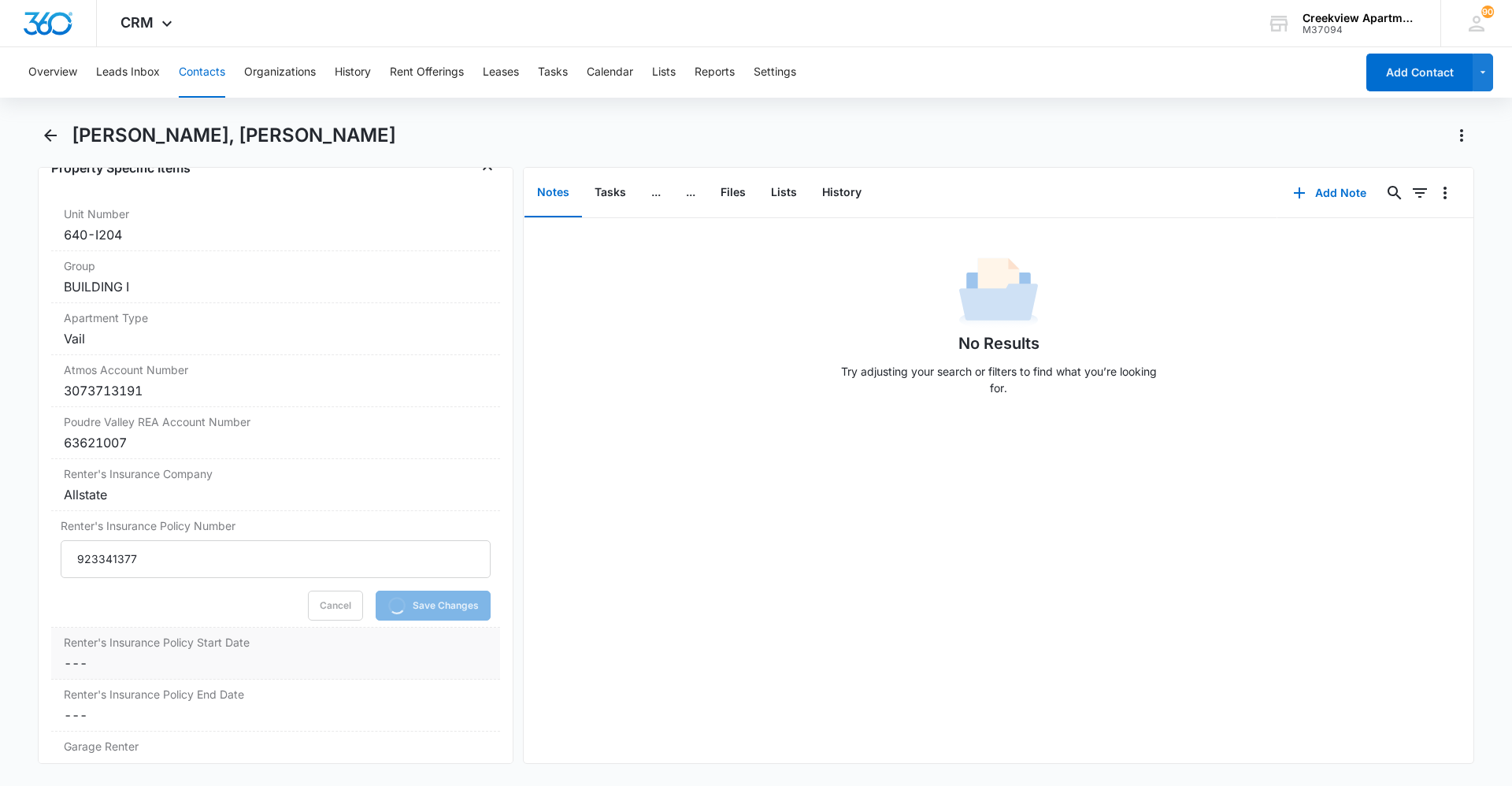
click at [332, 642] on label "Renter's Insurance Policy Start Date" at bounding box center [275, 642] width 424 height 17
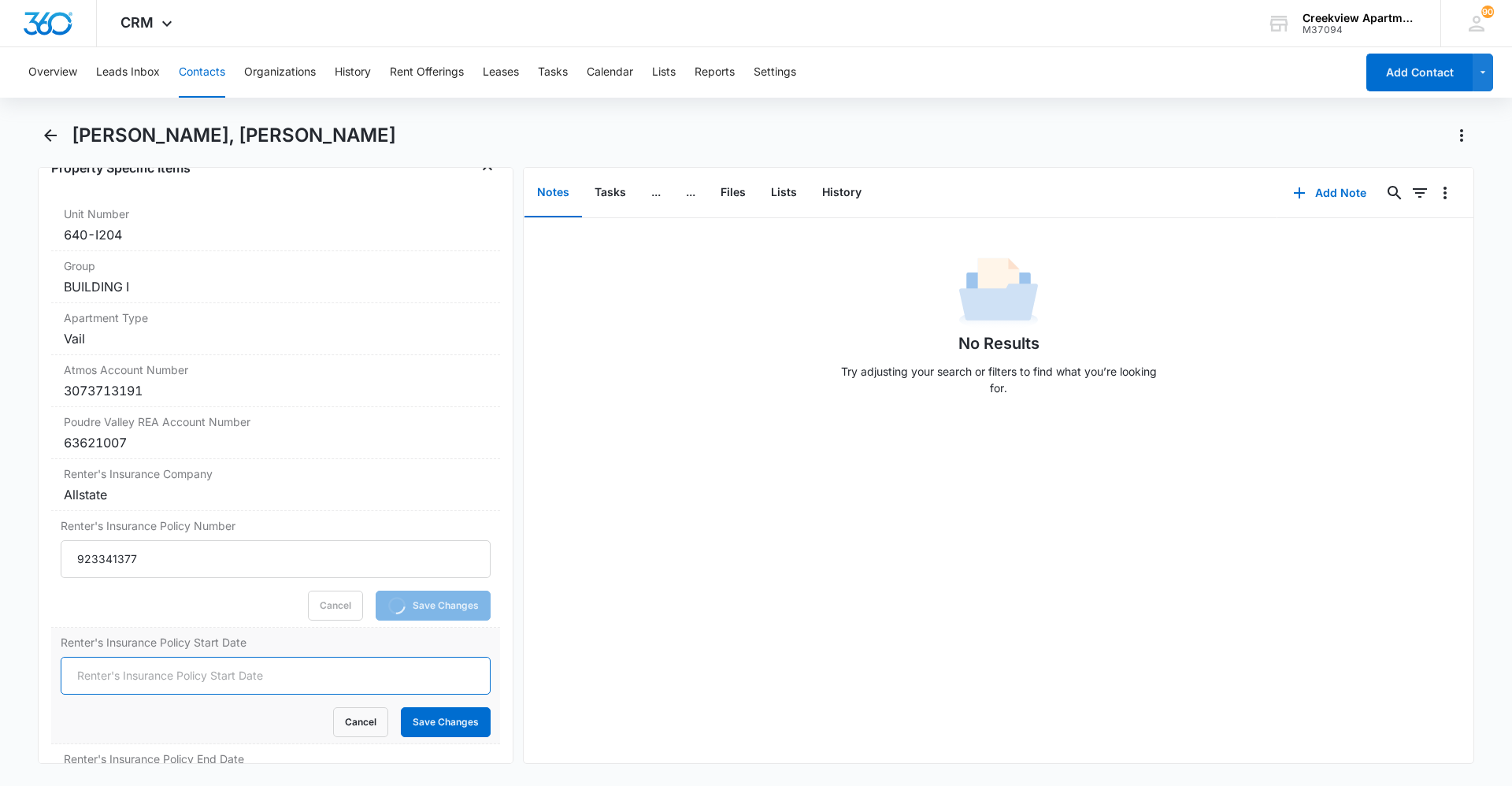
click at [186, 678] on input "Renter's Insurance Policy Start Date" at bounding box center [275, 675] width 430 height 38
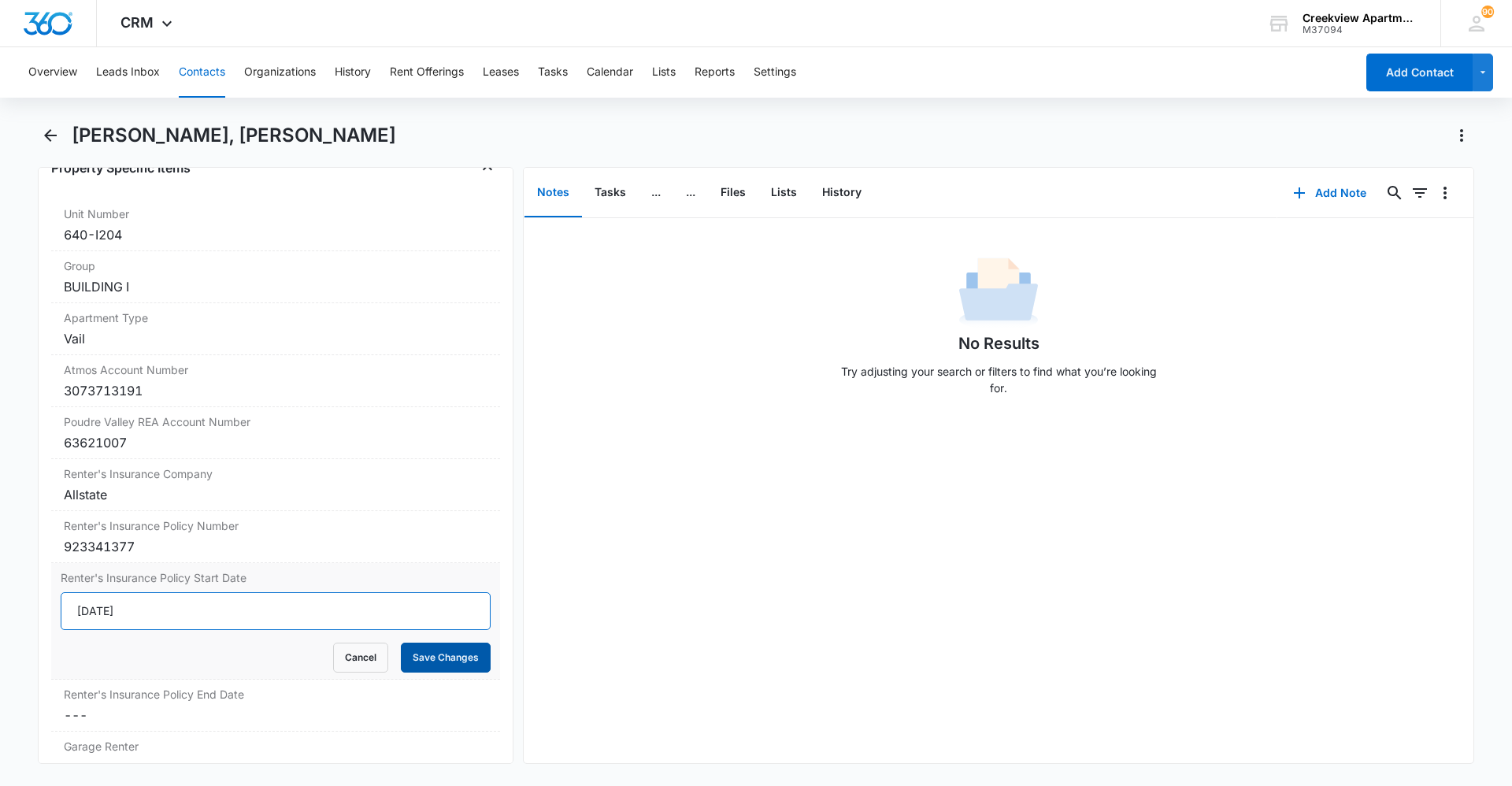
type input "9/13/25"
click at [424, 656] on button "Save Changes" at bounding box center [445, 657] width 90 height 30
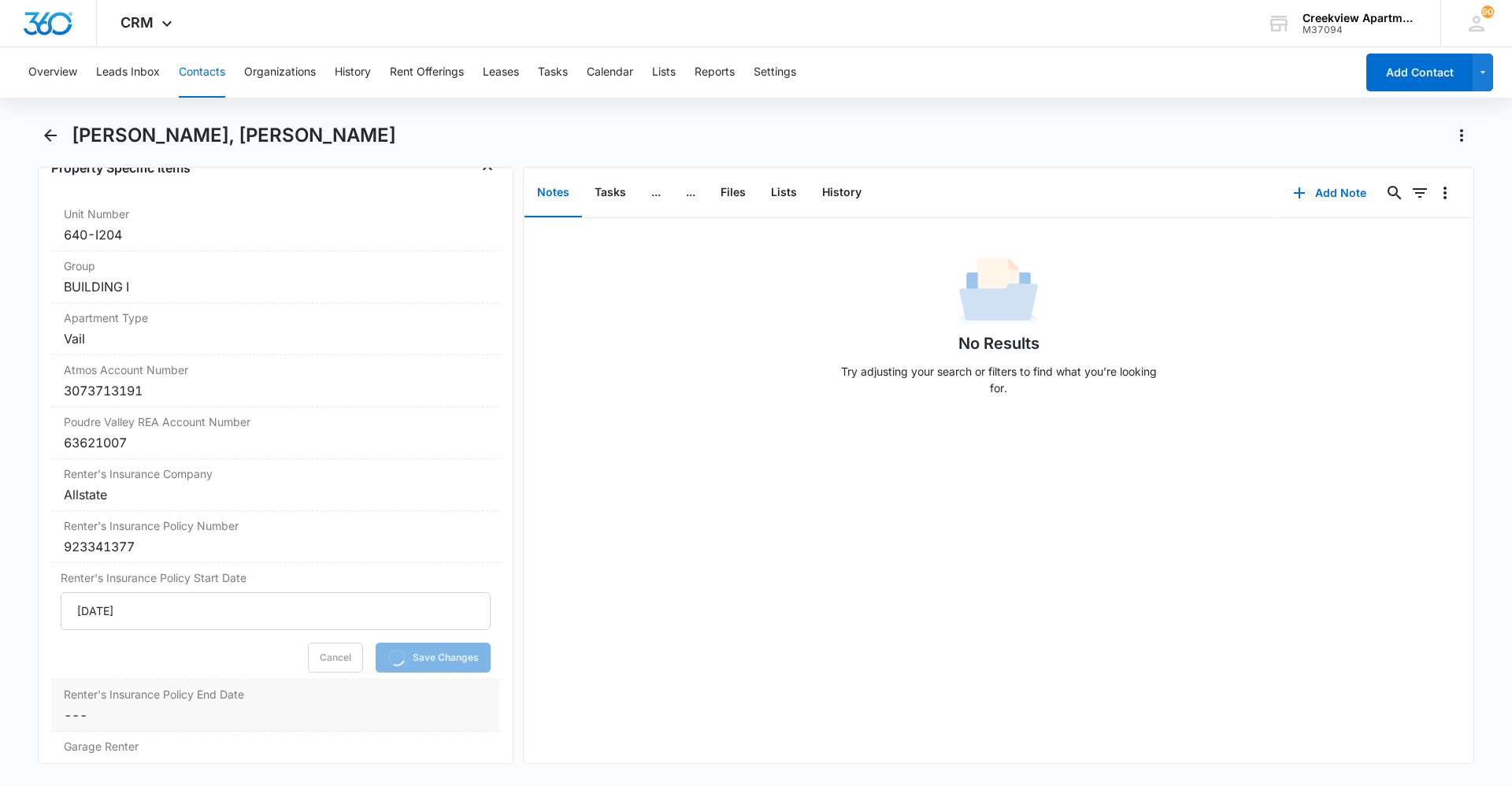
click at [371, 703] on div "Renter's Insurance Policy End Date Cancel Save Changes ---" at bounding box center [275, 705] width 449 height 52
click at [163, 722] on input "Renter's Insurance Policy End Date" at bounding box center [275, 727] width 430 height 38
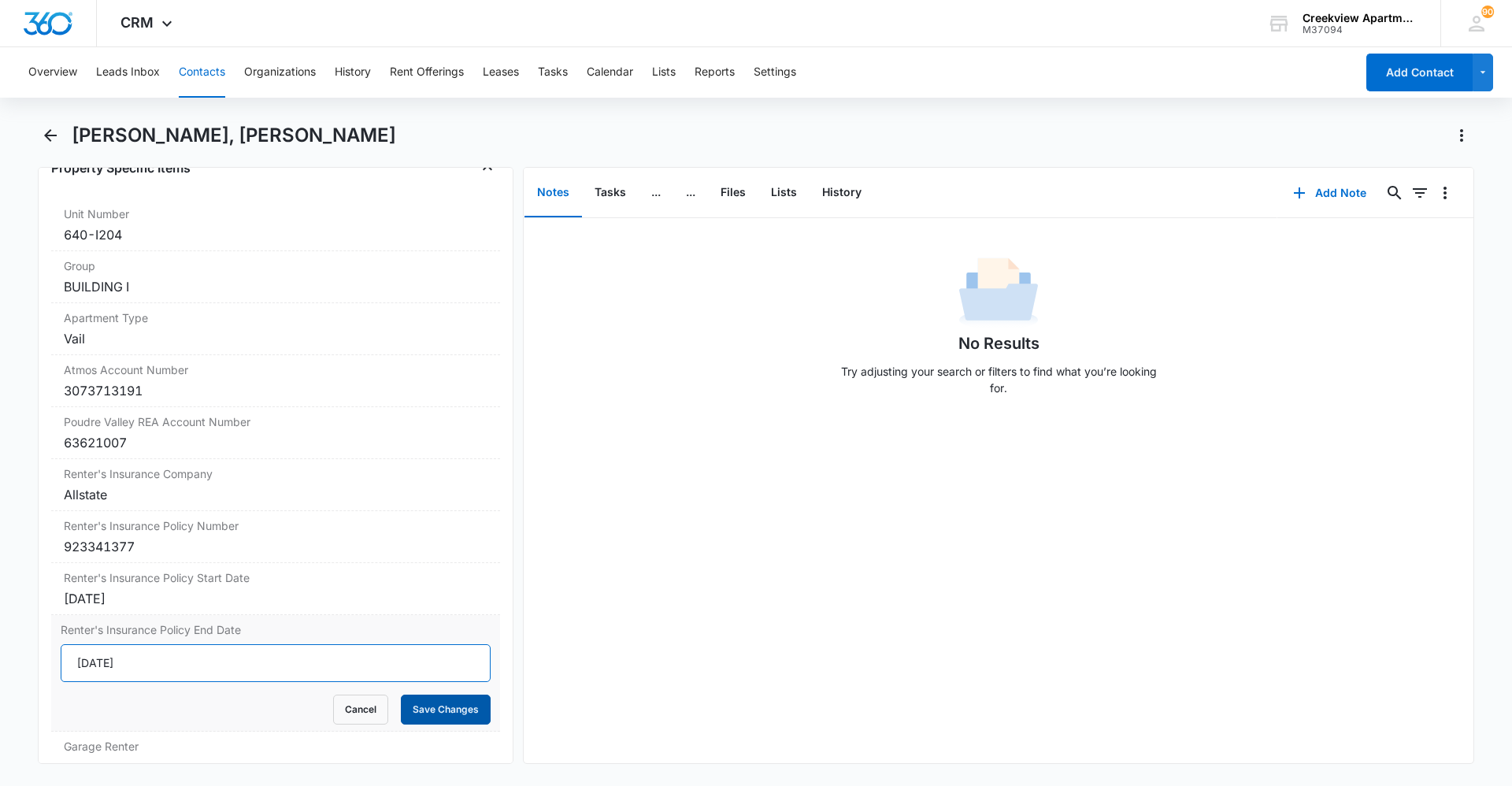
type input "9/13/26"
click at [419, 713] on button "Save Changes" at bounding box center [445, 709] width 90 height 30
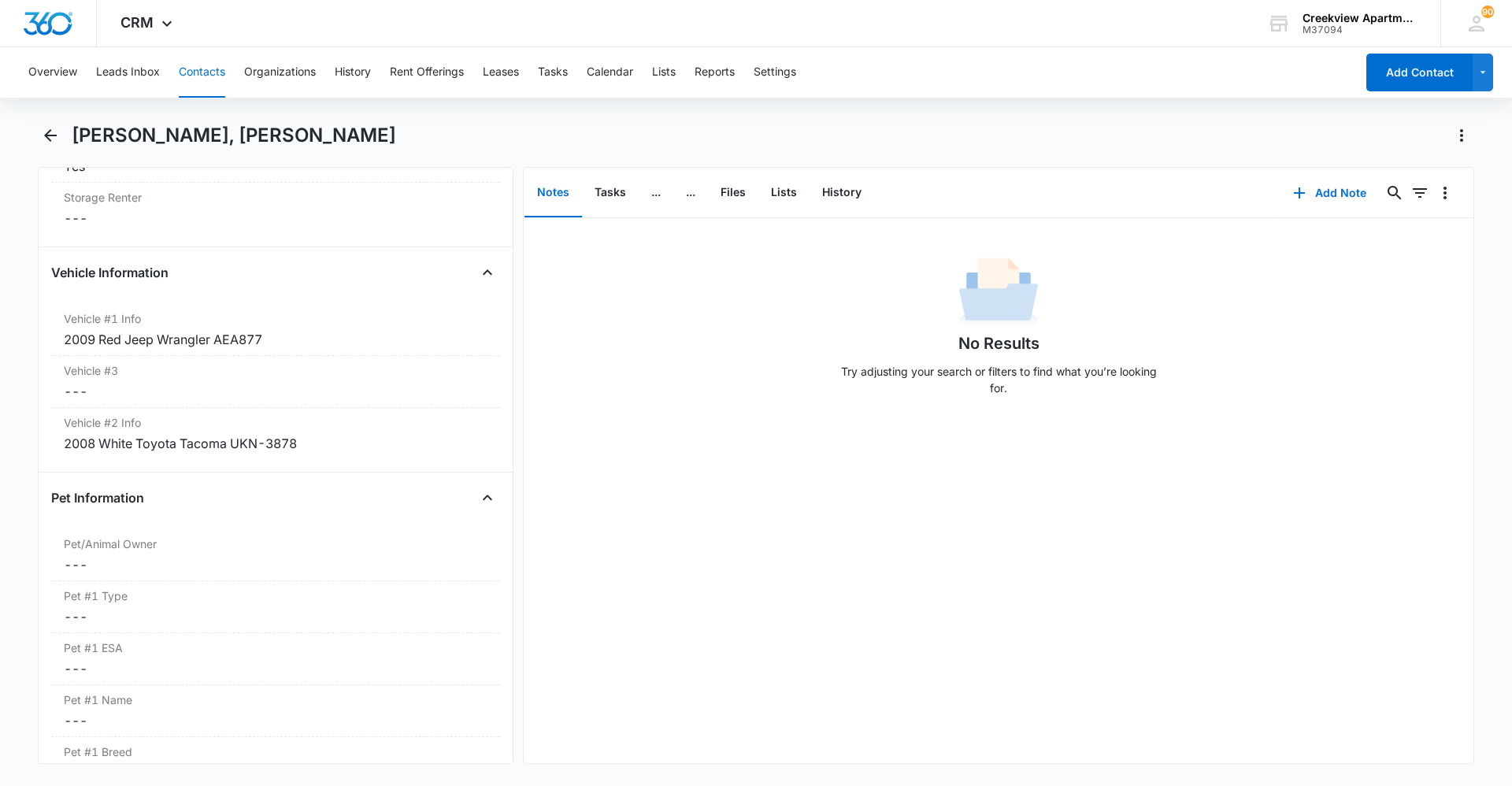
scroll to position [2370, 0]
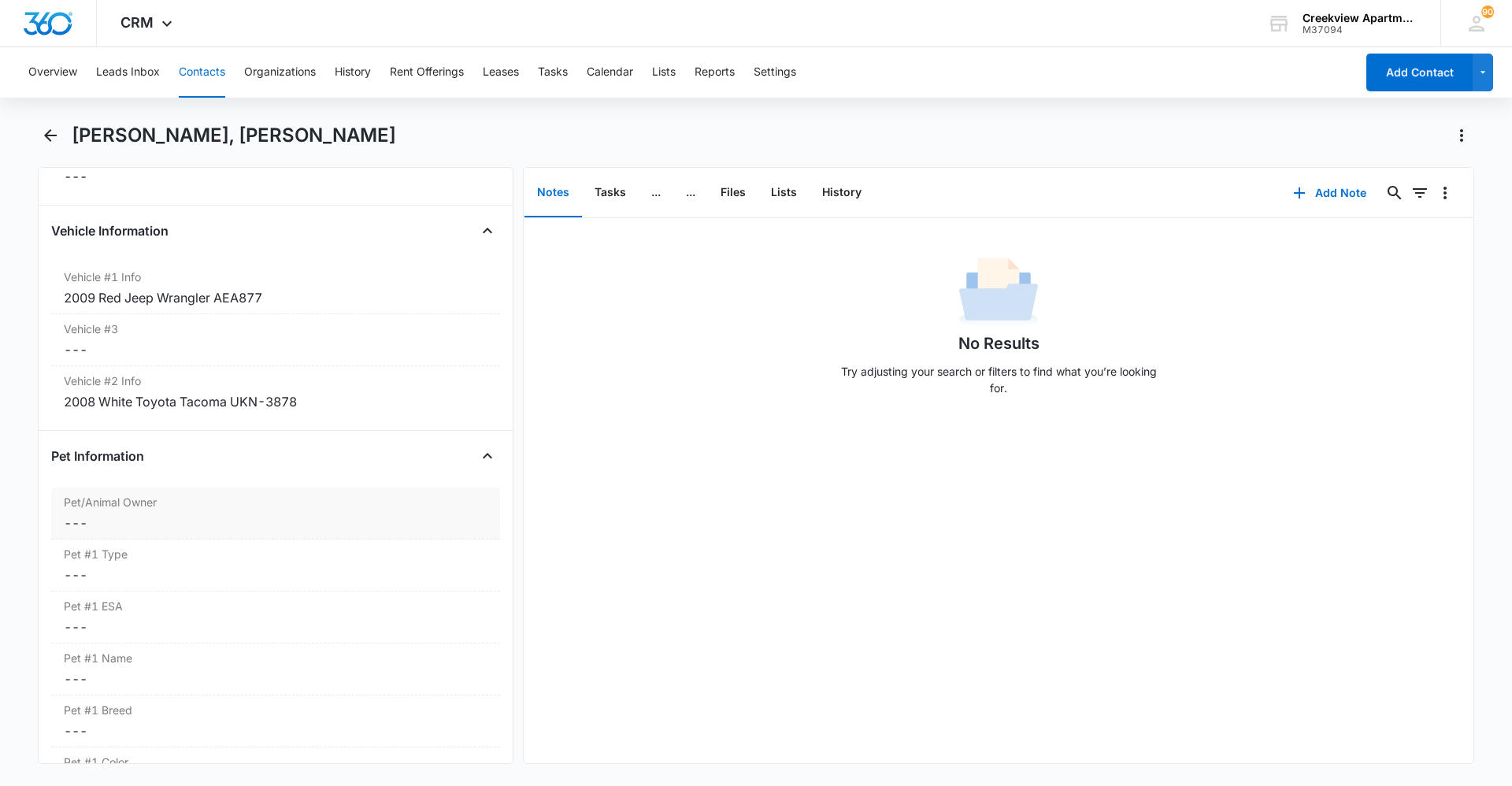
click at [146, 522] on dd "Cancel Save Changes ---" at bounding box center [275, 523] width 424 height 19
click at [167, 540] on div at bounding box center [257, 536] width 362 height 22
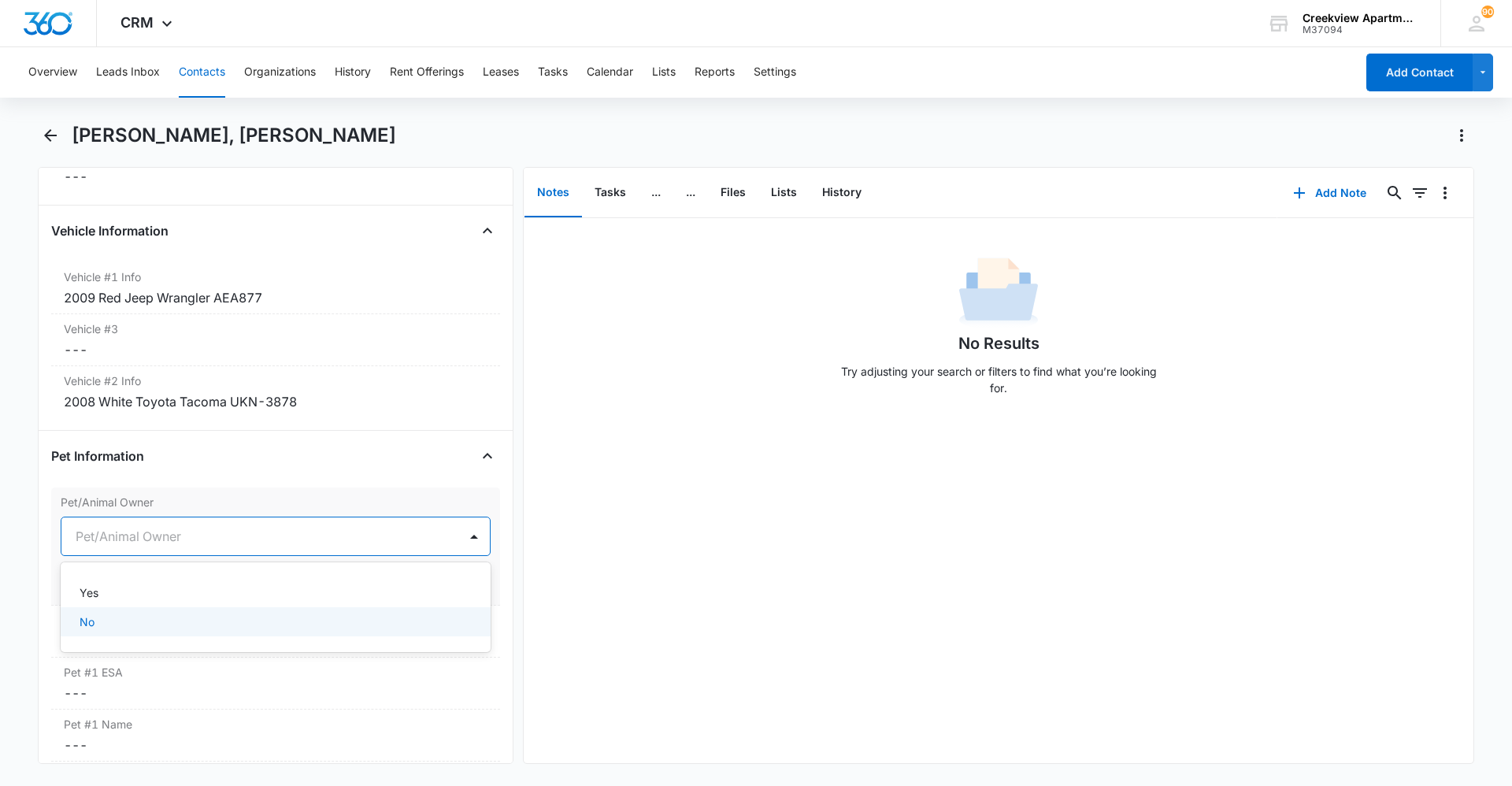
click at [167, 615] on div "No" at bounding box center [274, 622] width 389 height 17
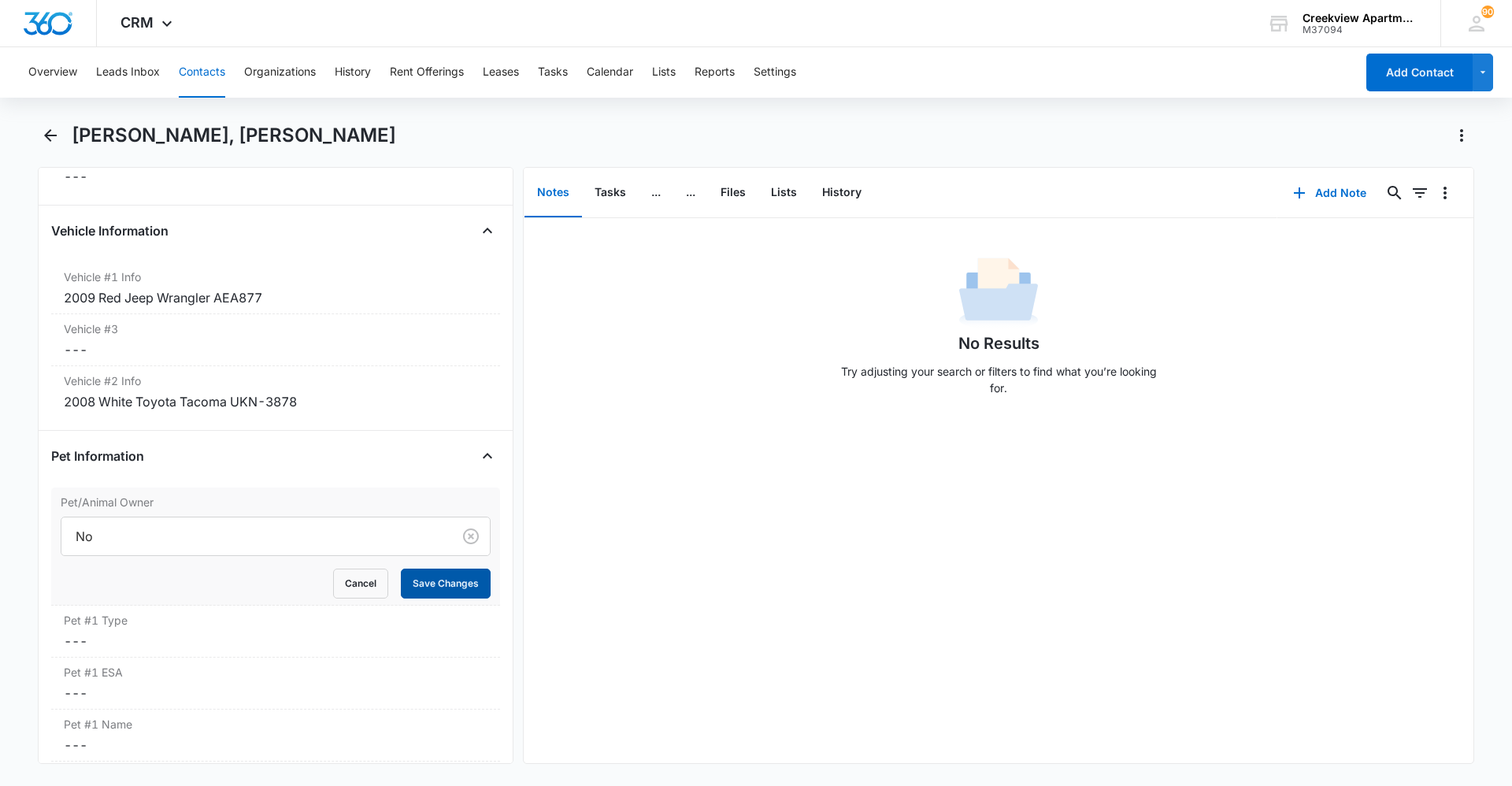
click at [431, 589] on button "Save Changes" at bounding box center [445, 583] width 90 height 30
click at [203, 76] on button "Contacts" at bounding box center [202, 72] width 46 height 50
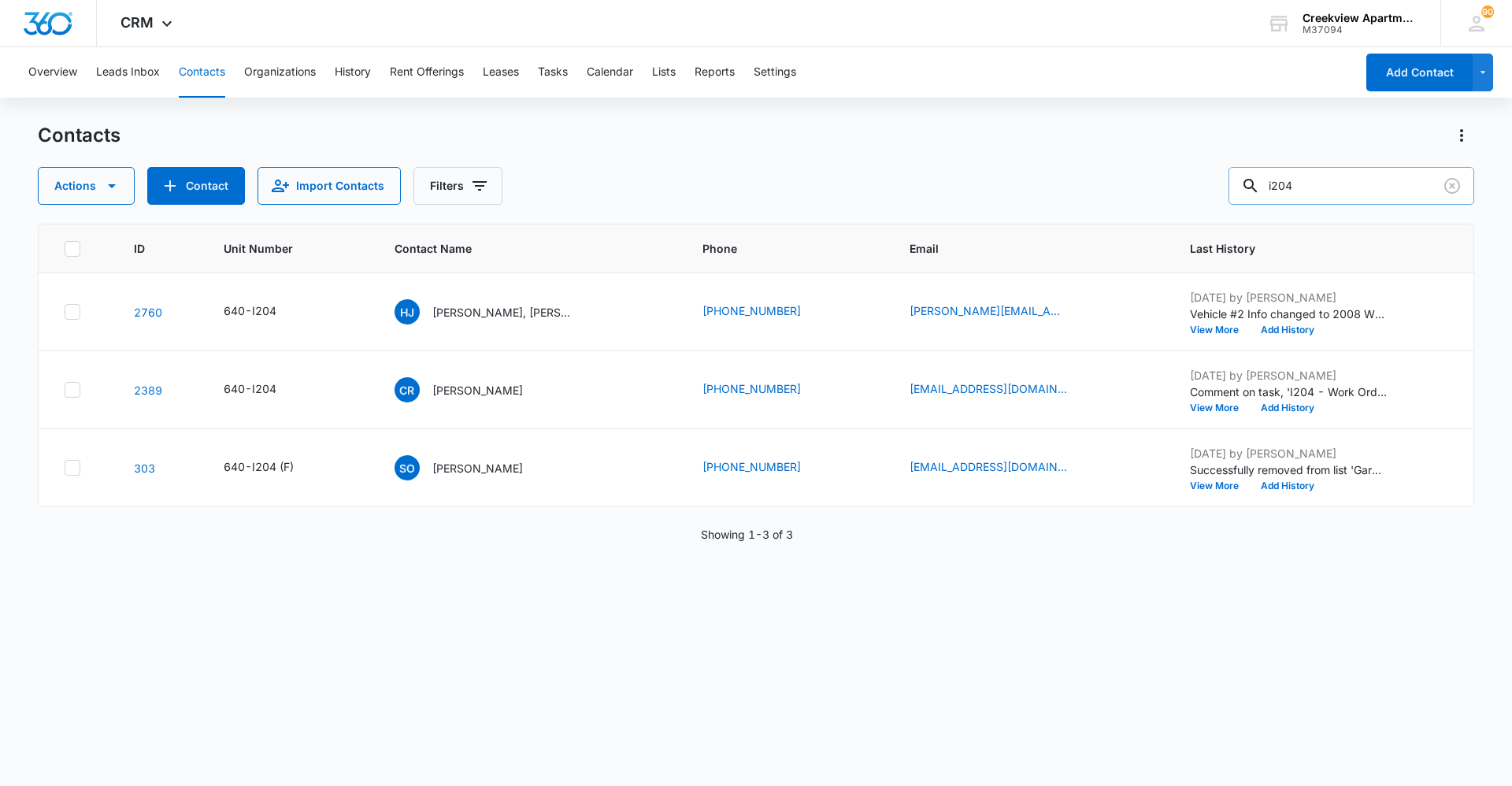
drag, startPoint x: 1326, startPoint y: 187, endPoint x: 1282, endPoint y: 191, distance: 44.2
click at [1282, 191] on input "i204" at bounding box center [1351, 185] width 246 height 38
type input "h307"
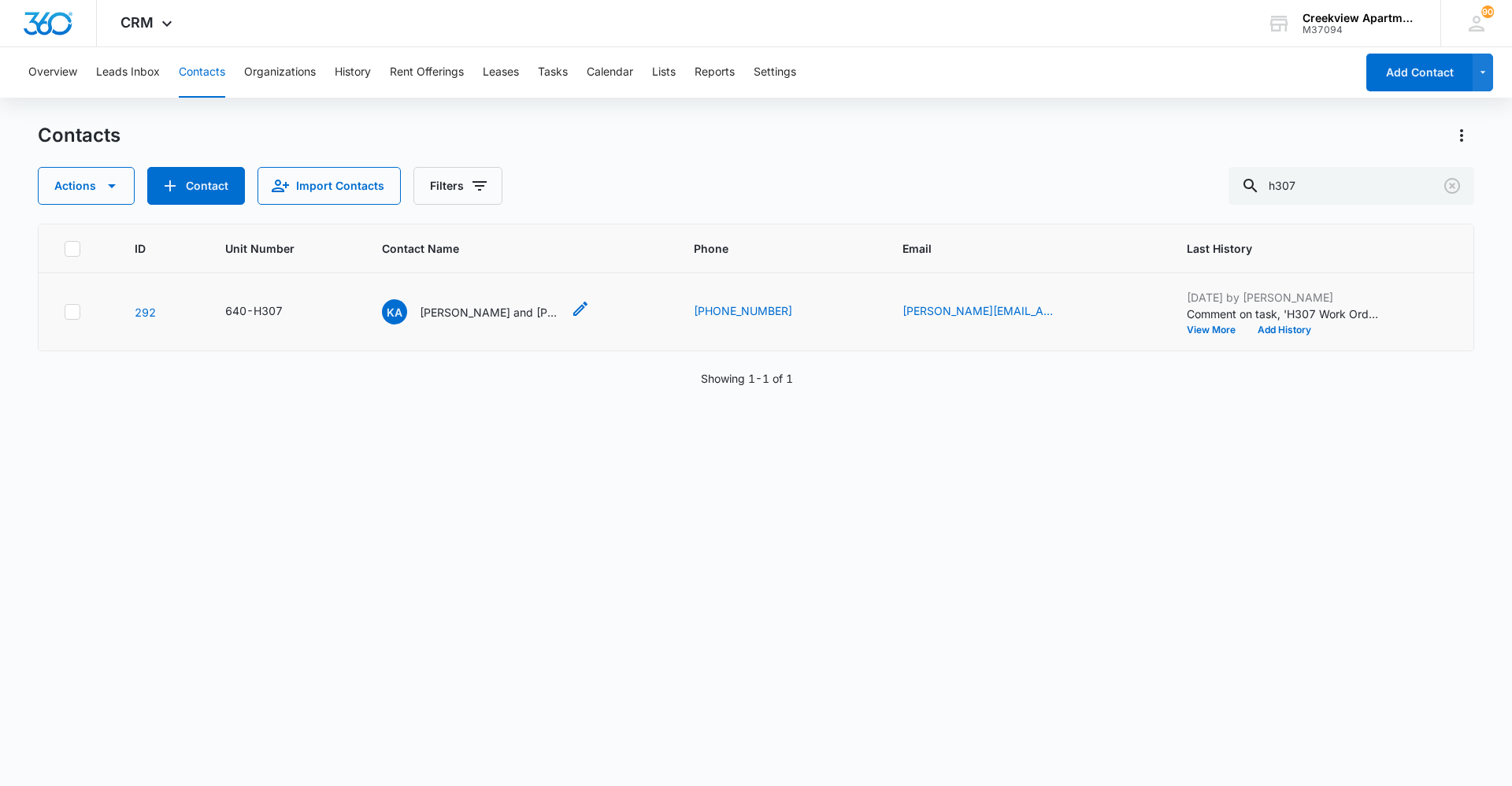
click at [541, 317] on p "Kay and Tyler Anderson" at bounding box center [490, 312] width 142 height 17
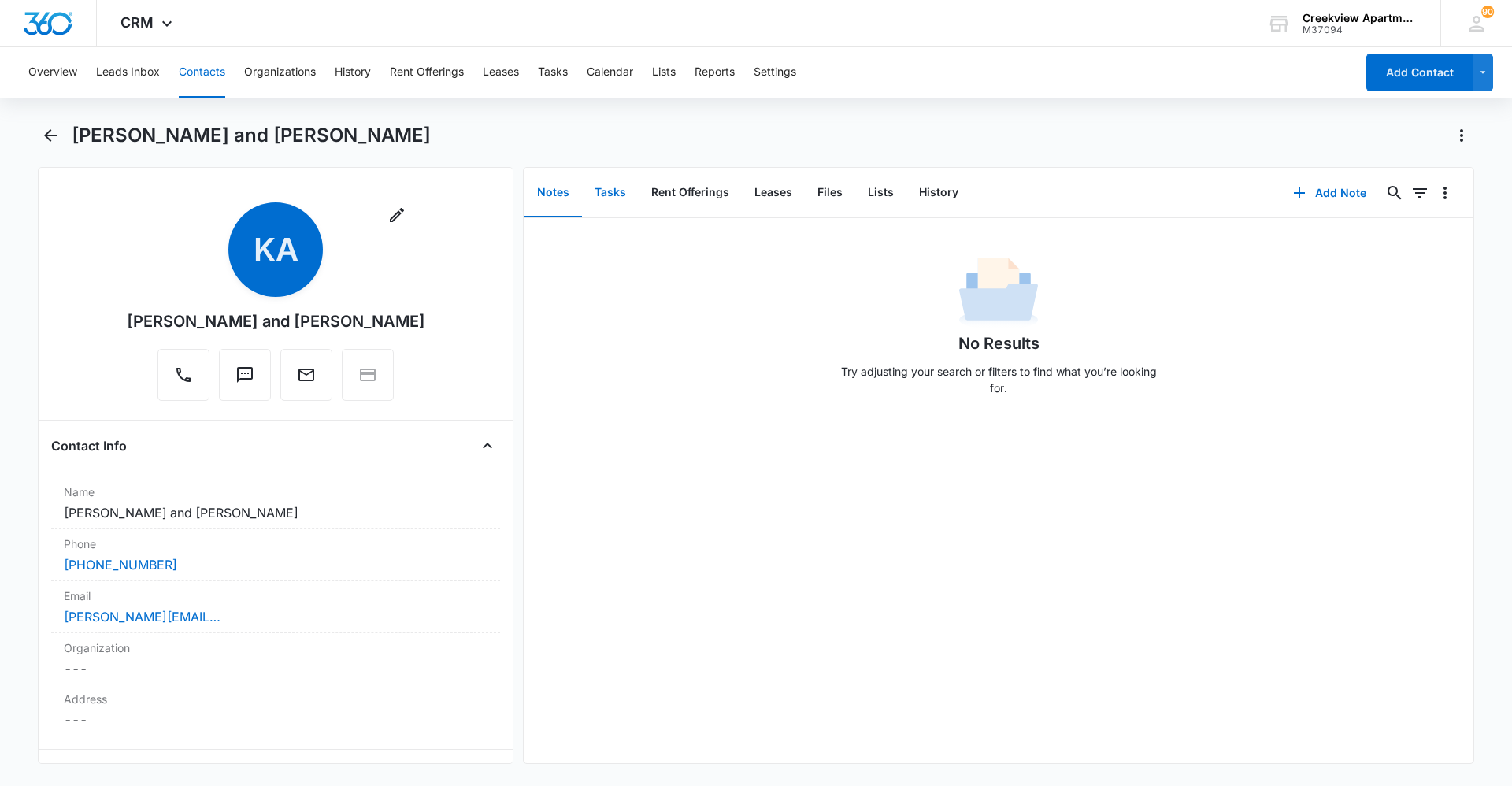
click at [591, 208] on button "Tasks" at bounding box center [610, 193] width 57 height 49
click at [1332, 196] on button "Add Task" at bounding box center [1329, 193] width 104 height 38
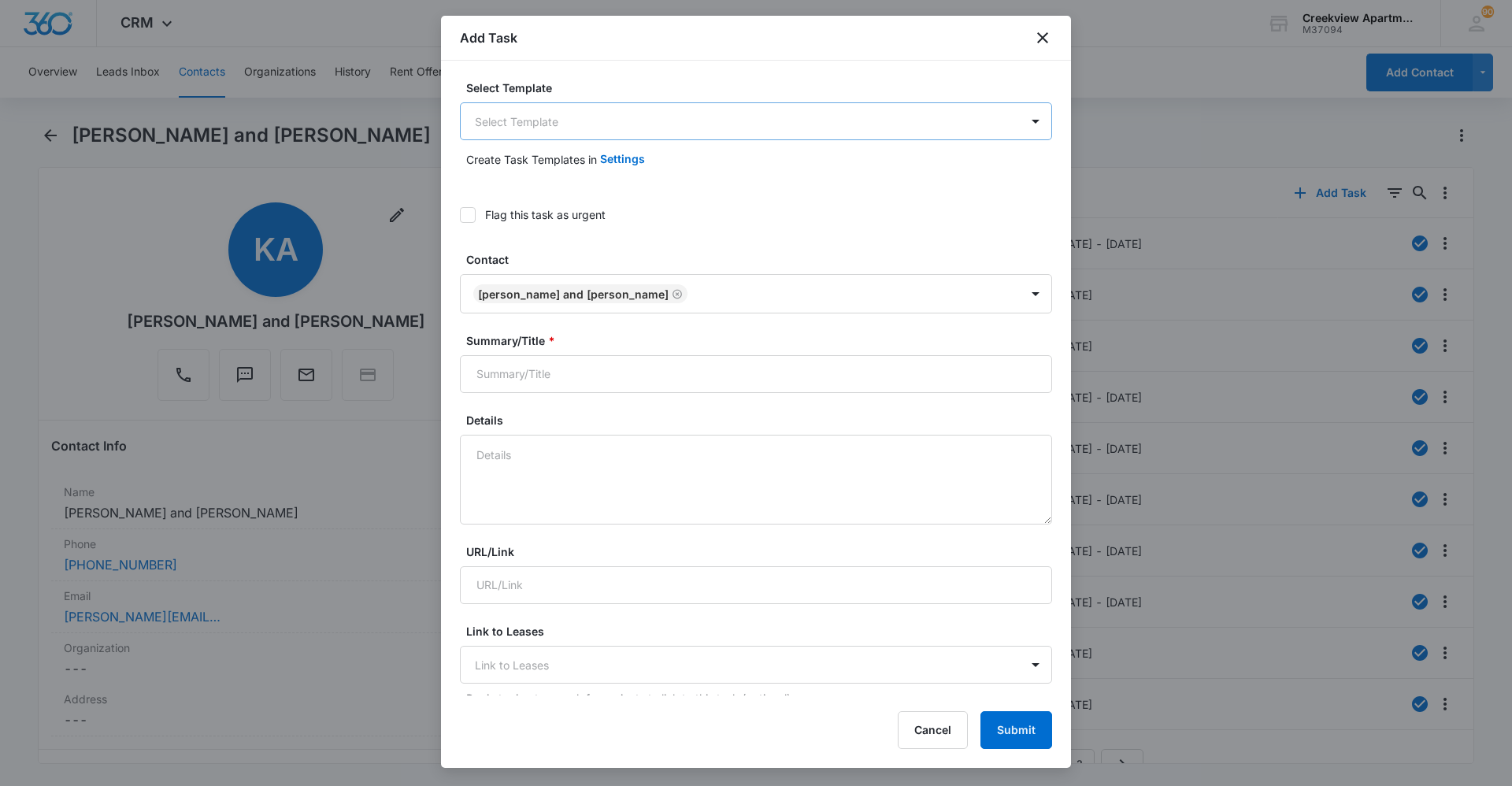
click at [781, 118] on body "CRM Apps Reputation Websites Forms CRM Email Social Content Ads Intelligence Fi…" at bounding box center [756, 393] width 1512 height 786
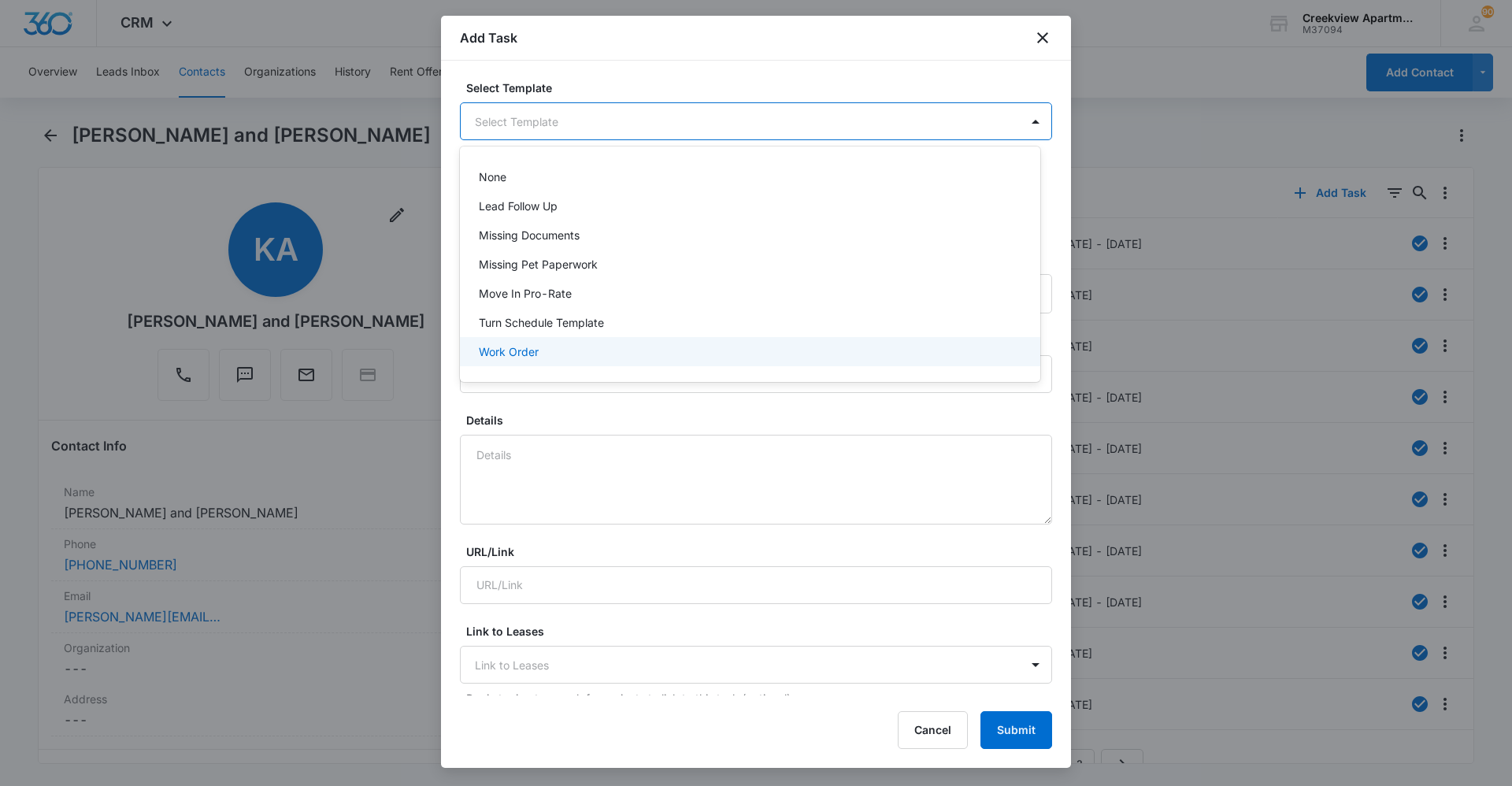
click at [656, 358] on div "Work Order" at bounding box center [748, 351] width 540 height 17
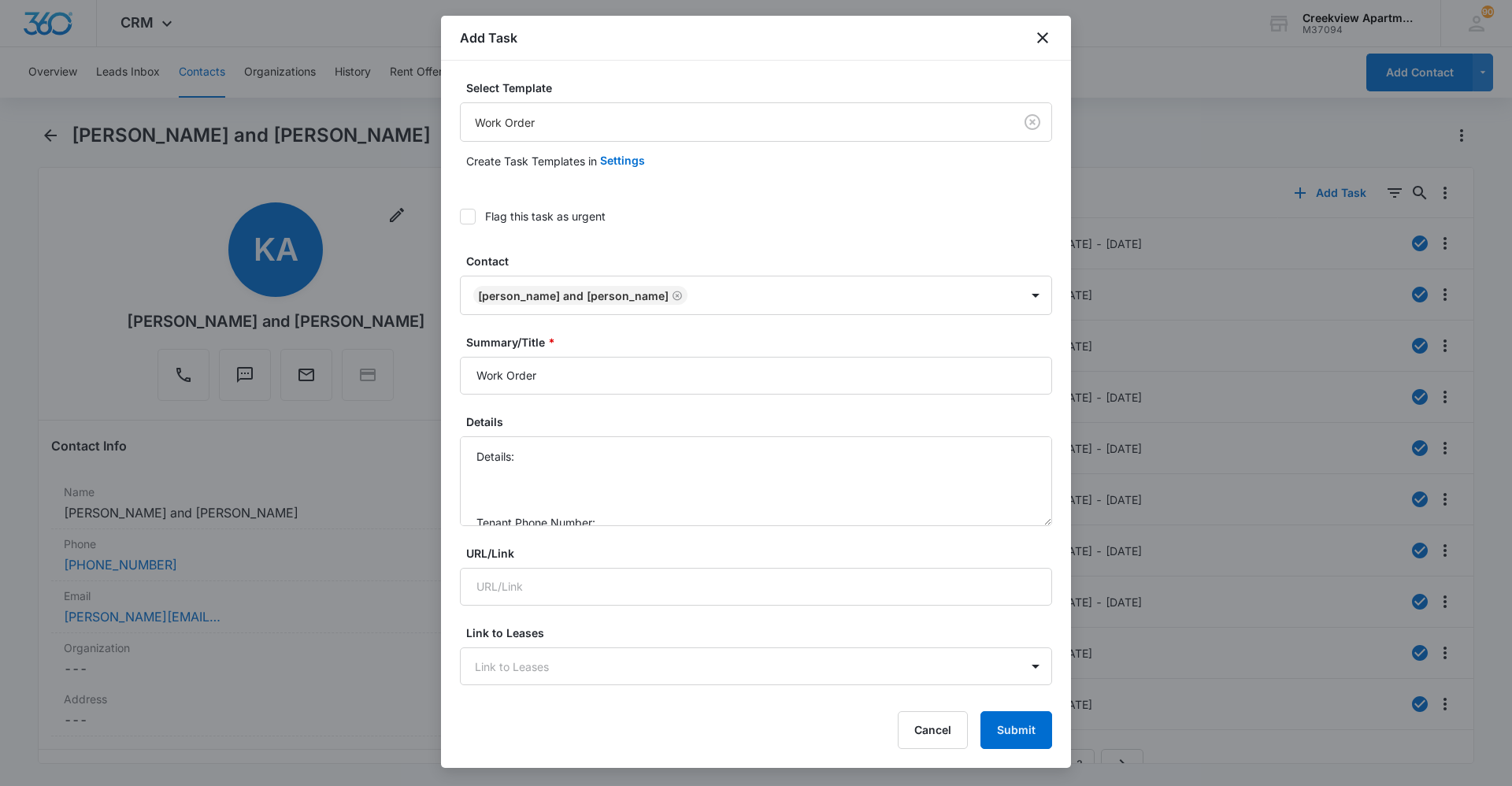
click at [481, 211] on label "Flag this task as urgent" at bounding box center [756, 216] width 592 height 17
click at [460, 217] on input "Flag this task as urgent" at bounding box center [460, 217] width 0 height 0
click at [473, 376] on input "Work Order" at bounding box center [756, 375] width 592 height 38
type input "H307 Work Order"
click at [574, 448] on textarea "Details: Tenant Phone Number: Call Before:" at bounding box center [756, 480] width 592 height 90
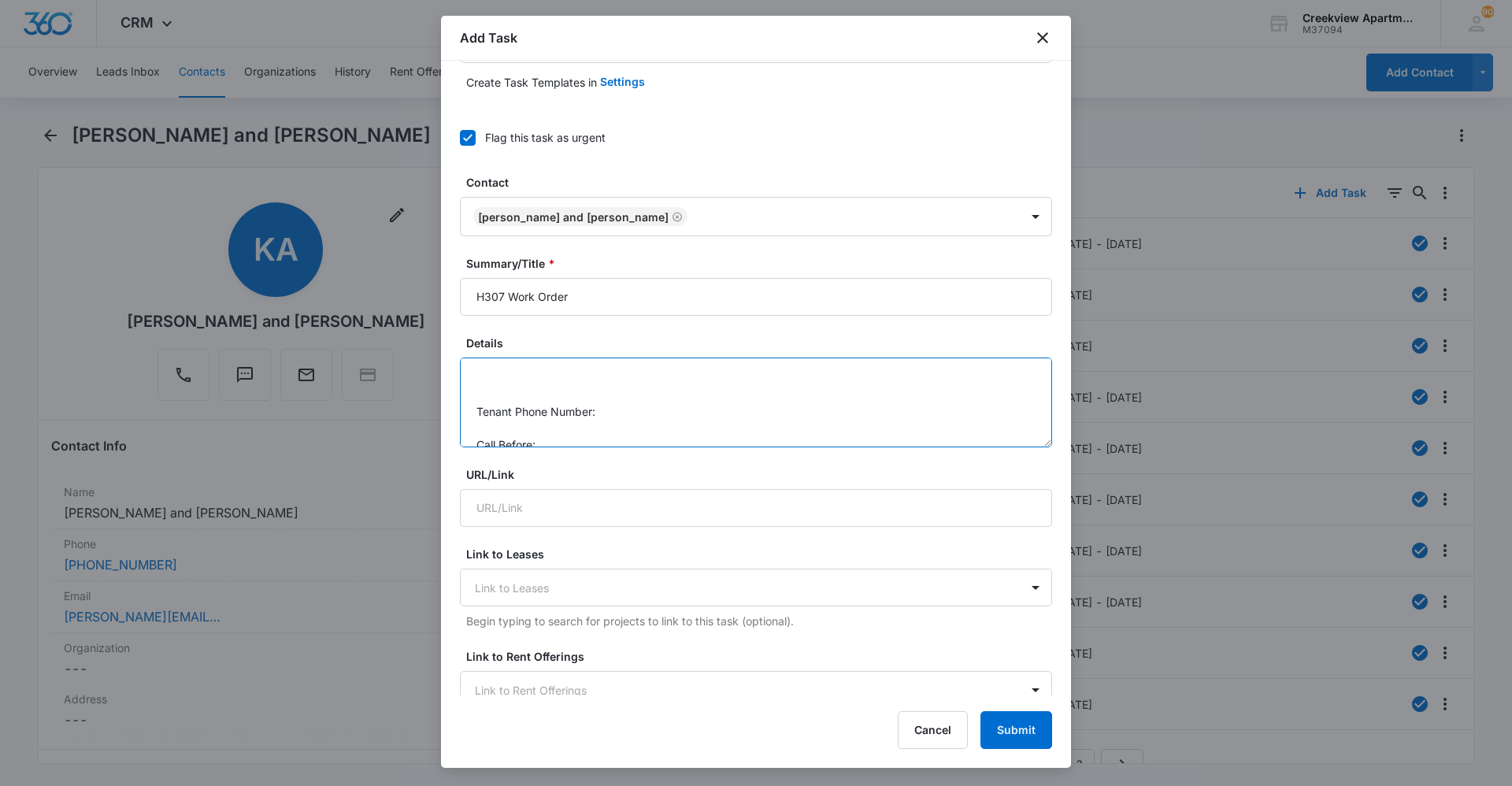
scroll to position [50, 0]
click at [635, 403] on textarea "Details: smoke detector by laundry room Tenant Phone Number: Call Before:" at bounding box center [756, 402] width 592 height 90
click at [636, 395] on textarea "Details: smoke detector by laundry room Tenant Phone Number: Call Before:" at bounding box center [756, 402] width 592 height 90
click at [630, 437] on textarea "Details: smoke detector by laundry room Tenant Phone Number: 970-581-5966 Call …" at bounding box center [756, 402] width 592 height 90
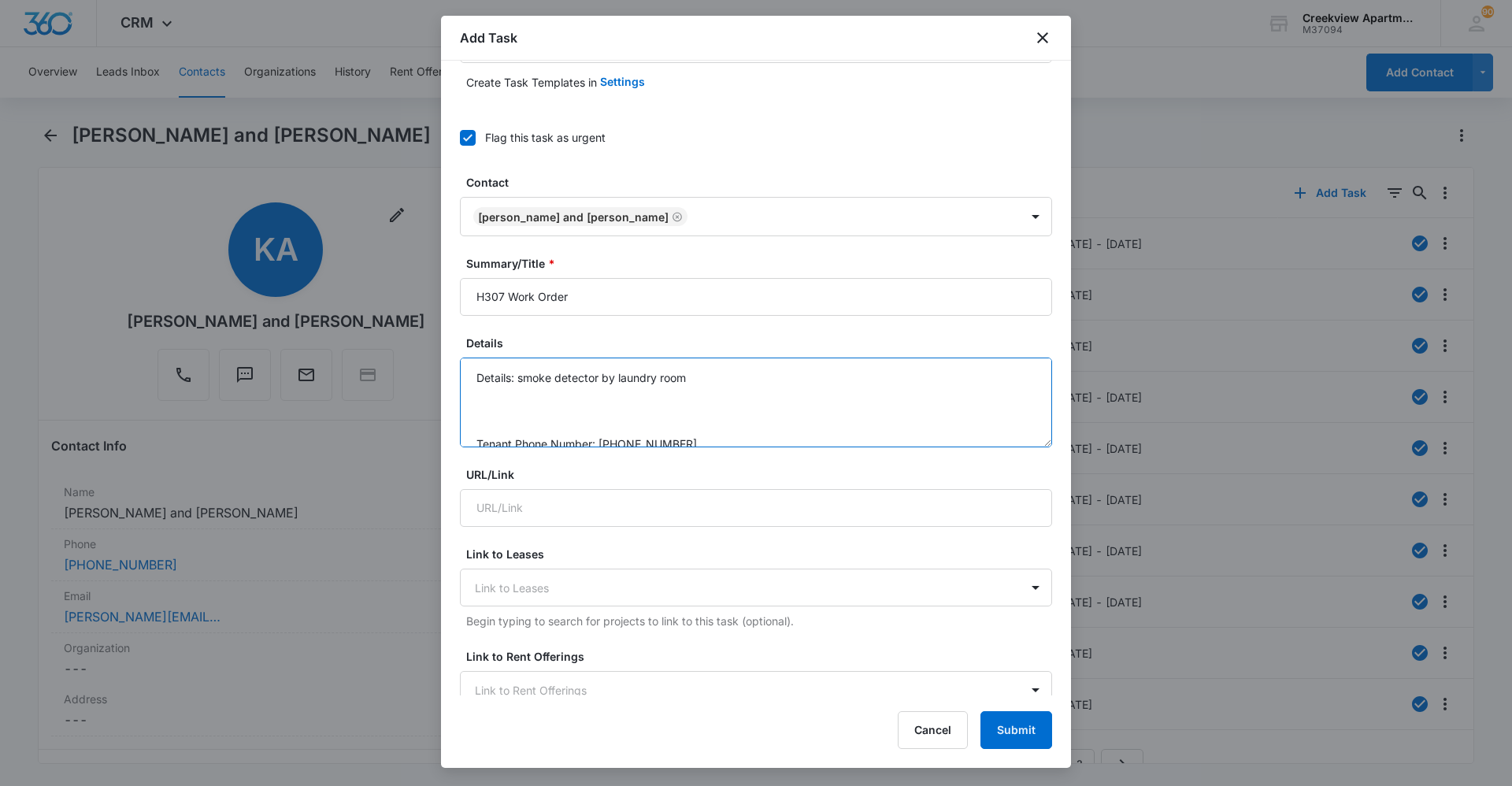
click at [717, 385] on textarea "Details: smoke detector by laundry room Tenant Phone Number: 970-581-5966 Call …" at bounding box center [756, 402] width 592 height 90
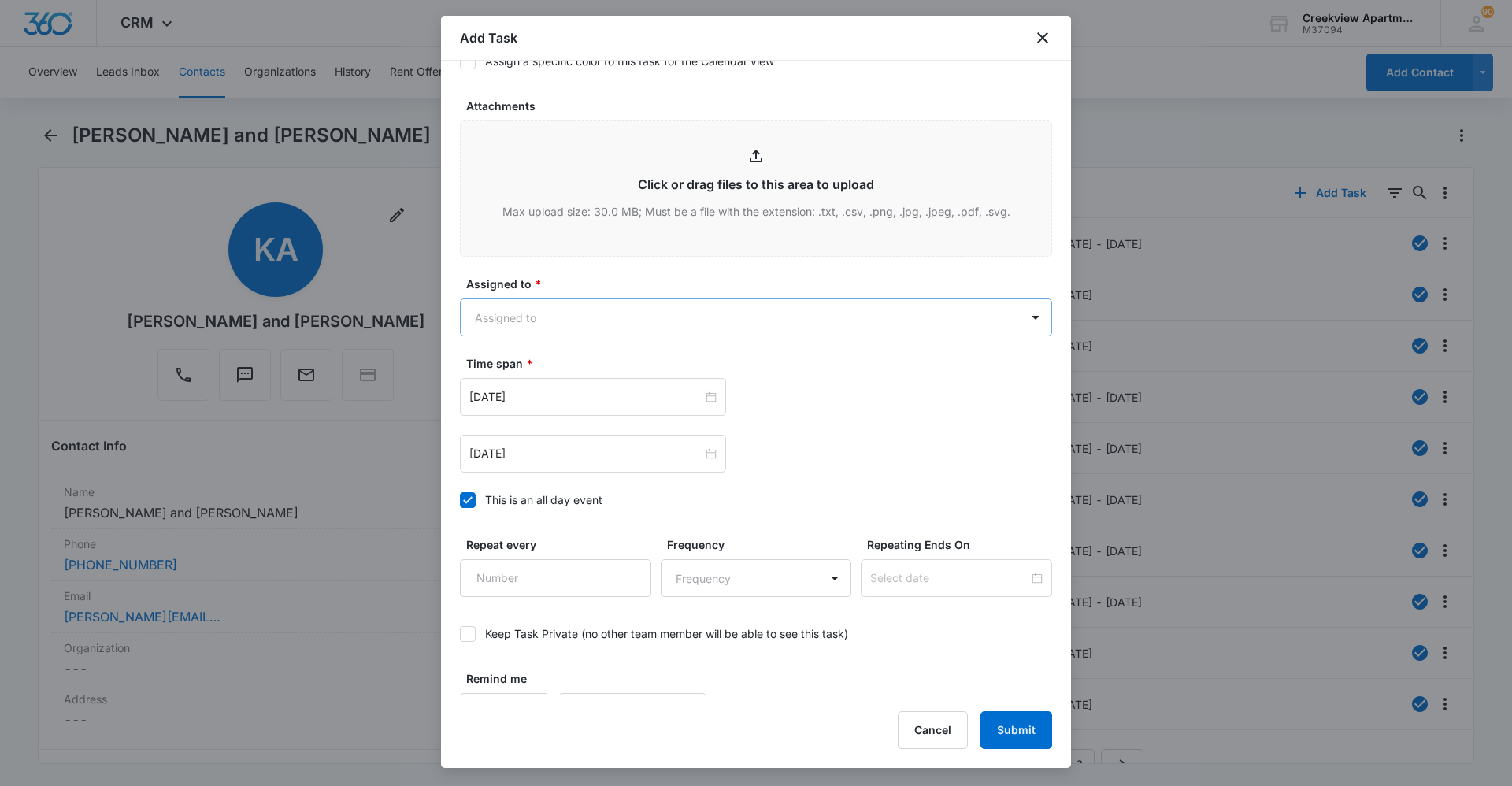
scroll to position [787, 0]
type textarea "Details: smoke detector by laundry room faulty Tenant Phone Number: 970-581-596…"
click at [698, 310] on body "CRM Apps Reputation Websites Forms CRM Email Social Content Ads Intelligence Fi…" at bounding box center [756, 393] width 1512 height 786
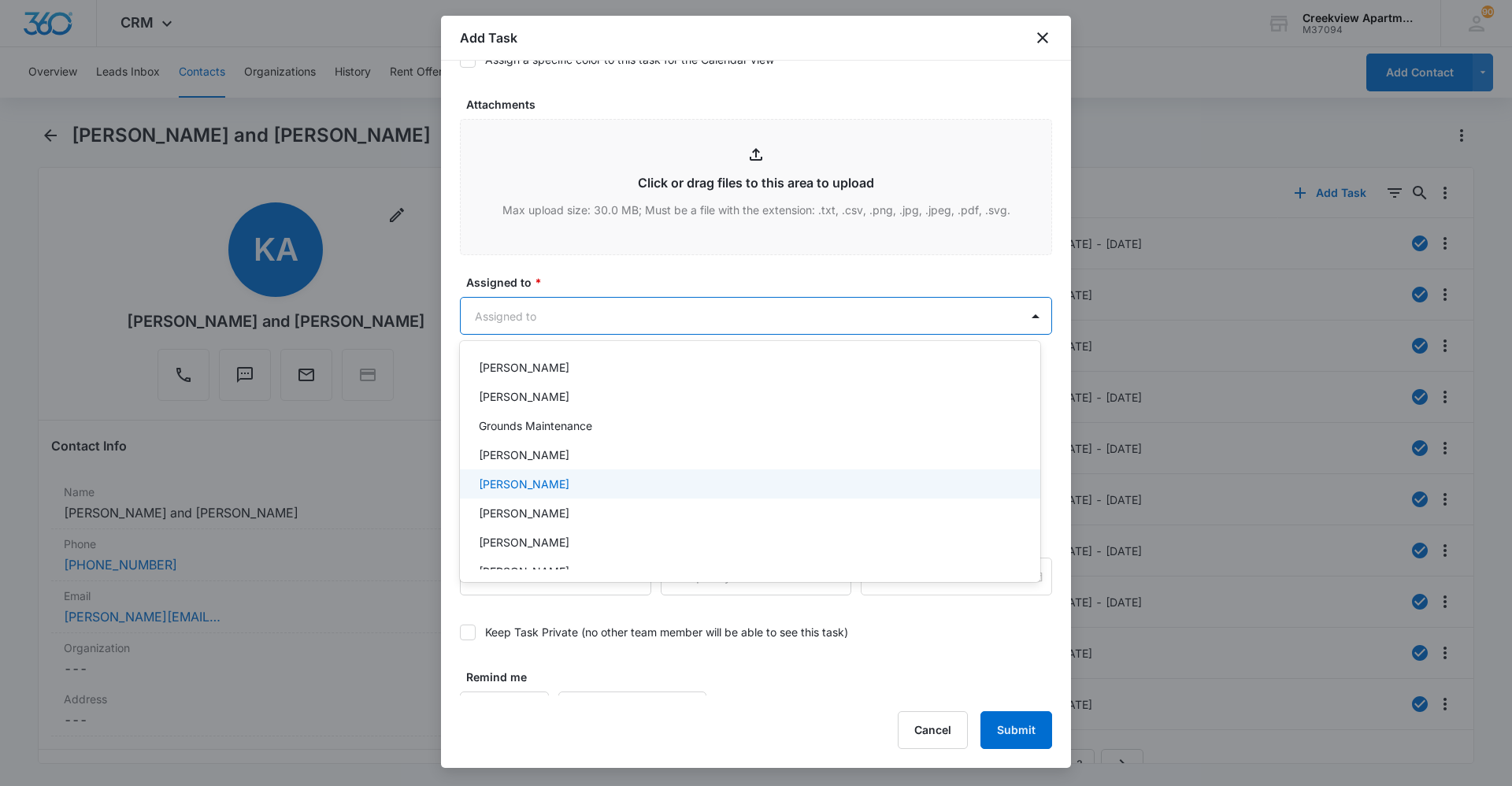
scroll to position [158, 0]
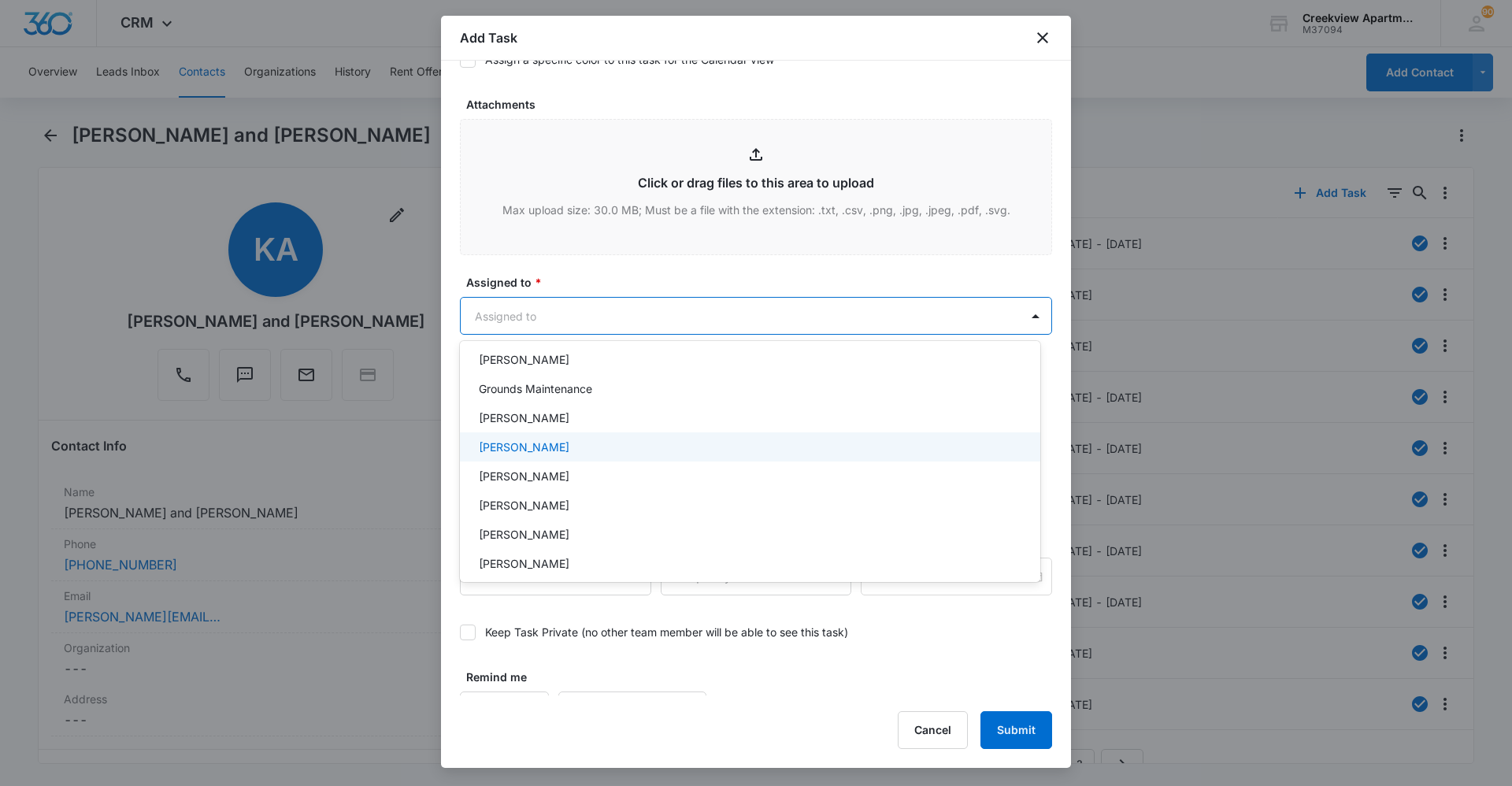
click at [606, 451] on div "Javier Garcia" at bounding box center [748, 447] width 540 height 17
click at [725, 282] on div at bounding box center [756, 393] width 1512 height 786
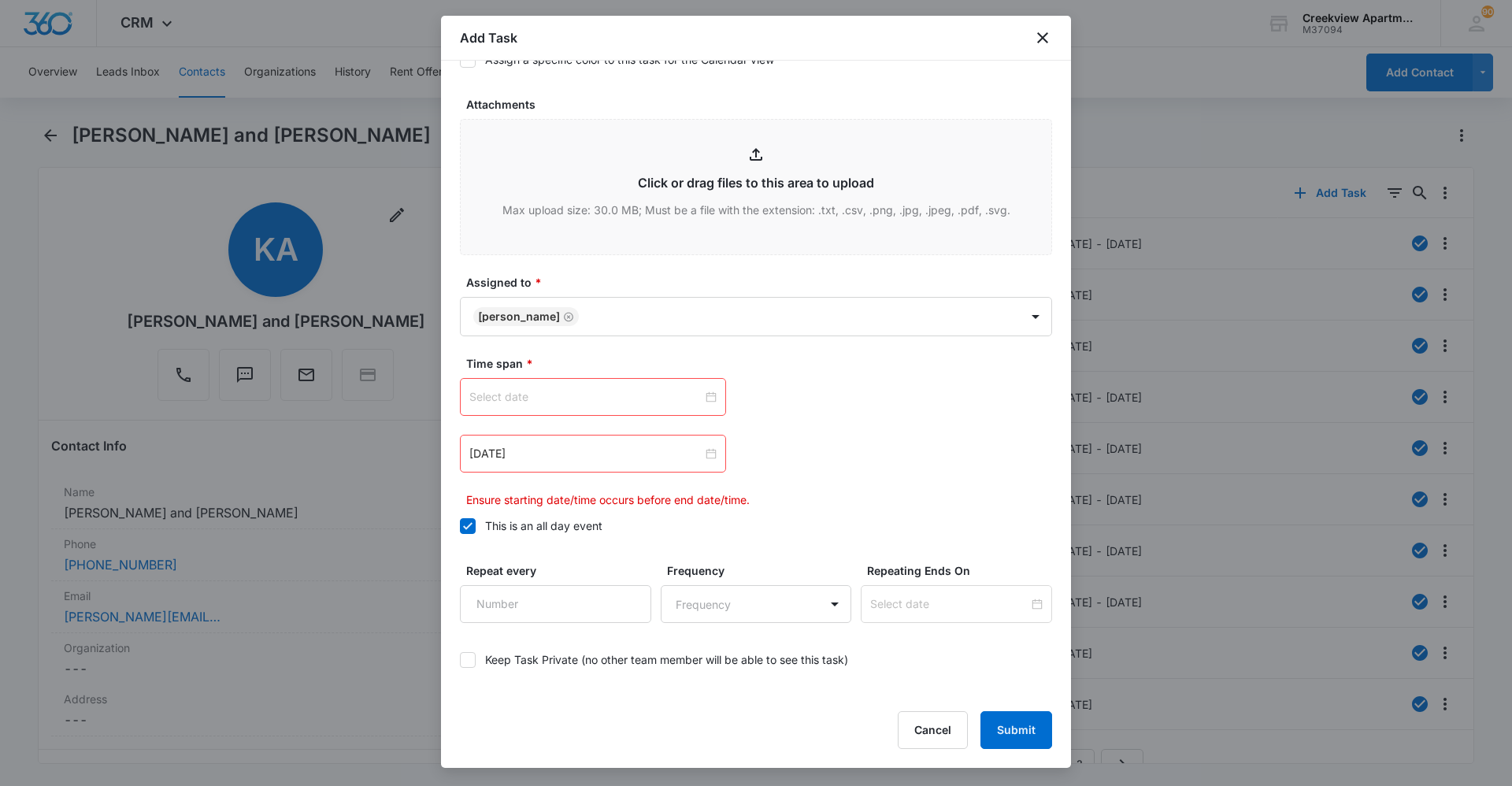
click at [670, 397] on input at bounding box center [585, 397] width 233 height 18
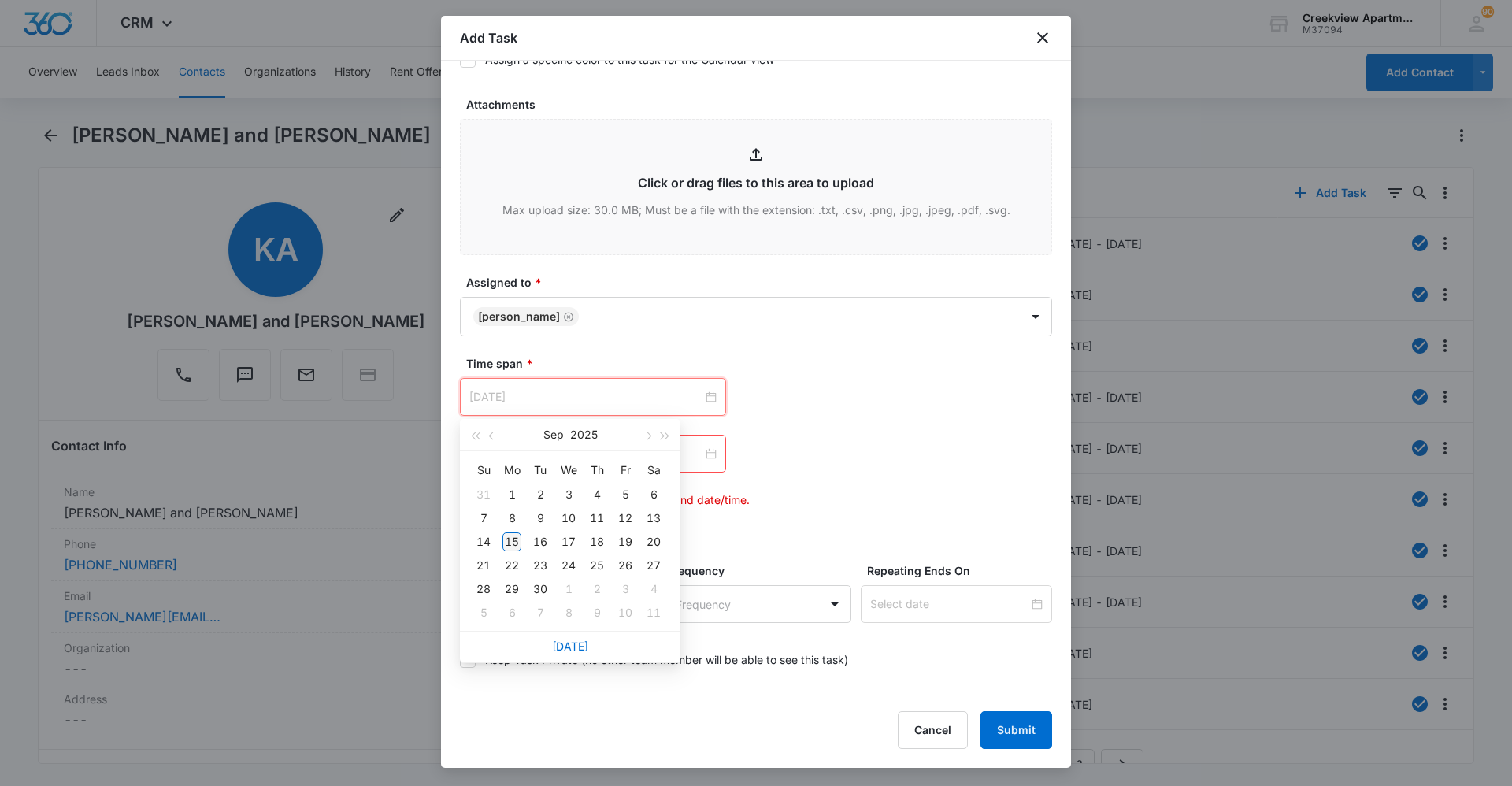
type input "Sep 15, 2025"
click at [514, 540] on div "15" at bounding box center [512, 541] width 19 height 19
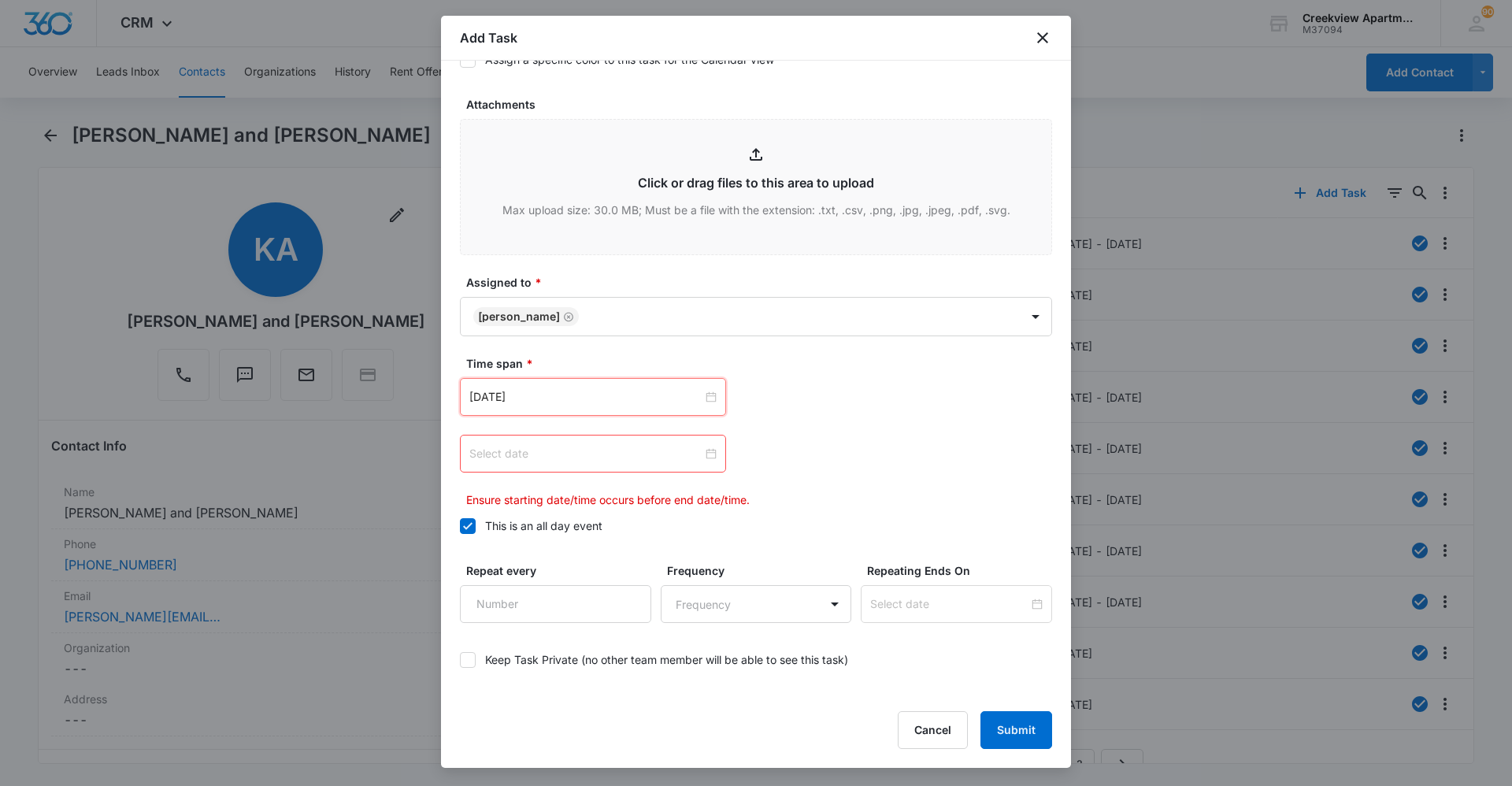
click at [635, 463] on div at bounding box center [592, 453] width 266 height 38
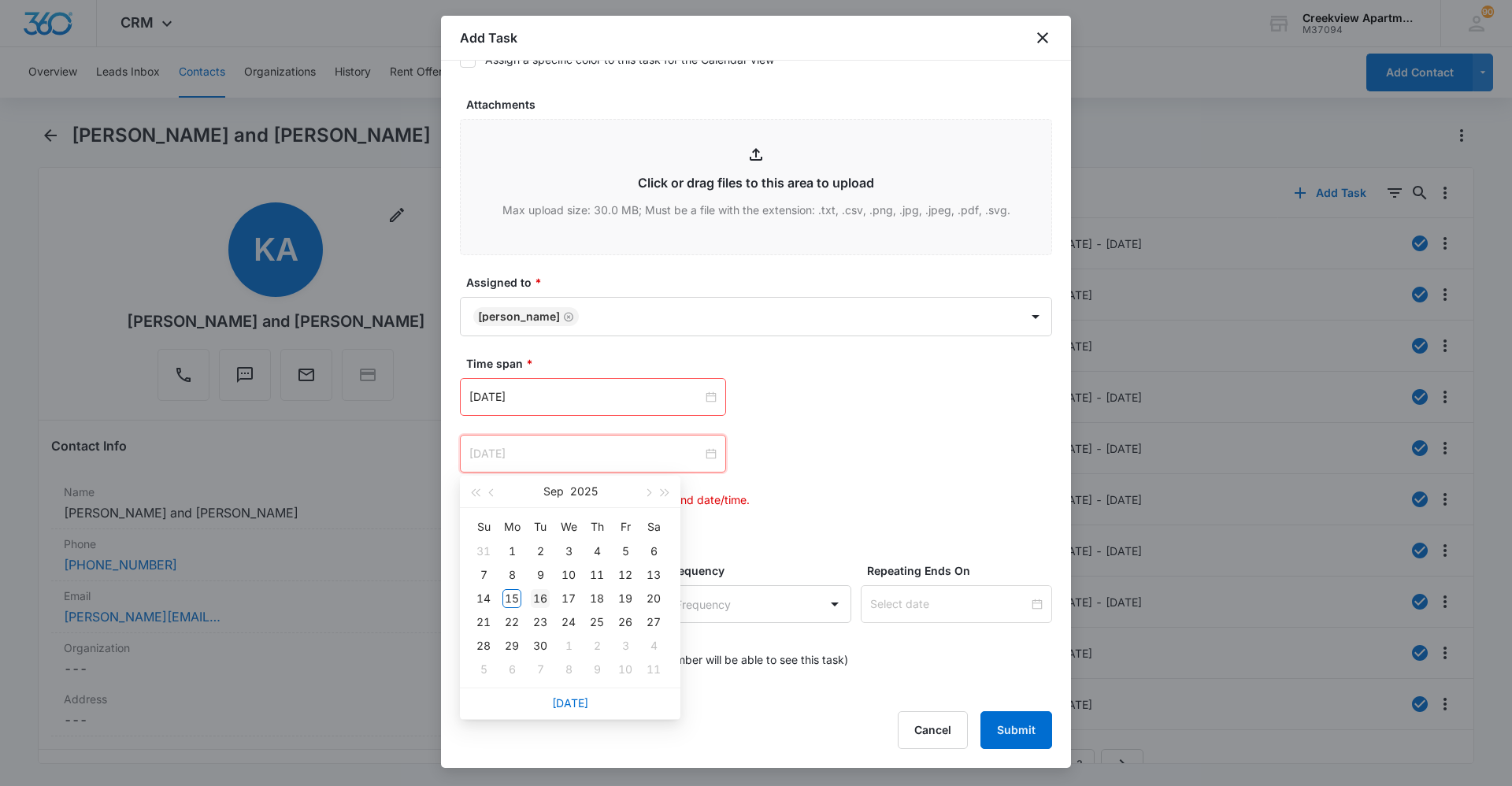
type input "Sep 16, 2025"
click at [546, 595] on div "16" at bounding box center [540, 598] width 19 height 19
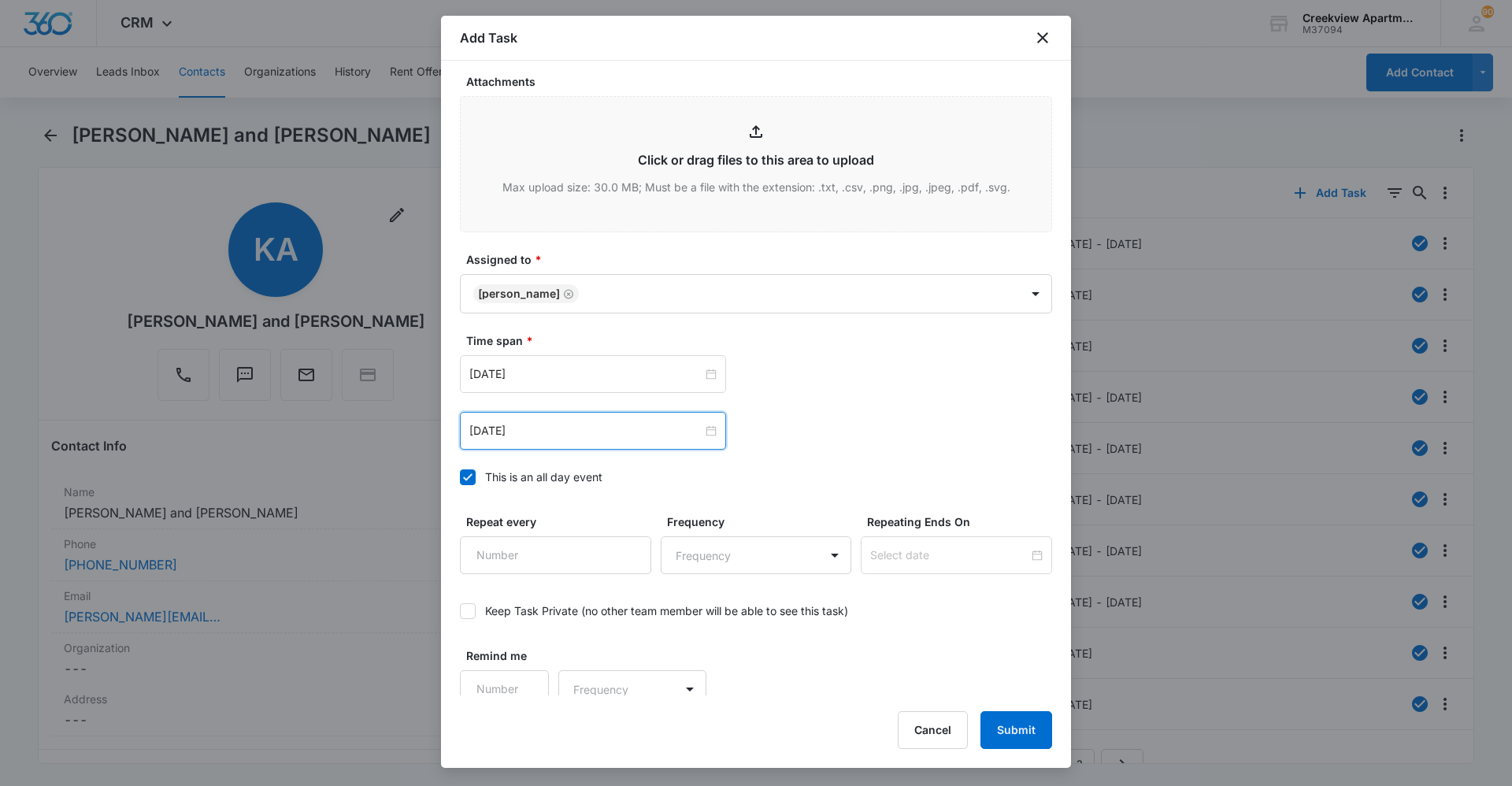
scroll to position [822, 0]
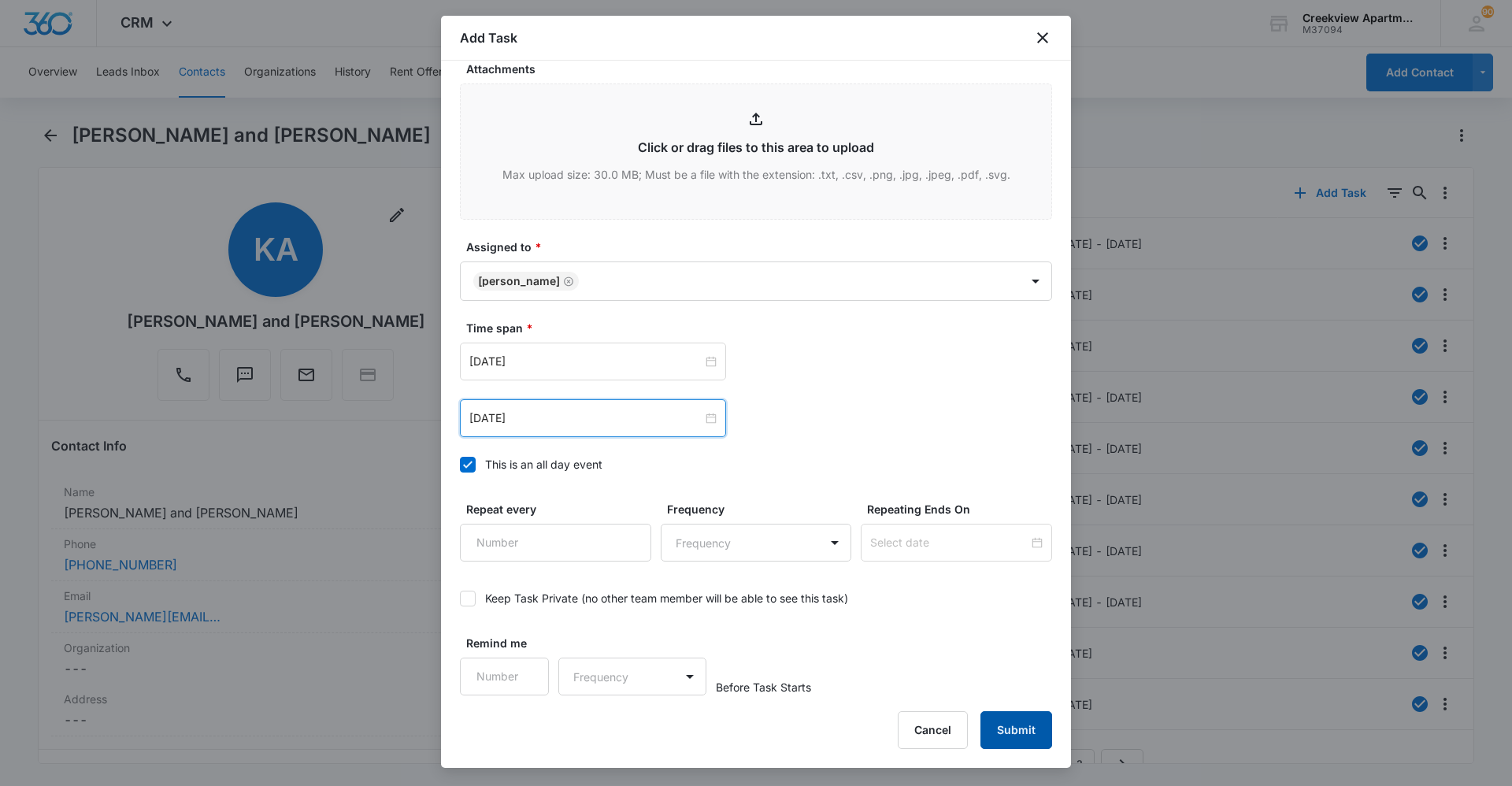
click at [1009, 739] on button "Submit" at bounding box center [1015, 729] width 71 height 38
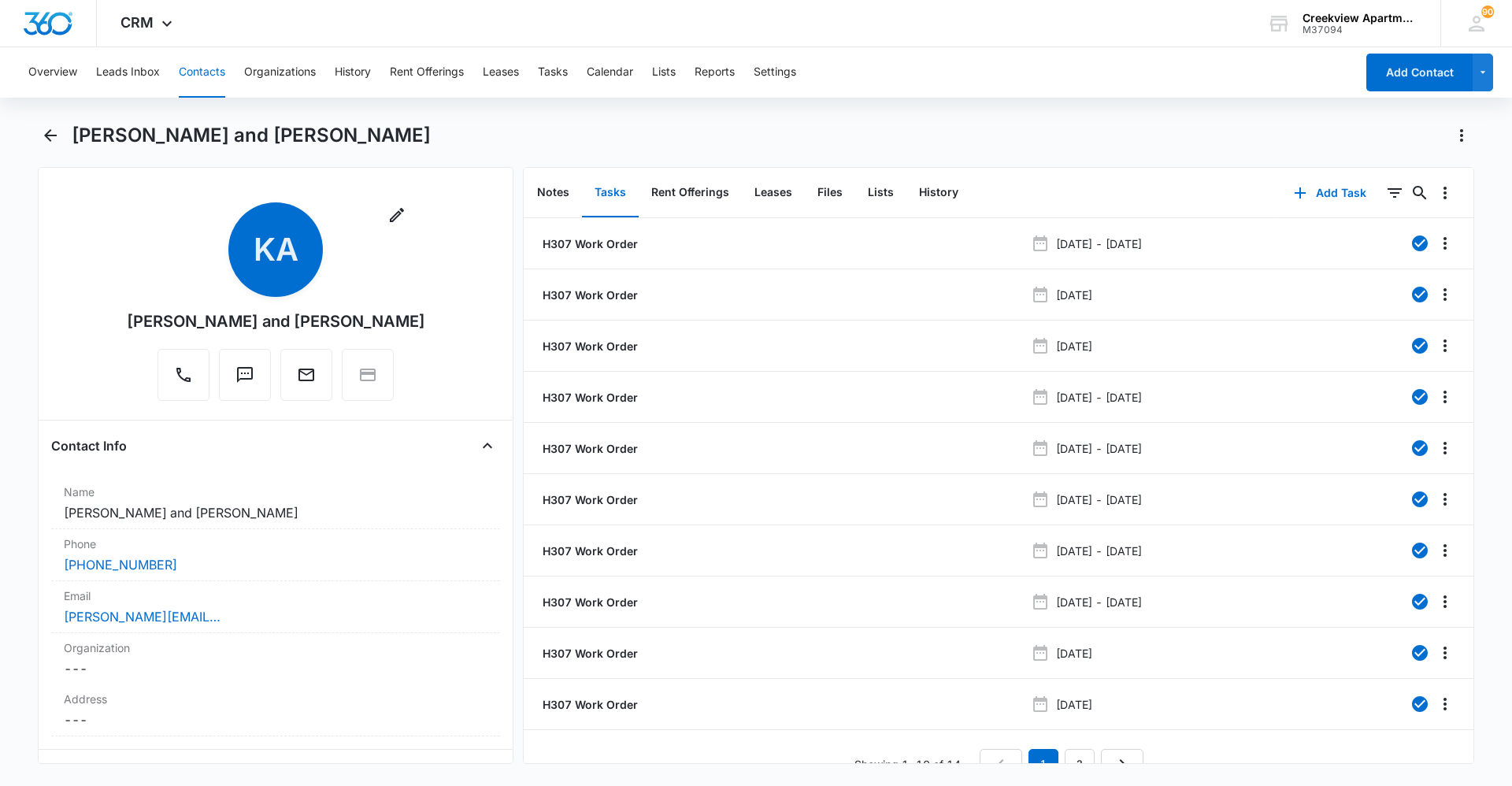
click at [194, 77] on button "Contacts" at bounding box center [202, 72] width 46 height 50
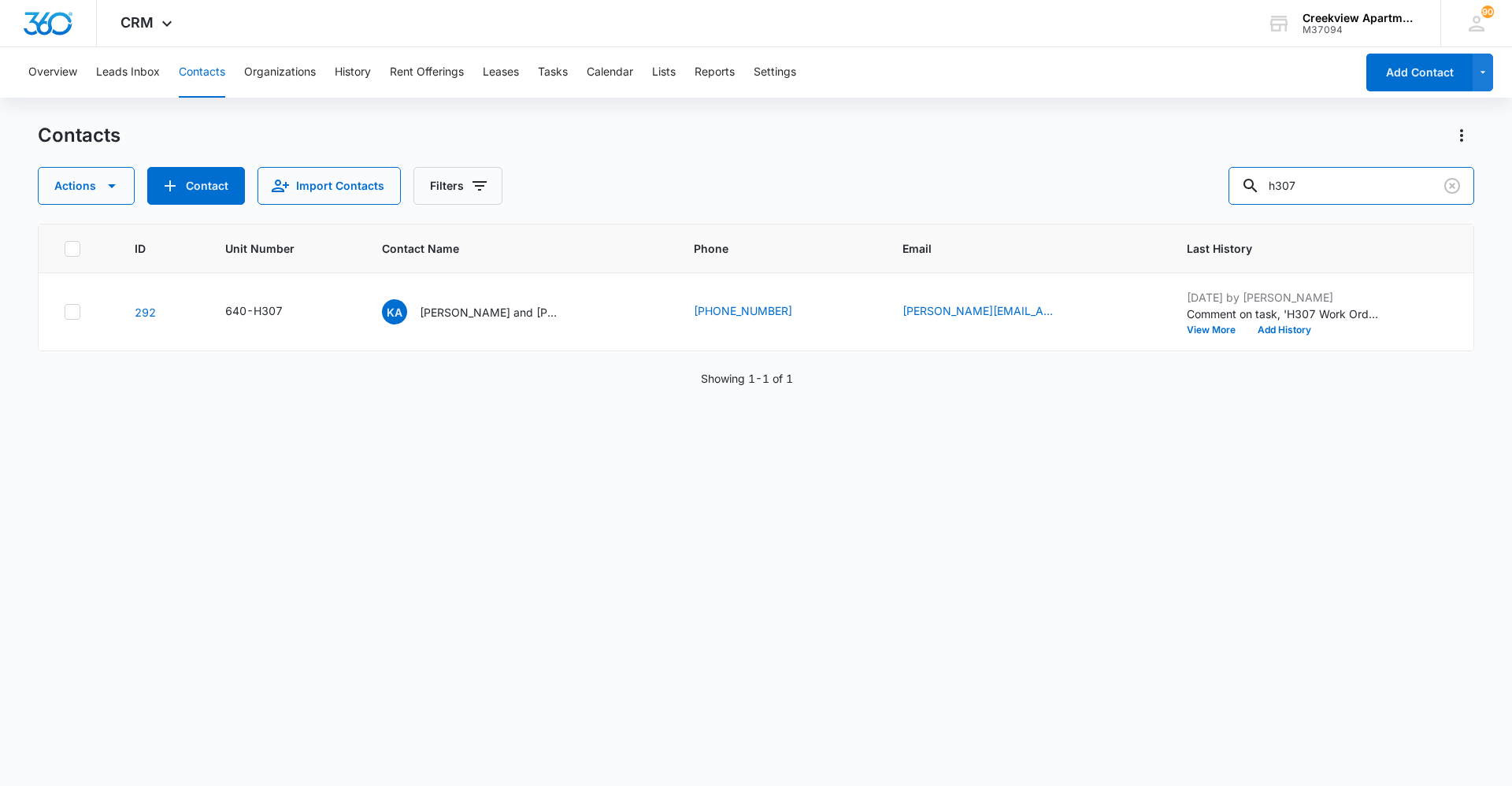
drag, startPoint x: 1332, startPoint y: 179, endPoint x: 1239, endPoint y: 186, distance: 93.3
click at [1239, 186] on div "Actions Contact Import Contacts Filters h307" at bounding box center [756, 185] width 1436 height 38
type input "e105"
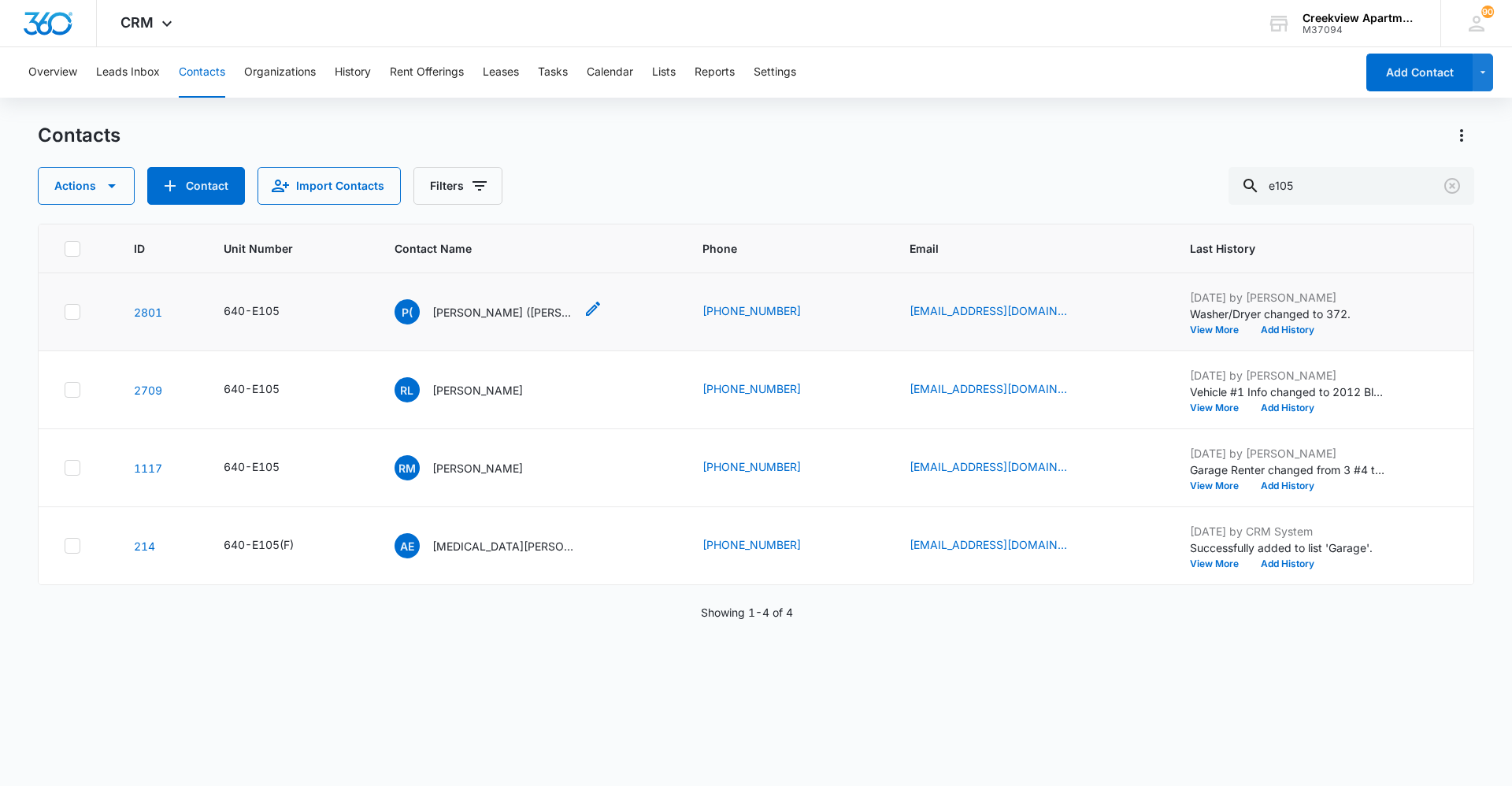
click at [495, 302] on div "P( Porfirio (Jonny) Moreno" at bounding box center [484, 311] width 180 height 25
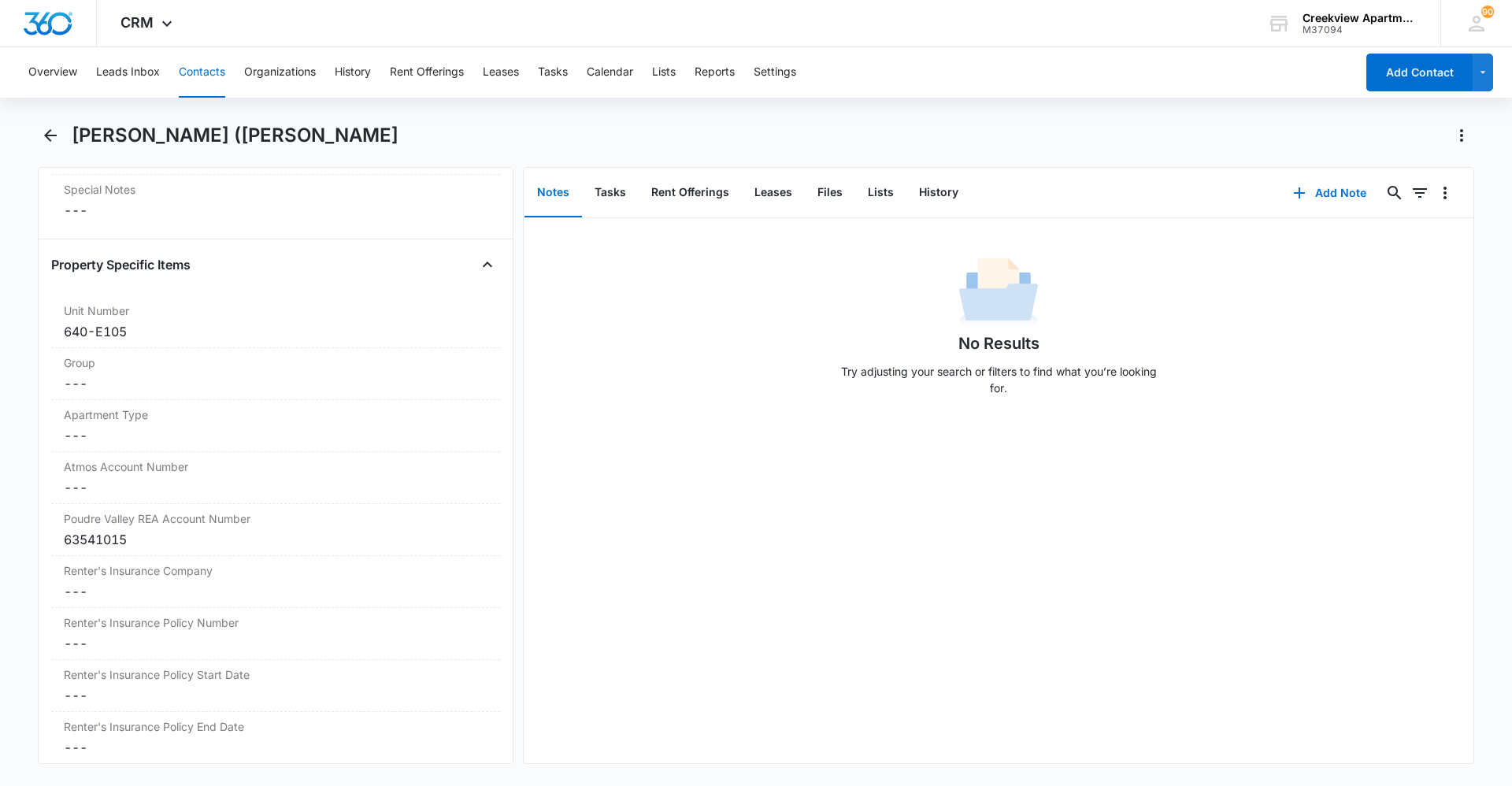
scroll to position [1653, 0]
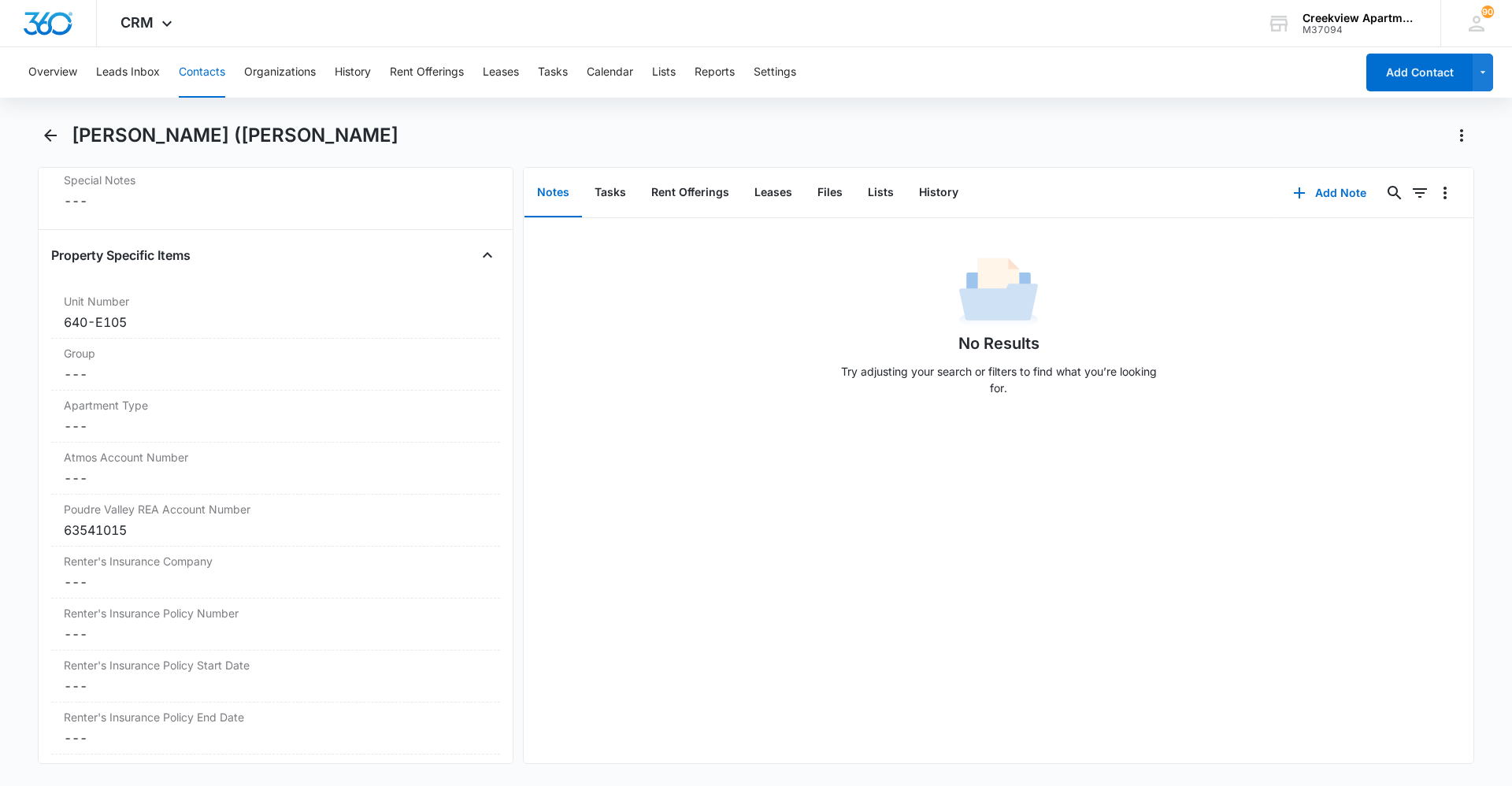
click at [65, 120] on div "Overview Leads Inbox Contacts Organizations History Rent Offerings Leases Tasks…" at bounding box center [756, 414] width 1512 height 735
click at [60, 133] on button "Back" at bounding box center [50, 134] width 24 height 25
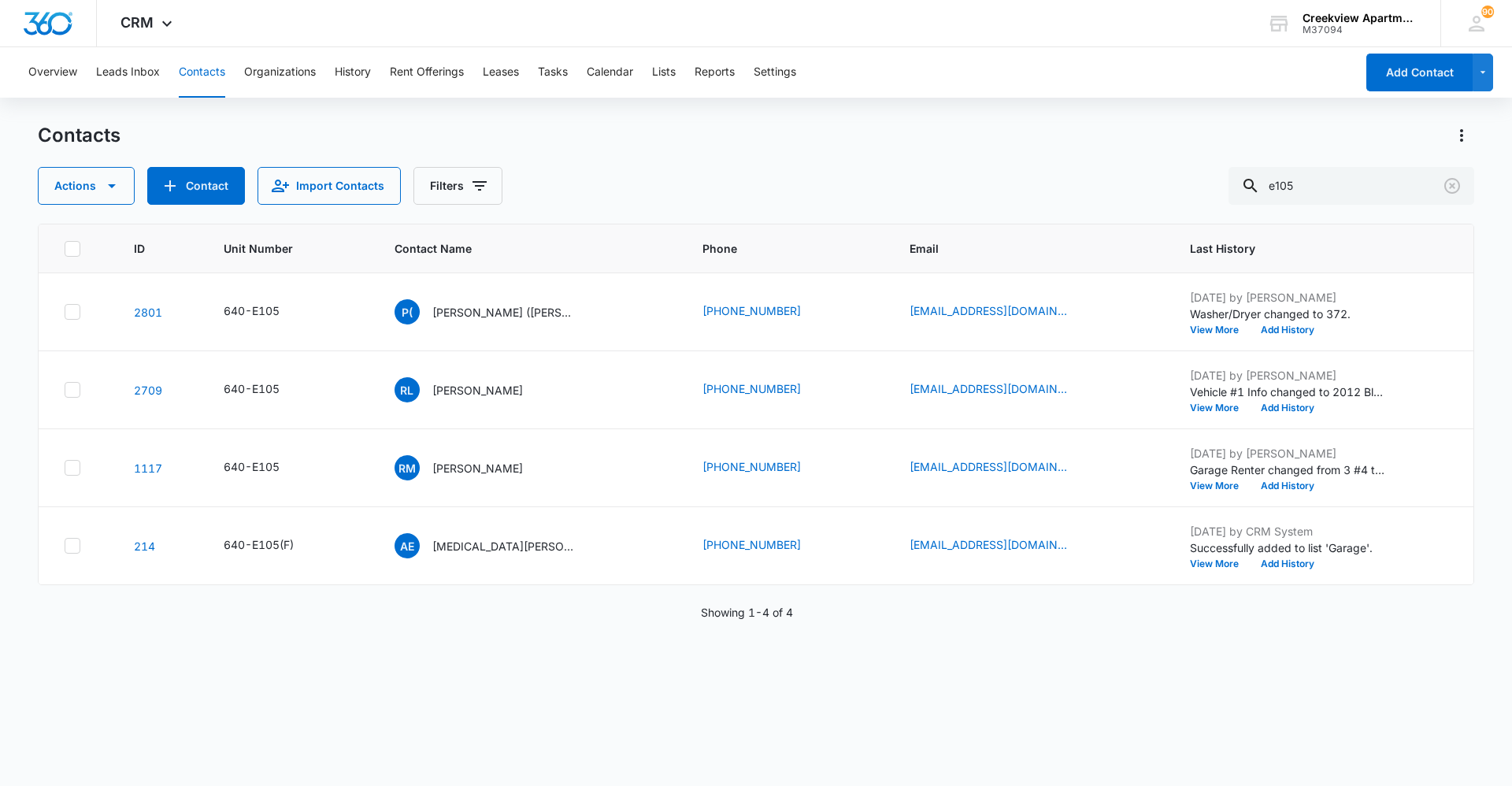
click at [487, 462] on p "Rachel Miller" at bounding box center [477, 468] width 91 height 17
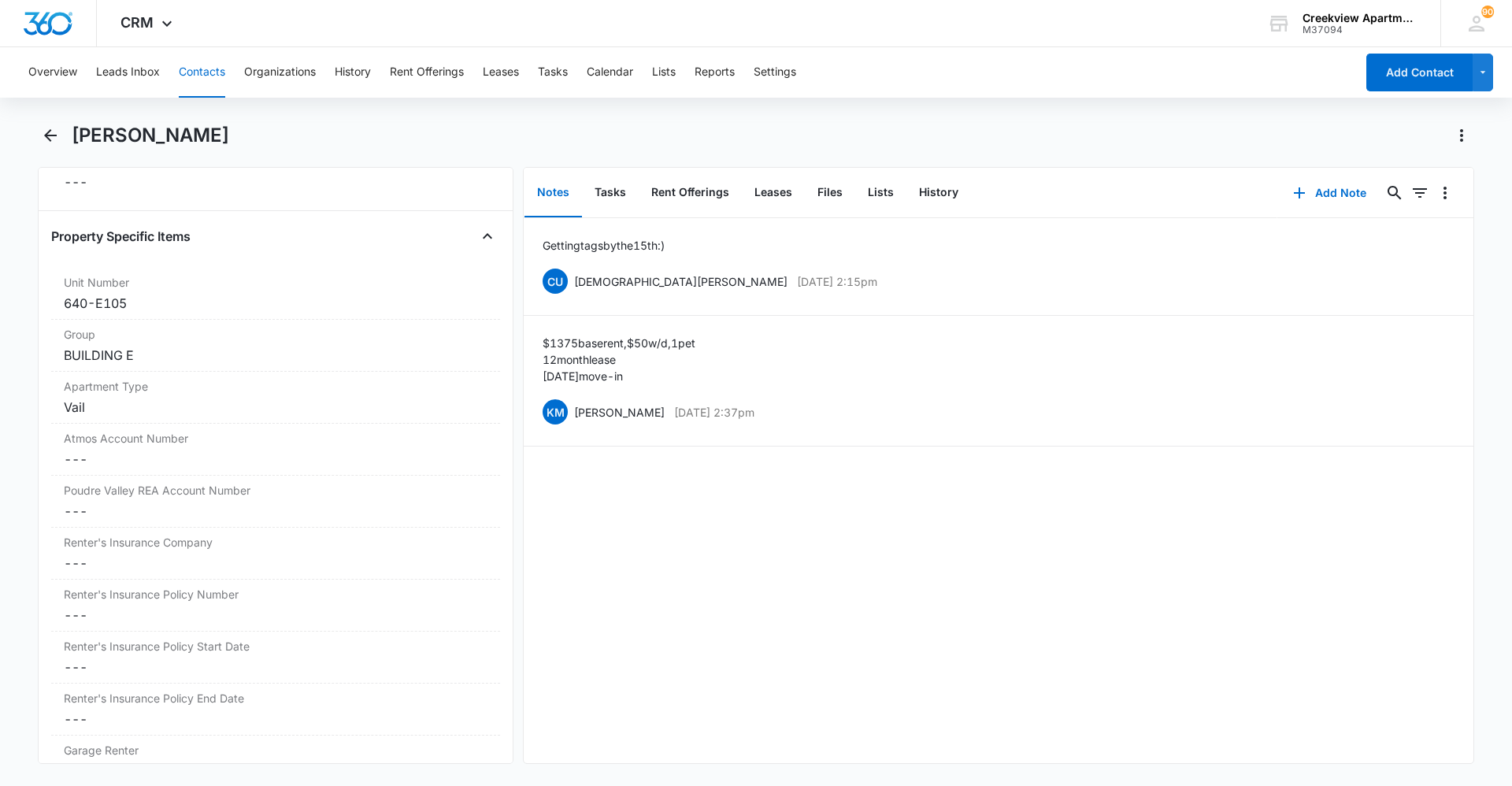
scroll to position [1731, 0]
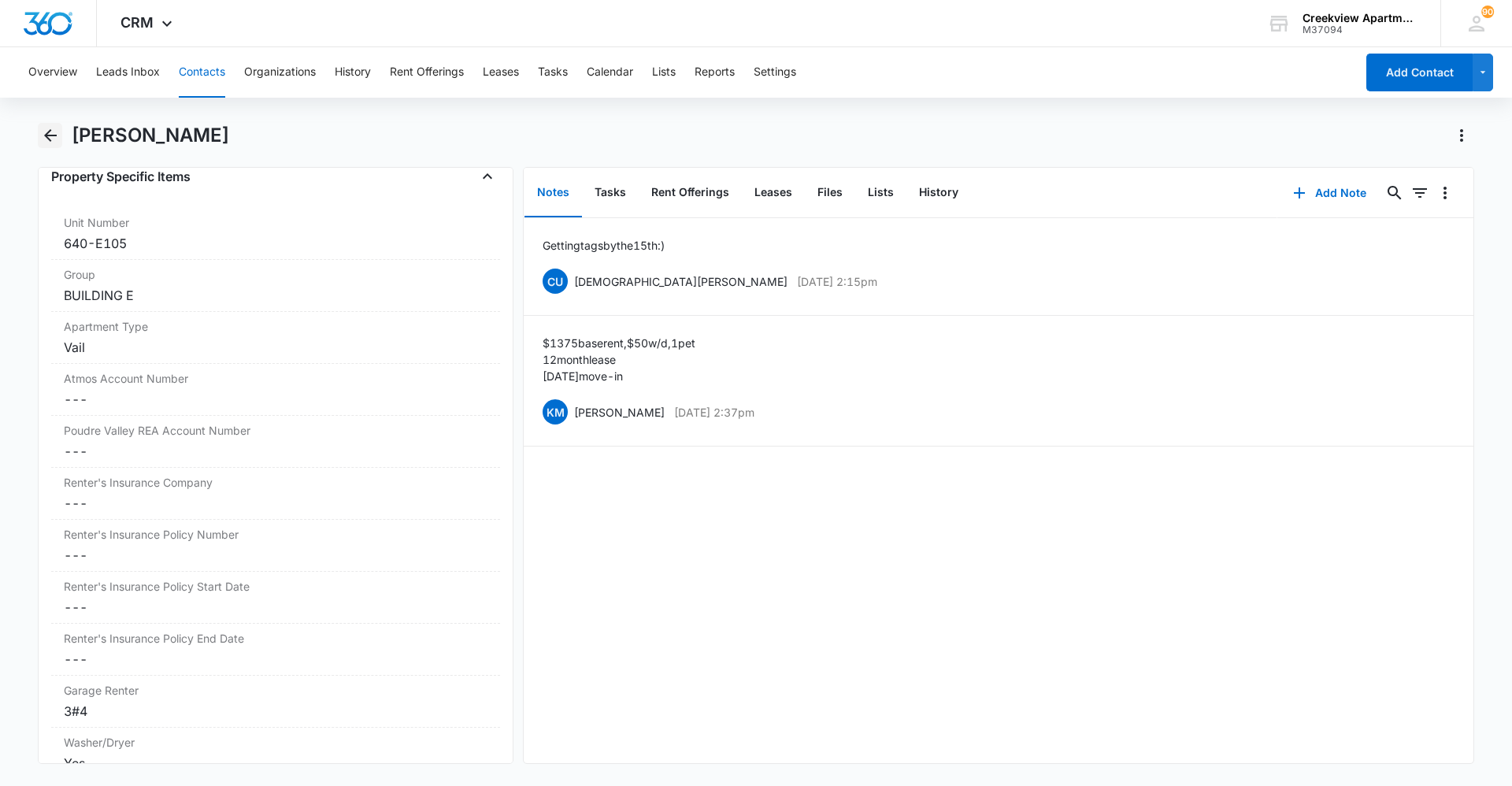
click at [51, 137] on icon "Back" at bounding box center [50, 135] width 19 height 19
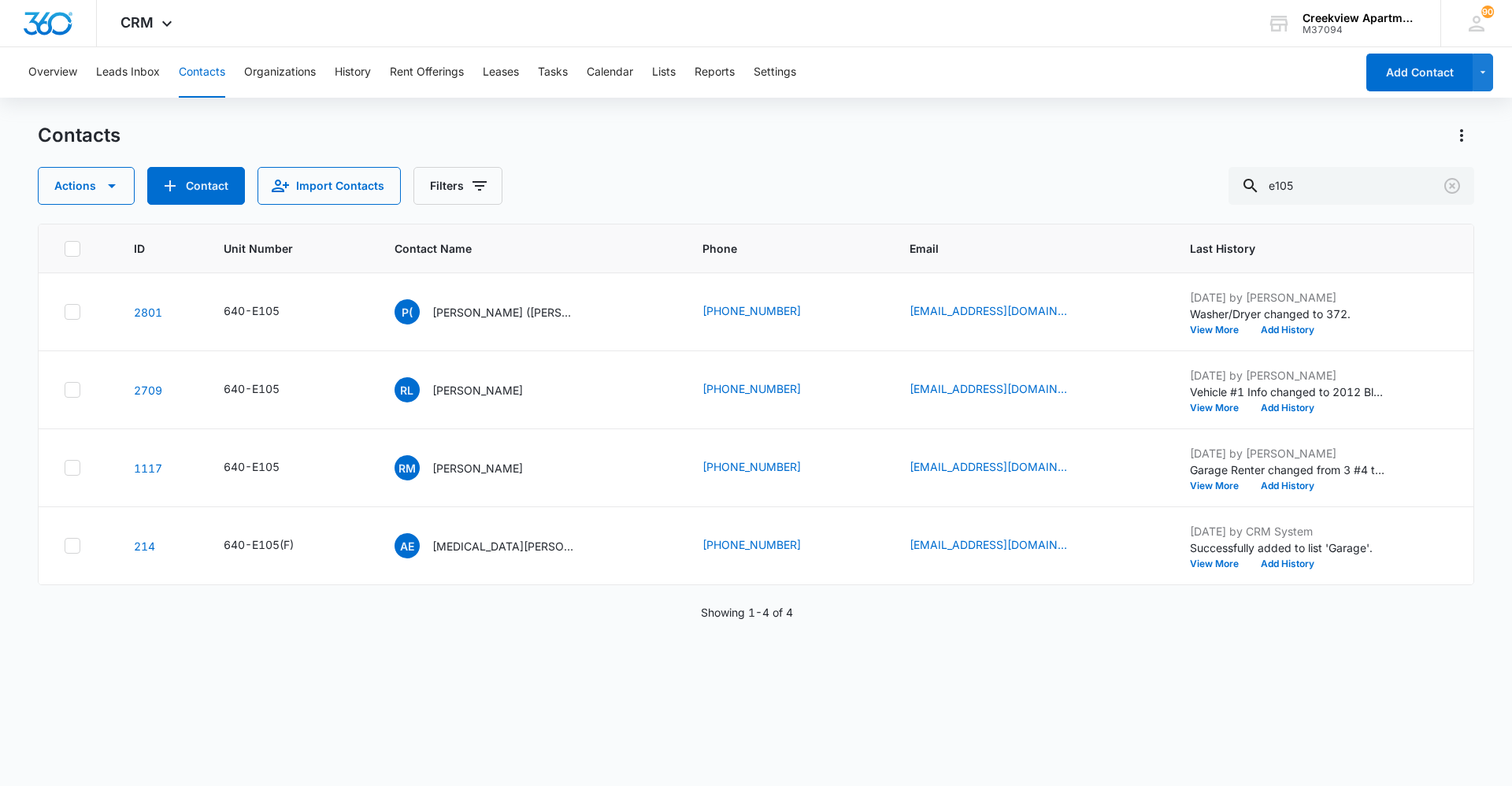
click at [649, 170] on div "Actions Contact Import Contacts Filters e105" at bounding box center [756, 185] width 1436 height 38
click at [921, 739] on div "ID Unit Number Contact Name Phone Email Last History 2801 640-E105 P( Porfirio …" at bounding box center [756, 494] width 1436 height 541
click at [211, 86] on button "Contacts" at bounding box center [202, 72] width 46 height 50
click at [1367, 191] on input "e105" at bounding box center [1351, 185] width 246 height 38
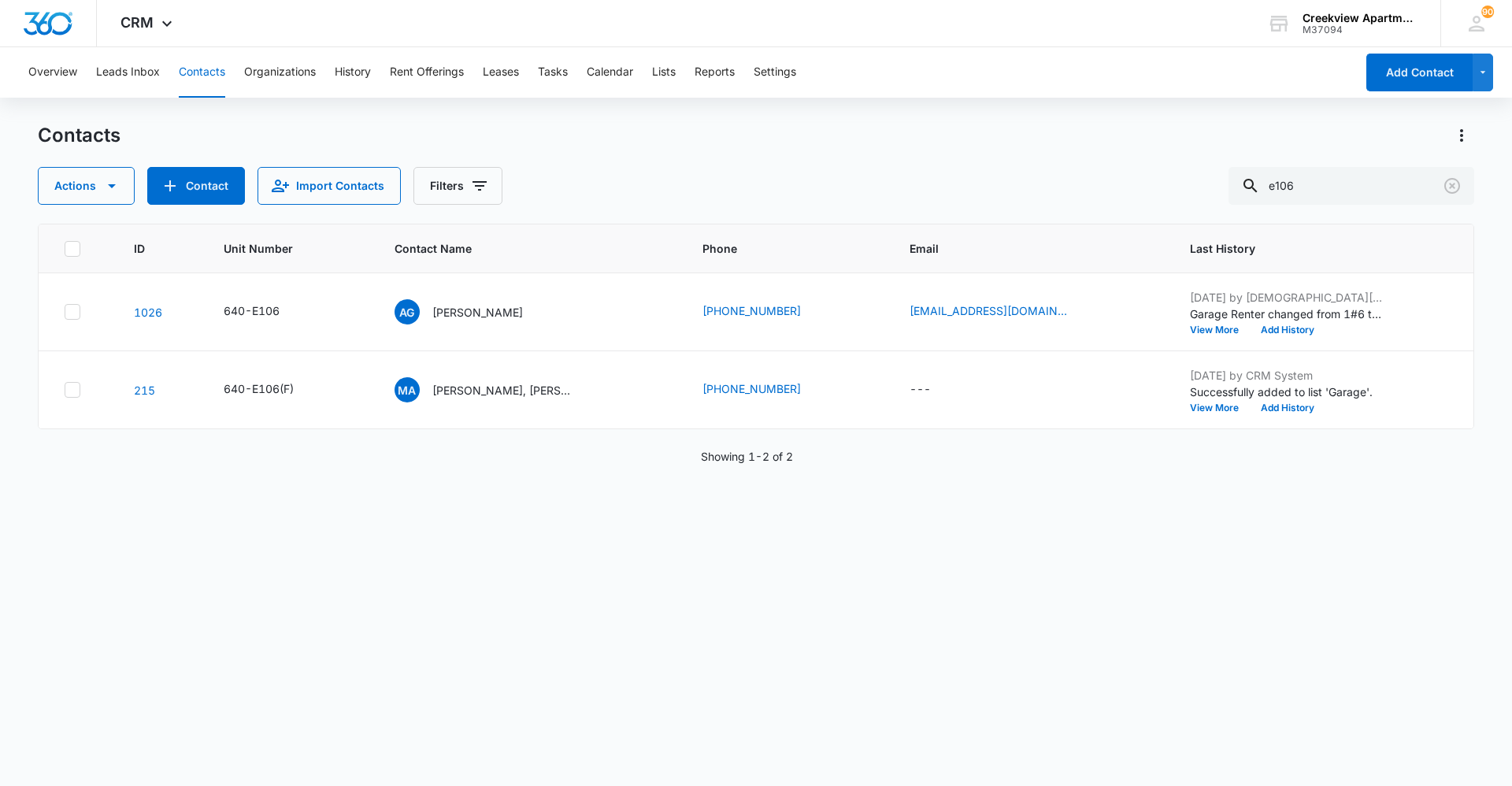
click at [662, 726] on div "ID Unit Number Contact Name Phone Email Last History 1026 640-E106 AG Alicia Gu…" at bounding box center [756, 494] width 1436 height 541
click at [629, 136] on div "Contacts" at bounding box center [756, 134] width 1436 height 25
drag, startPoint x: 1309, startPoint y: 192, endPoint x: 1227, endPoint y: 199, distance: 82.3
click at [1227, 199] on div "Actions Contact Import Contacts Filters e106" at bounding box center [756, 185] width 1436 height 38
type input "d203"
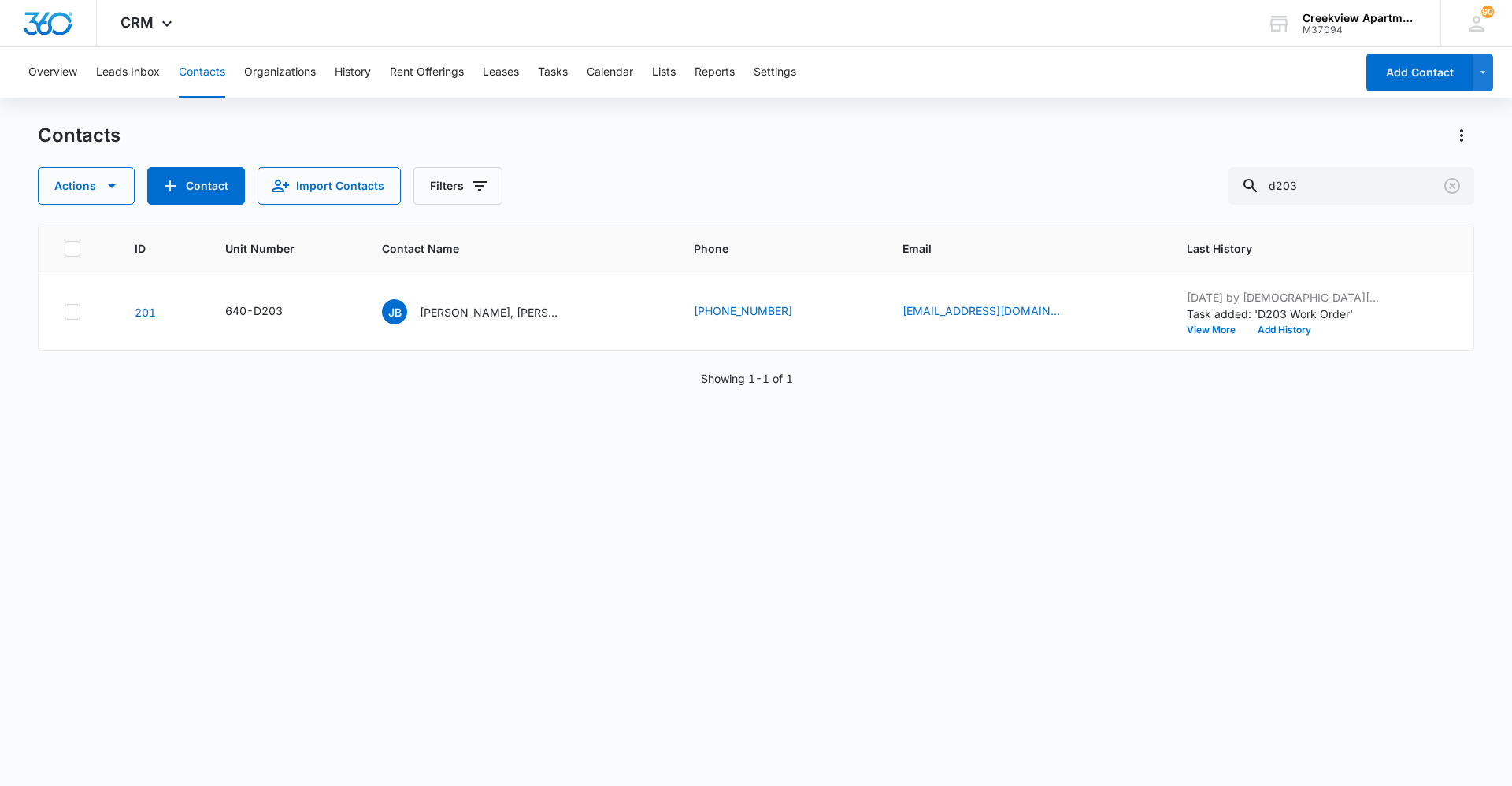
click at [731, 723] on div "ID Unit Number Contact Name Phone Email Last History 201 640-D203 JB Jamie Brun…" at bounding box center [756, 494] width 1436 height 541
click at [354, 557] on div "ID Unit Number Contact Name Phone Email Last History 201 640-D203 JB Jamie Brun…" at bounding box center [756, 494] width 1436 height 541
drag, startPoint x: 441, startPoint y: 617, endPoint x: 394, endPoint y: 621, distance: 47.2
click at [441, 617] on div "ID Unit Number Contact Name Phone Email Last History 201 640-D203 JB Jamie Brun…" at bounding box center [756, 494] width 1436 height 541
click at [261, 562] on div "ID Unit Number Contact Name Phone Email Last History 201 640-D203 JB Jamie Brun…" at bounding box center [756, 494] width 1436 height 541
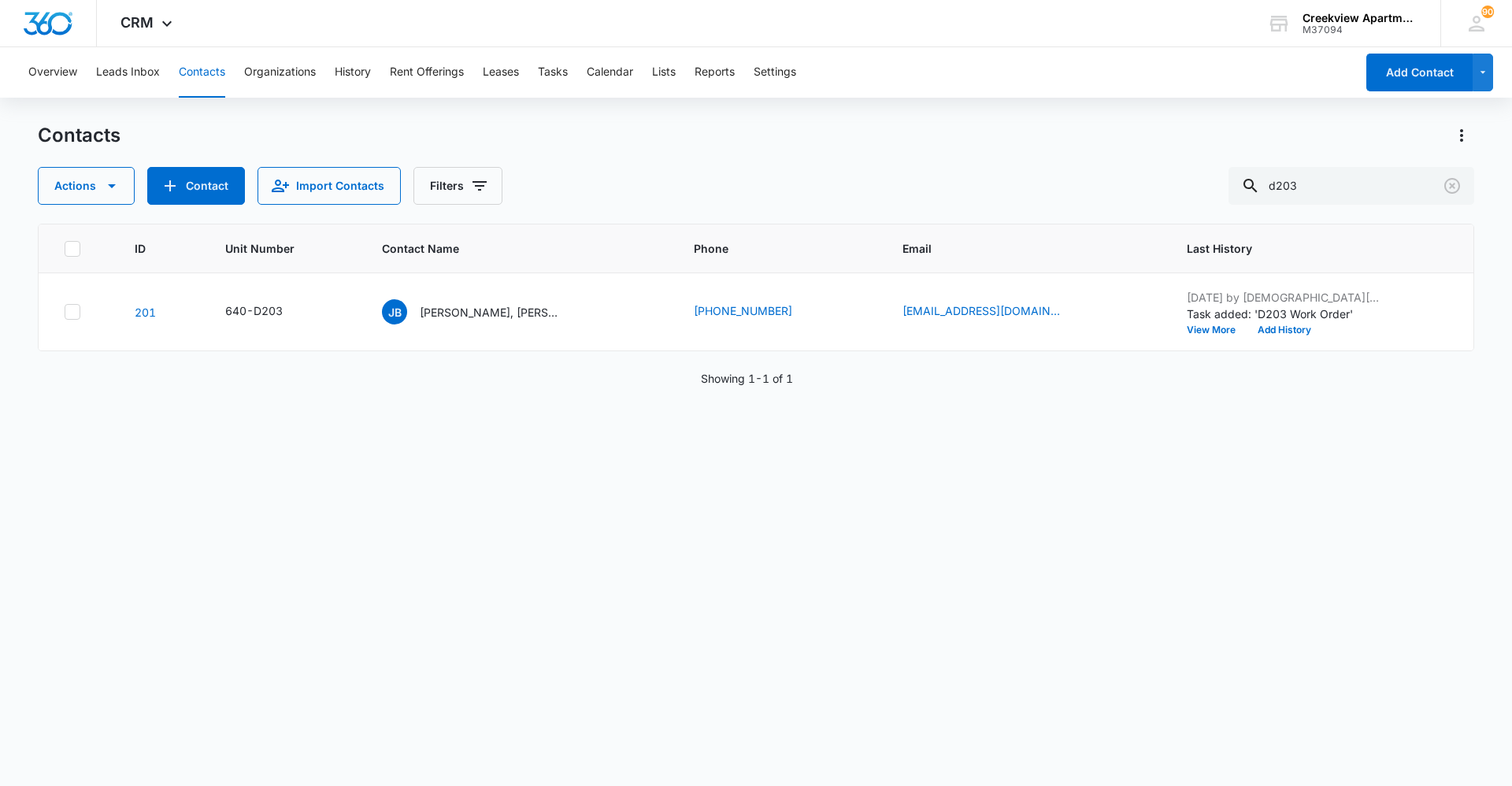
click at [1460, 577] on div "ID Unit Number Contact Name Phone Email Last History 201 640-D203 JB Jamie Brun…" at bounding box center [756, 494] width 1436 height 541
click at [1280, 587] on div "ID Unit Number Contact Name Phone Email Last History 201 640-D203 JB Jamie Brun…" at bounding box center [756, 494] width 1436 height 541
click at [1237, 503] on div "ID Unit Number Contact Name Phone Email Last History 201 640-D203 JB Jamie Brun…" at bounding box center [756, 494] width 1436 height 541
click at [1251, 594] on div "ID Unit Number Contact Name Phone Email Last History 201 640-D203 JB Jamie Brun…" at bounding box center [756, 494] width 1436 height 541
click at [1211, 489] on div "ID Unit Number Contact Name Phone Email Last History 201 640-D203 JB Jamie Brun…" at bounding box center [756, 494] width 1436 height 541
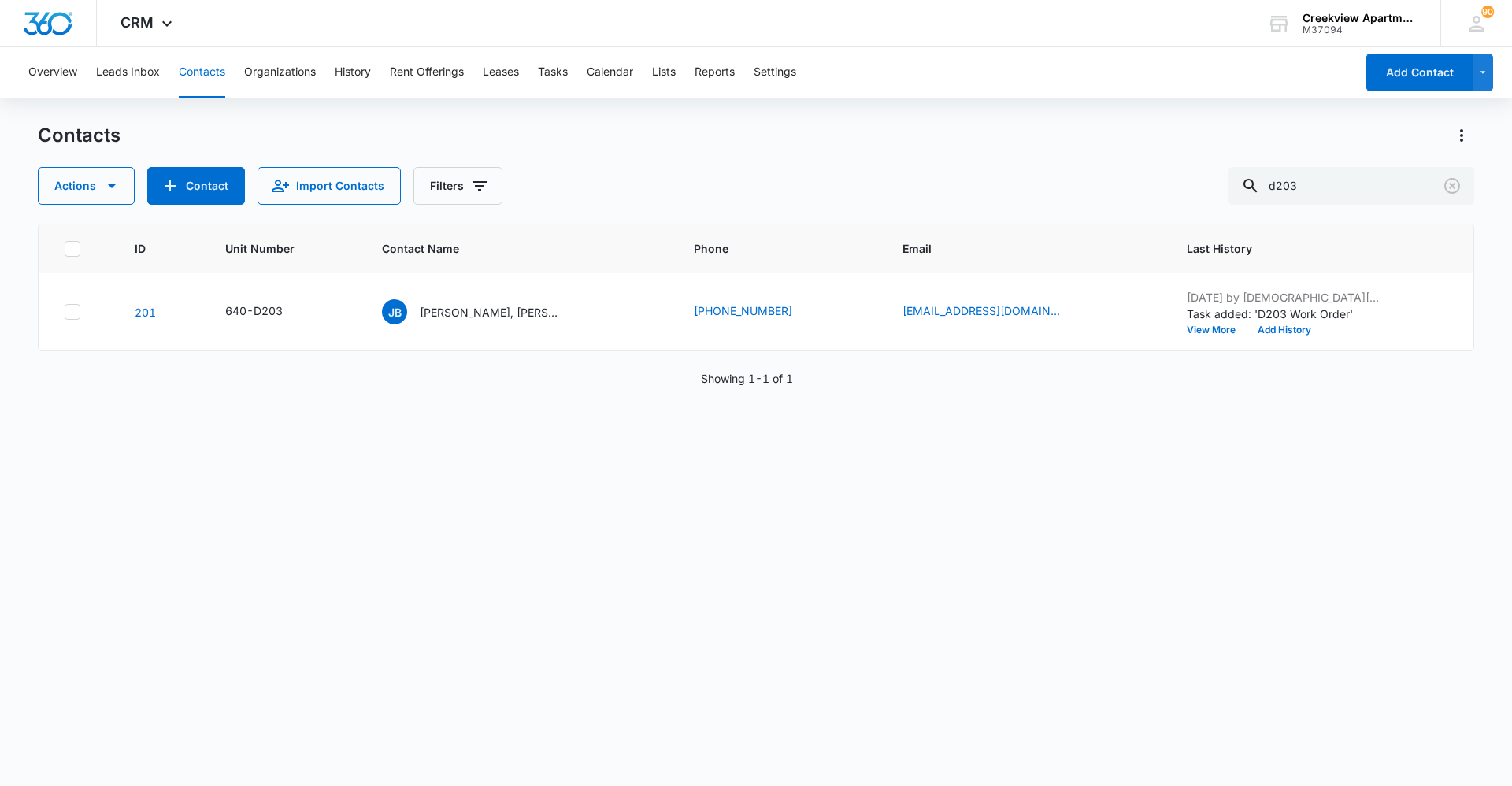
click at [1237, 546] on div "ID Unit Number Contact Name Phone Email Last History 201 640-D203 JB Jamie Brun…" at bounding box center [756, 494] width 1436 height 541
drag, startPoint x: 1226, startPoint y: 584, endPoint x: 1165, endPoint y: 629, distance: 75.8
click at [1226, 584] on div "ID Unit Number Contact Name Phone Email Last History 201 640-D203 JB Jamie Brun…" at bounding box center [756, 494] width 1436 height 541
click at [1100, 516] on div "ID Unit Number Contact Name Phone Email Last History 201 640-D203 JB Jamie Brun…" at bounding box center [756, 494] width 1436 height 541
click at [397, 655] on div "ID Unit Number Contact Name Phone Email Last History 201 640-D203 JB Jamie Brun…" at bounding box center [756, 494] width 1436 height 541
